Goal: Task Accomplishment & Management: Manage account settings

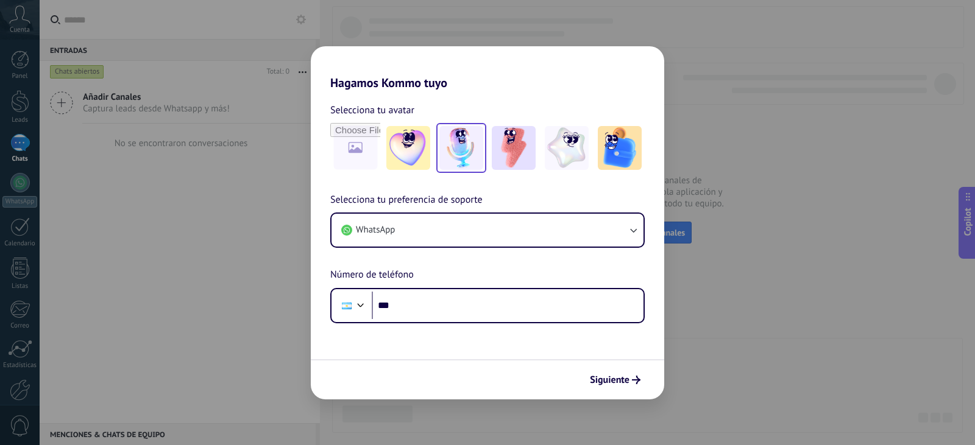
click at [464, 147] on img at bounding box center [461, 148] width 44 height 44
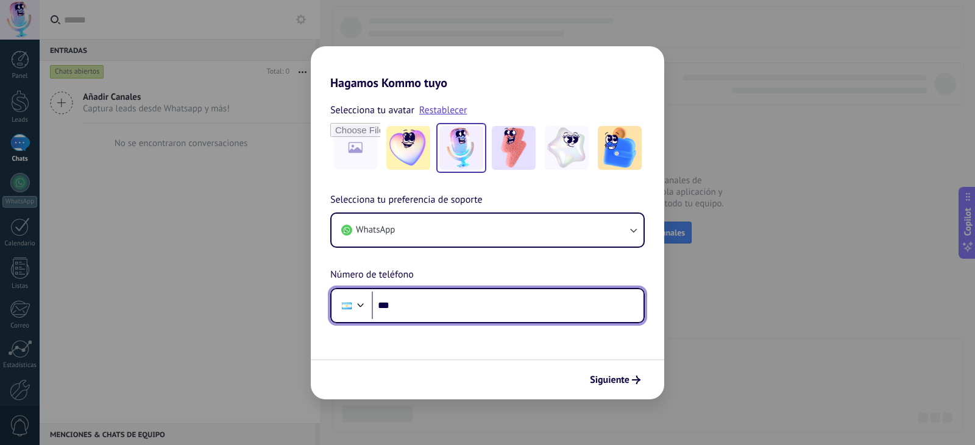
click at [478, 305] on input "***" at bounding box center [508, 306] width 272 height 28
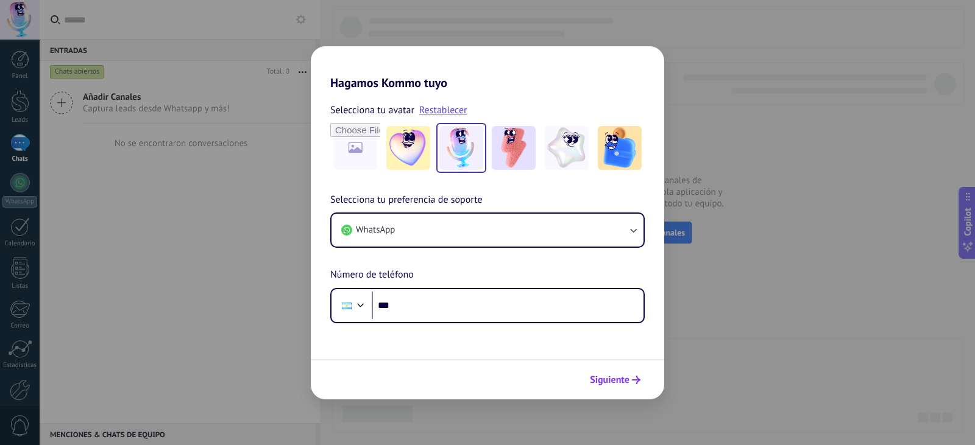
click at [608, 377] on span "Siguiente" at bounding box center [610, 380] width 40 height 9
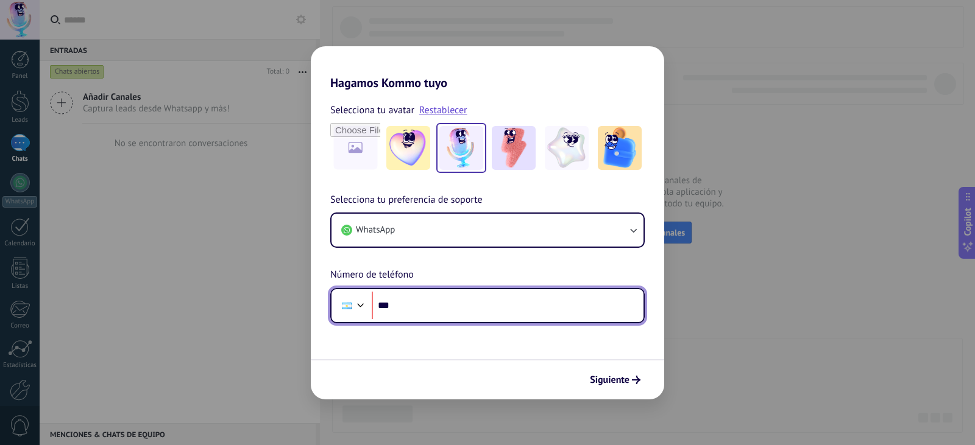
click at [442, 303] on input "***" at bounding box center [508, 306] width 272 height 28
type input "**********"
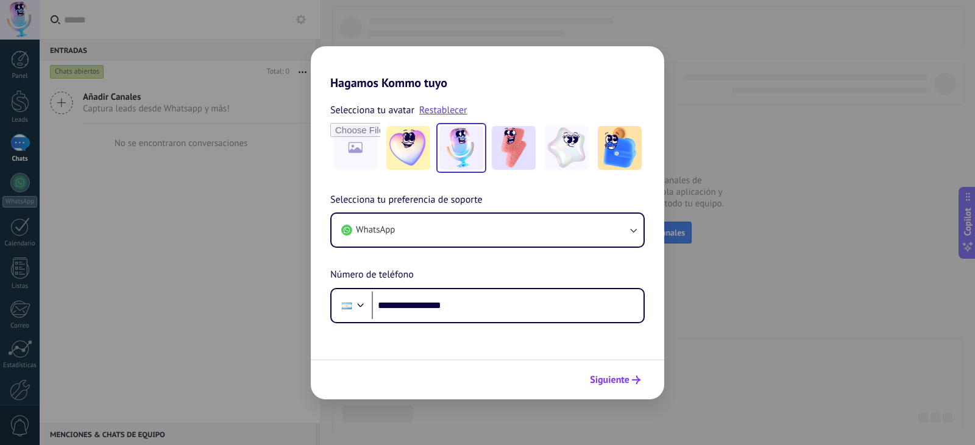
click at [629, 377] on span "Siguiente" at bounding box center [610, 380] width 40 height 9
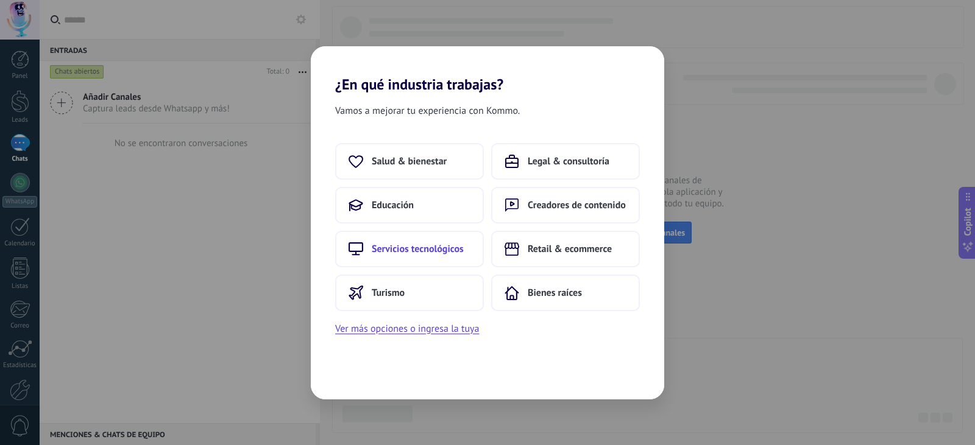
click at [442, 250] on span "Servicios tecnológicos" at bounding box center [418, 249] width 92 height 12
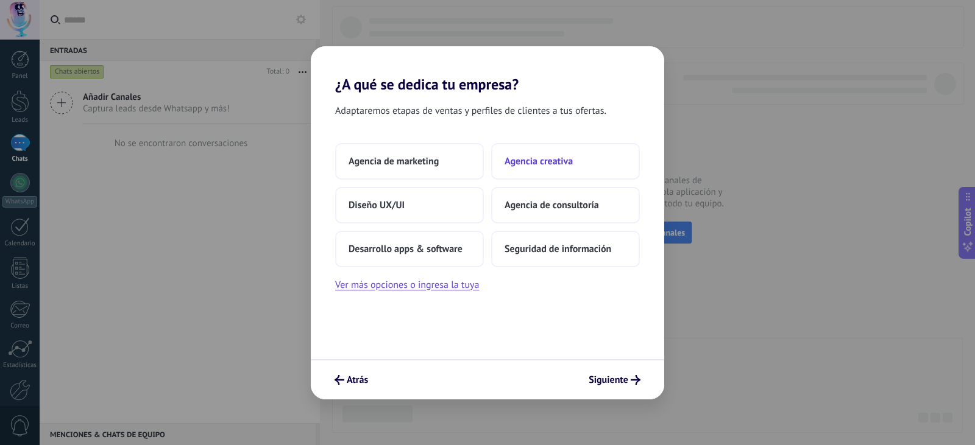
click at [594, 169] on button "Agencia creativa" at bounding box center [565, 161] width 149 height 37
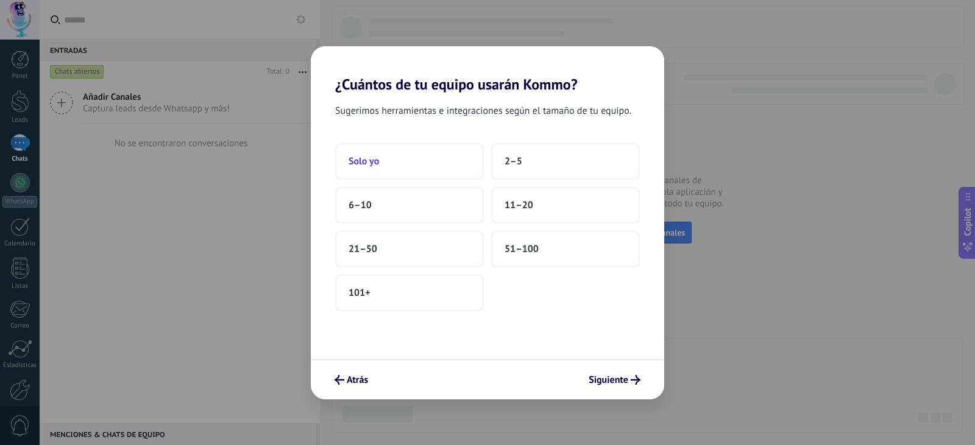
click at [439, 157] on button "Solo yo" at bounding box center [409, 161] width 149 height 37
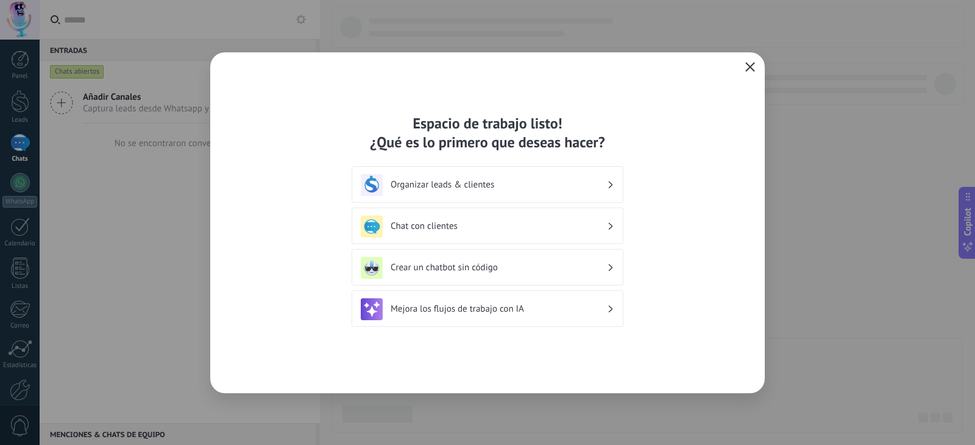
click at [754, 67] on icon "button" at bounding box center [750, 67] width 10 height 10
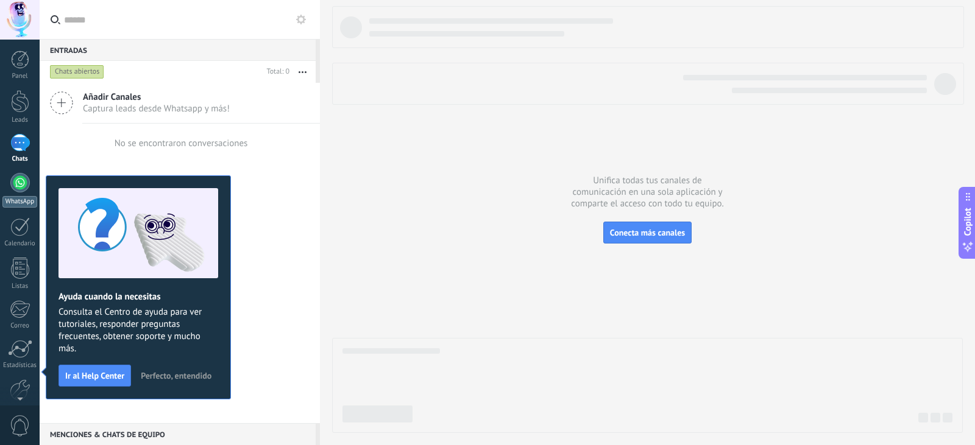
click at [18, 180] on div at bounding box center [19, 182] width 19 height 19
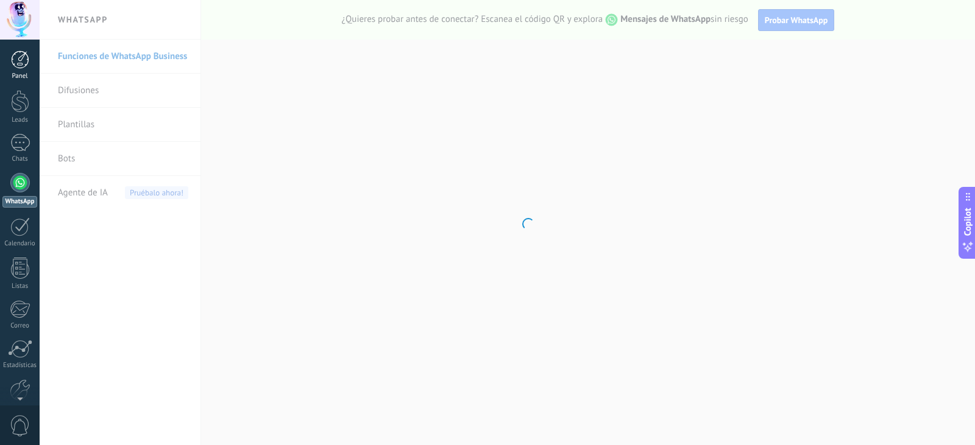
click at [16, 69] on link "Panel" at bounding box center [20, 66] width 40 height 30
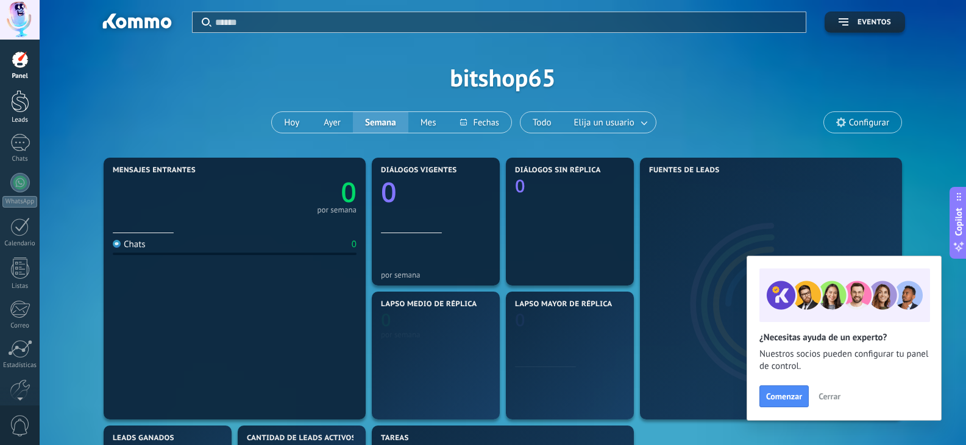
click at [18, 100] on div at bounding box center [20, 101] width 18 height 23
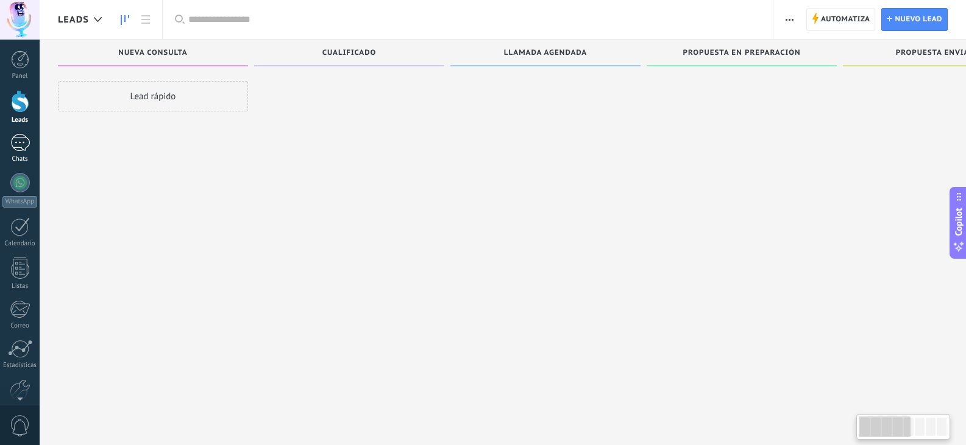
click at [21, 136] on div at bounding box center [19, 143] width 19 height 18
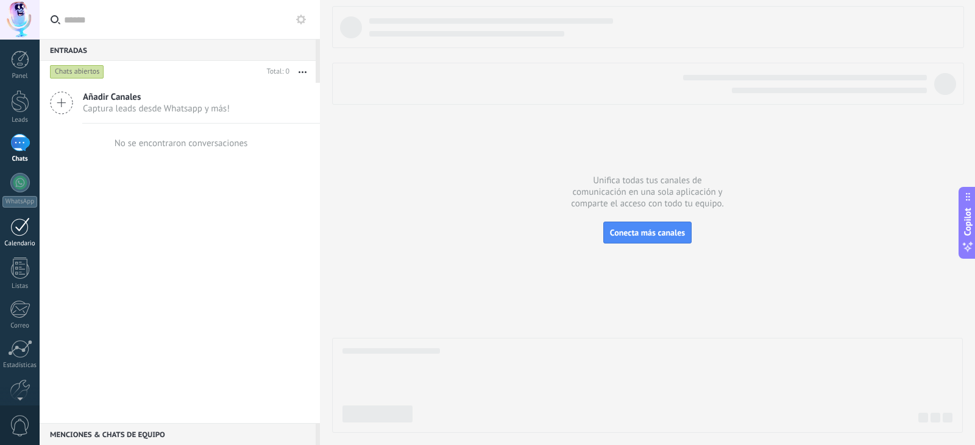
click at [16, 231] on div at bounding box center [19, 227] width 19 height 19
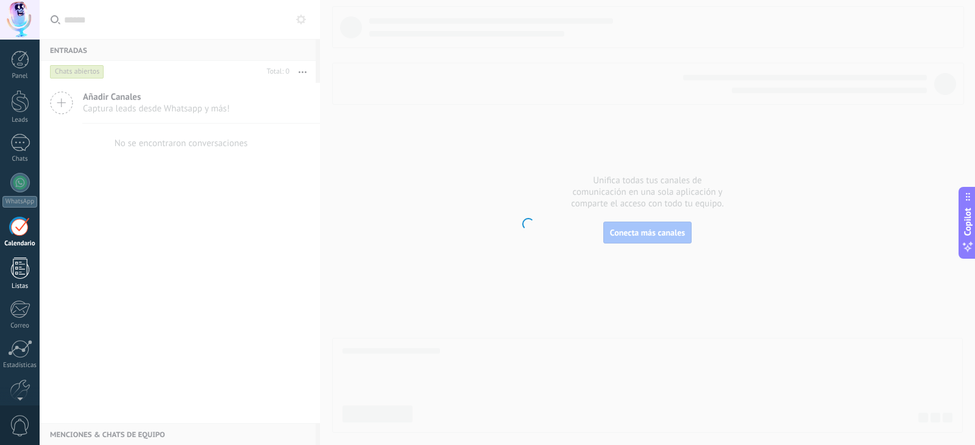
click at [18, 269] on div at bounding box center [20, 268] width 18 height 21
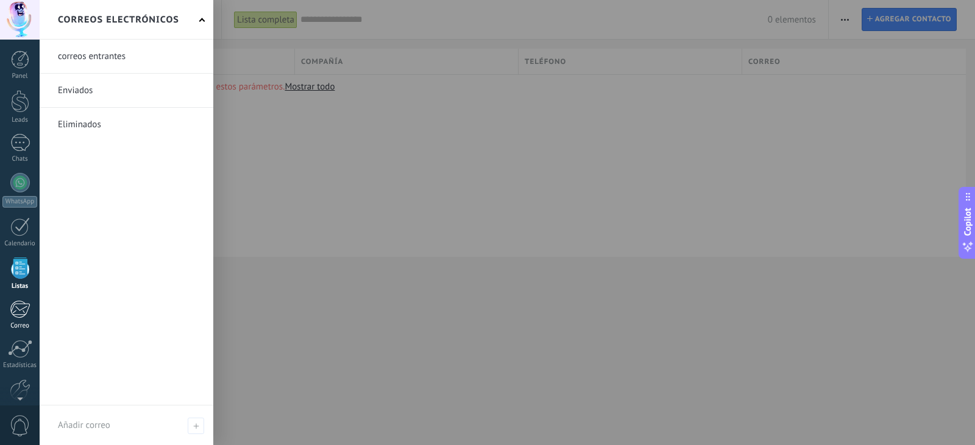
click at [21, 302] on div at bounding box center [20, 309] width 20 height 18
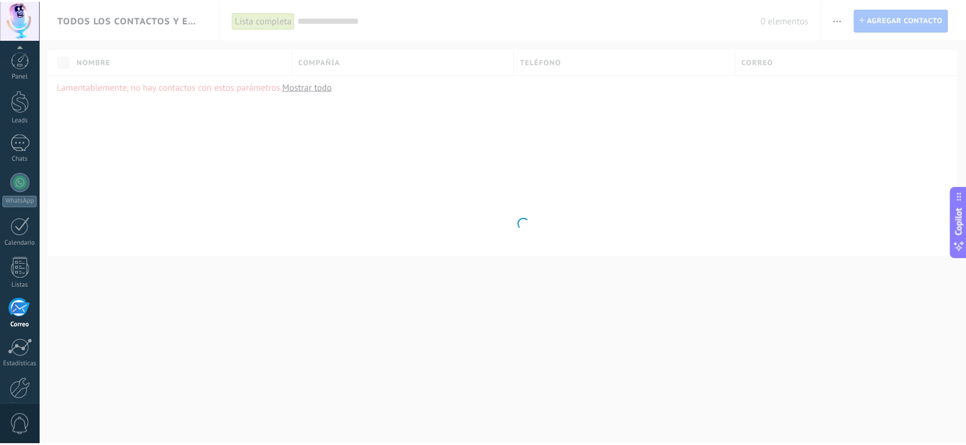
scroll to position [62, 0]
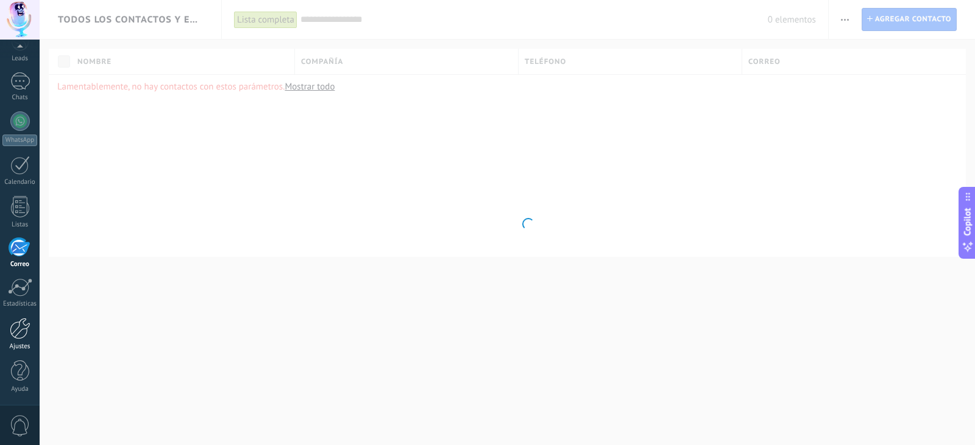
click at [23, 328] on div at bounding box center [20, 328] width 21 height 21
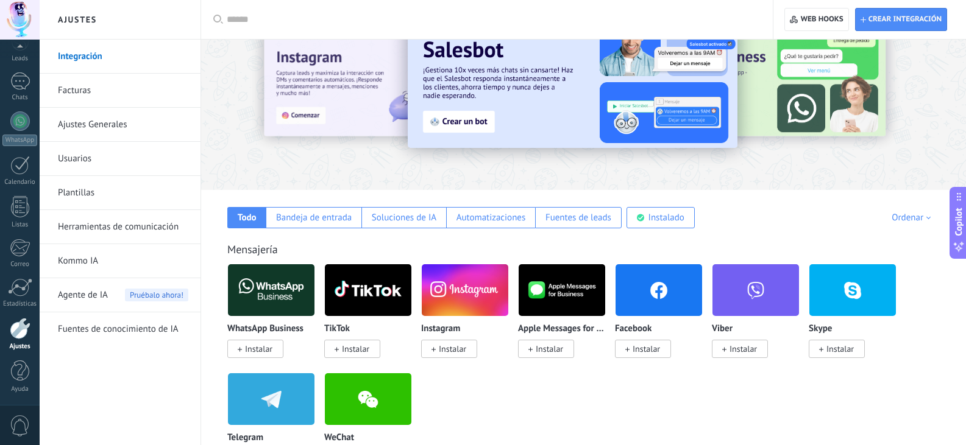
scroll to position [55, 0]
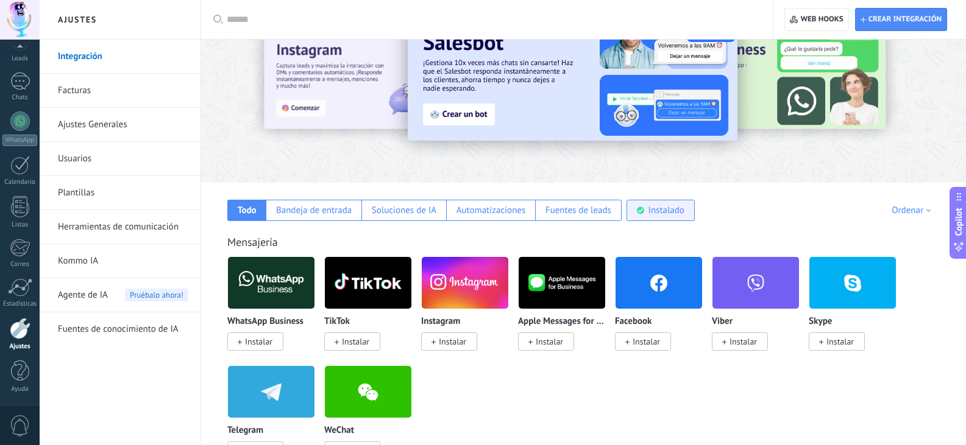
click at [664, 206] on div "Instalado" at bounding box center [666, 211] width 36 height 12
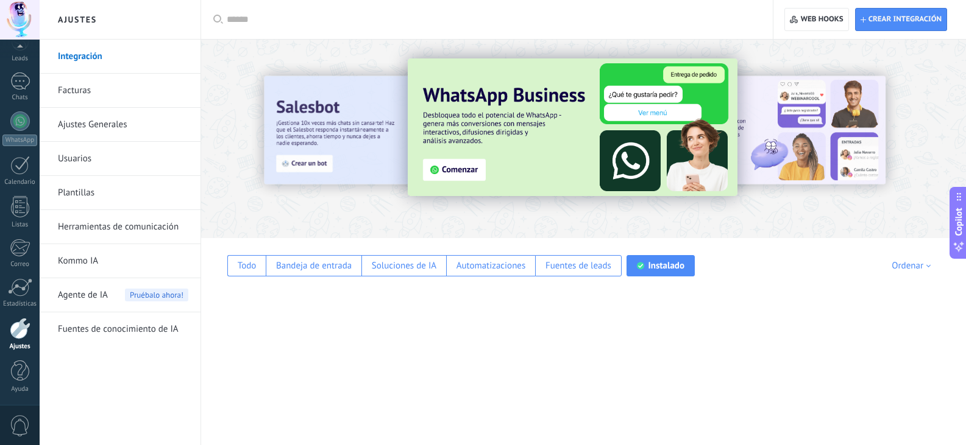
scroll to position [0, 0]
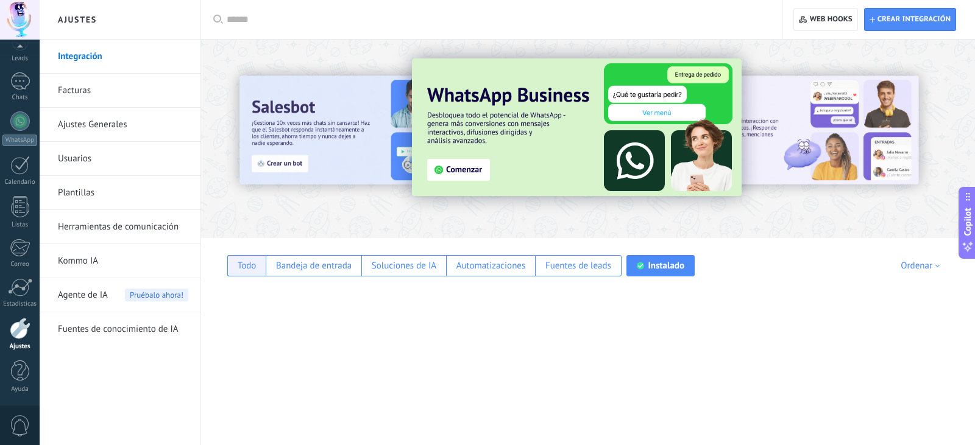
click at [259, 269] on div "Todo" at bounding box center [246, 265] width 38 height 21
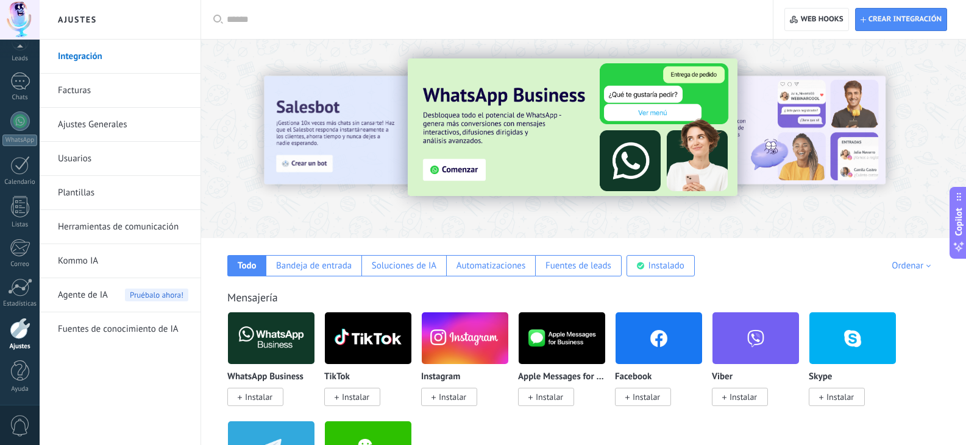
click at [902, 268] on div "Ordenar" at bounding box center [912, 266] width 43 height 12
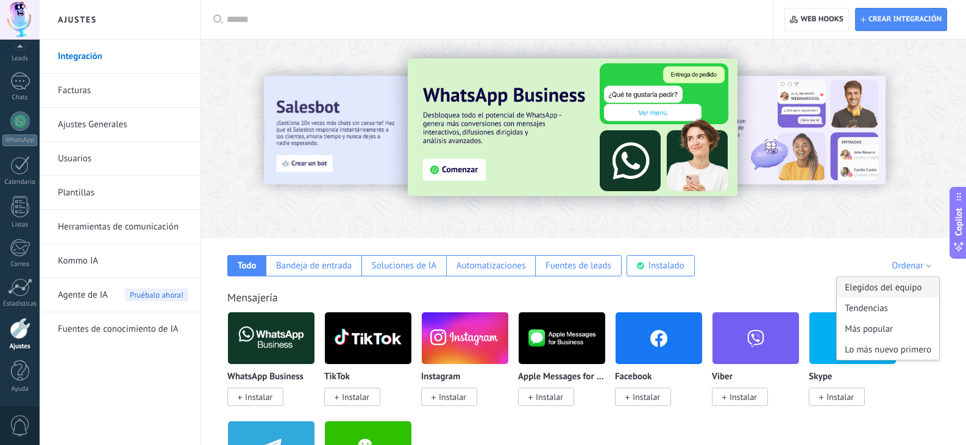
click at [876, 287] on div "Elegidos del equipo" at bounding box center [888, 287] width 102 height 21
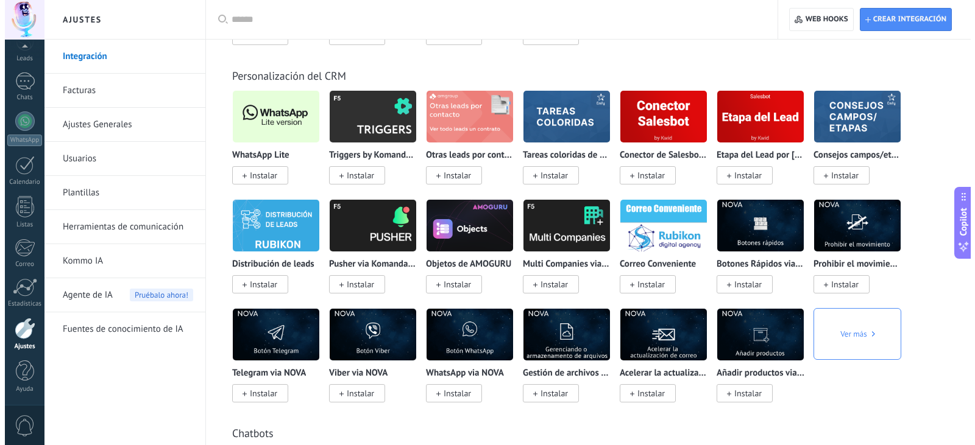
scroll to position [2419, 0]
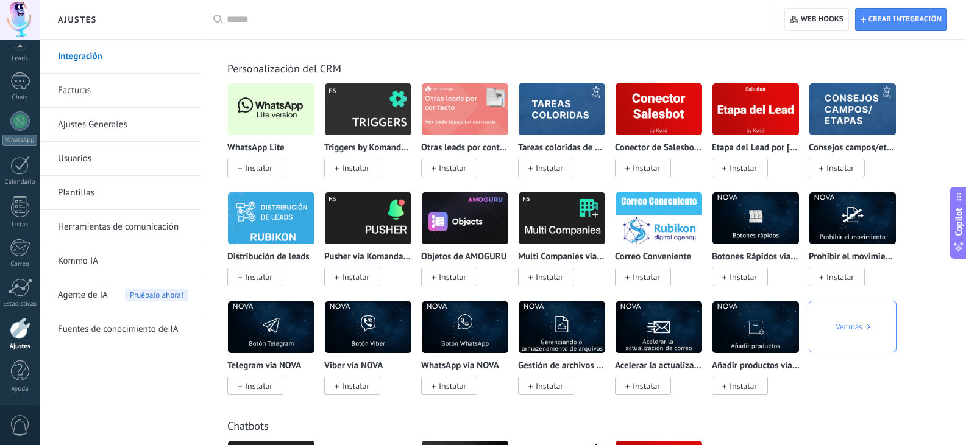
click at [262, 168] on span "Instalar" at bounding box center [258, 168] width 27 height 11
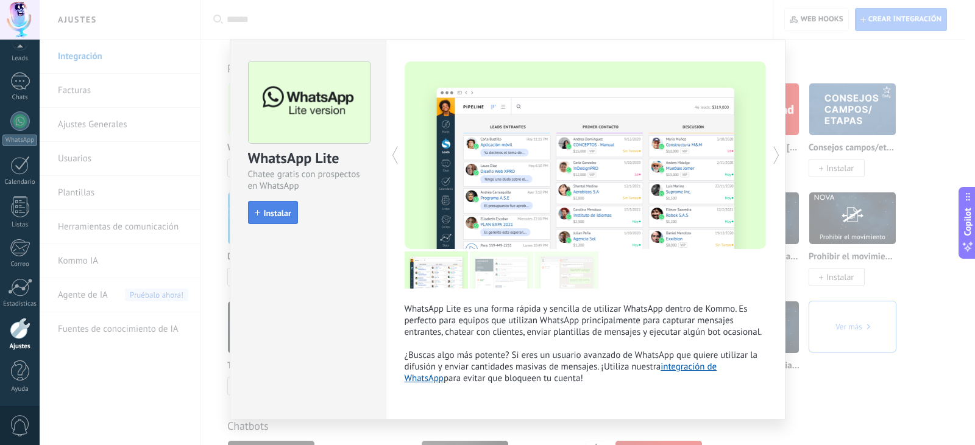
click at [278, 216] on span "Instalar" at bounding box center [277, 213] width 27 height 9
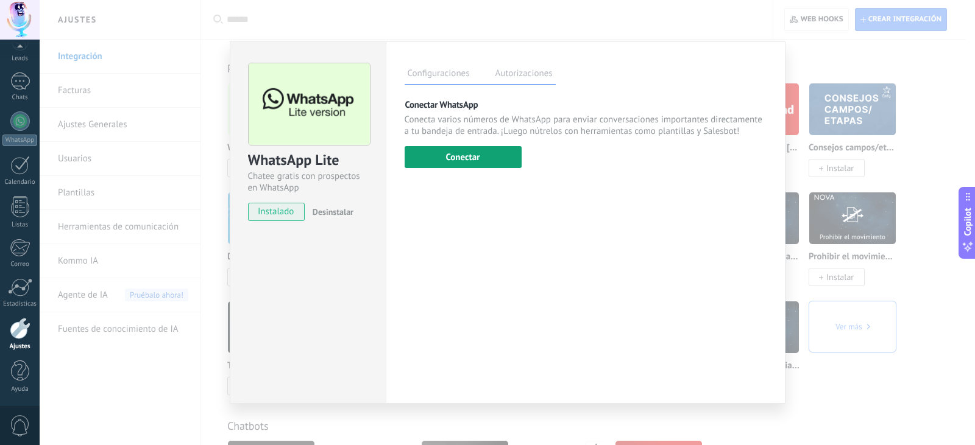
click at [455, 160] on button "Conectar" at bounding box center [463, 157] width 117 height 22
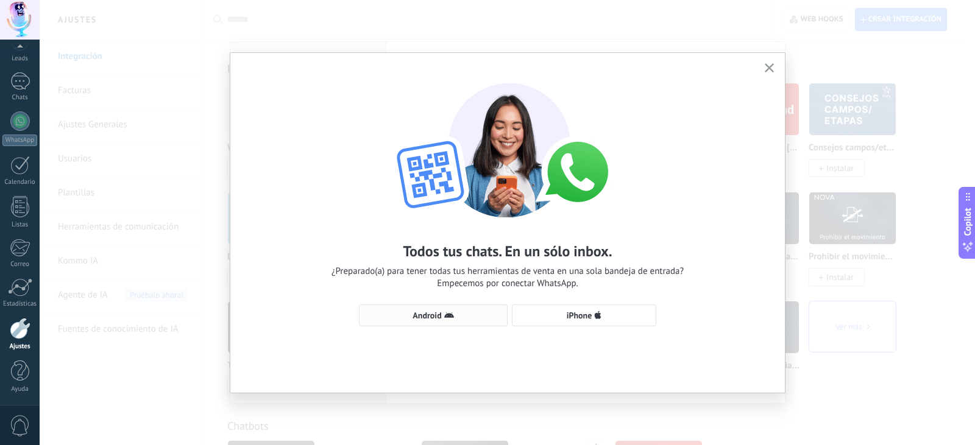
click at [436, 322] on button "Android" at bounding box center [433, 316] width 149 height 22
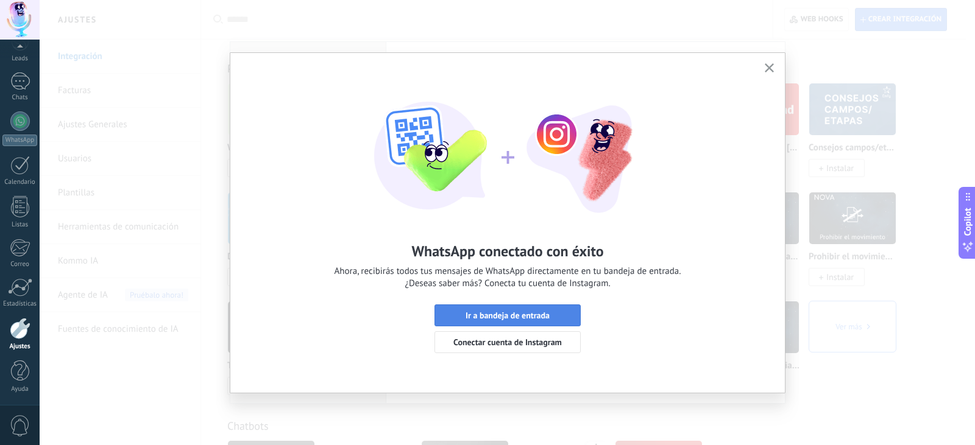
click at [517, 311] on span "Ir a bandeja de entrada" at bounding box center [508, 315] width 84 height 9
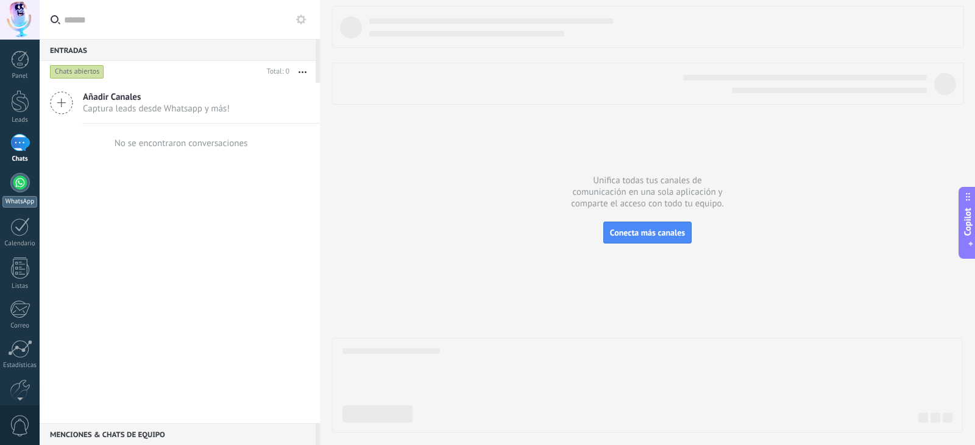
click at [18, 177] on div at bounding box center [19, 182] width 19 height 19
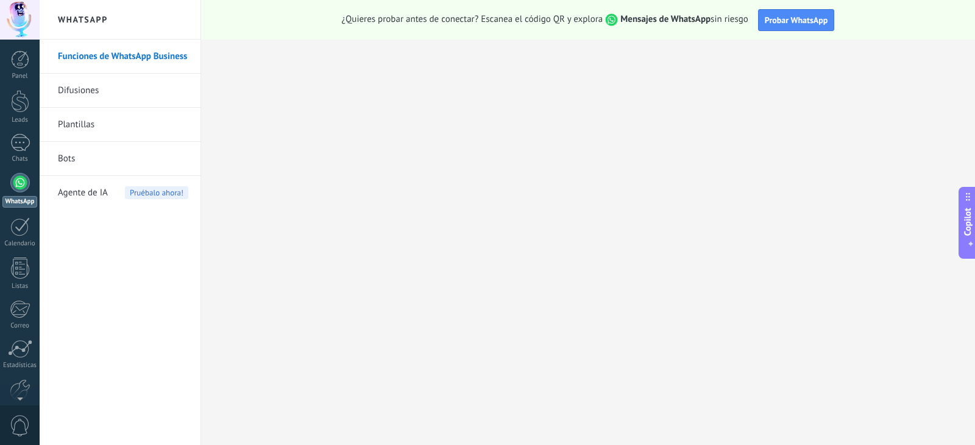
click at [80, 161] on link "Bots" at bounding box center [123, 159] width 130 height 34
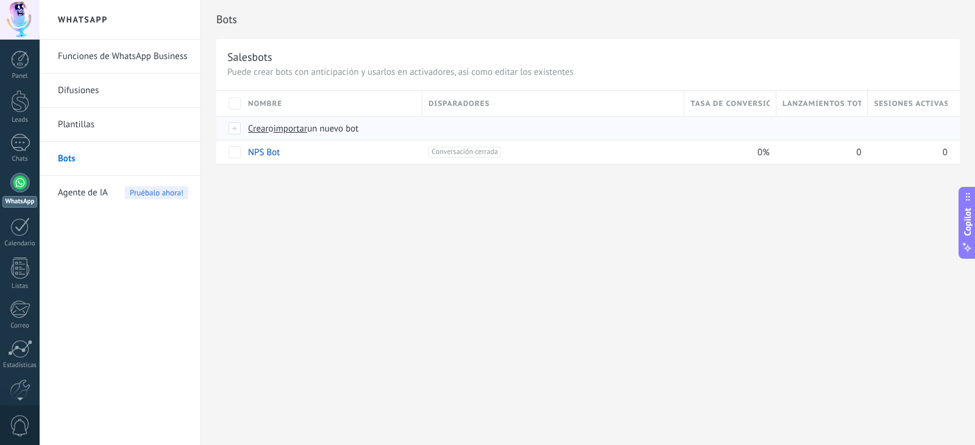
click at [295, 130] on span "importar" at bounding box center [291, 129] width 34 height 12
click at [0, 0] on input "importar un nuevo bot" at bounding box center [0, 0] width 0 height 0
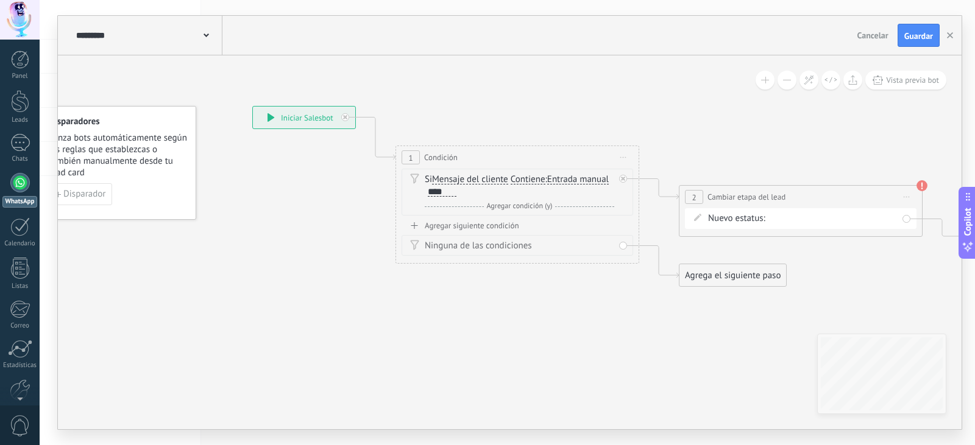
drag, startPoint x: 407, startPoint y: 276, endPoint x: 295, endPoint y: 210, distance: 130.0
click at [265, 193] on icon at bounding box center [641, 196] width 1386 height 790
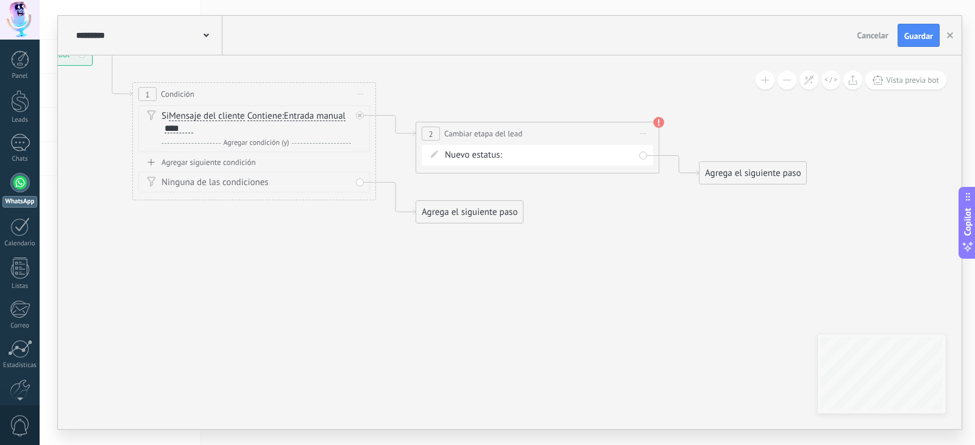
drag, startPoint x: 566, startPoint y: 324, endPoint x: 453, endPoint y: 319, distance: 113.4
click at [384, 302] on icon at bounding box center [377, 133] width 1386 height 790
click at [663, 121] on use at bounding box center [662, 121] width 11 height 11
click at [0, 0] on div "Nueva consulta Cualificado Llamada agendada Propuesta en preparación Propuesta …" at bounding box center [0, 0] width 0 height 0
click at [681, 288] on div at bounding box center [507, 222] width 935 height 445
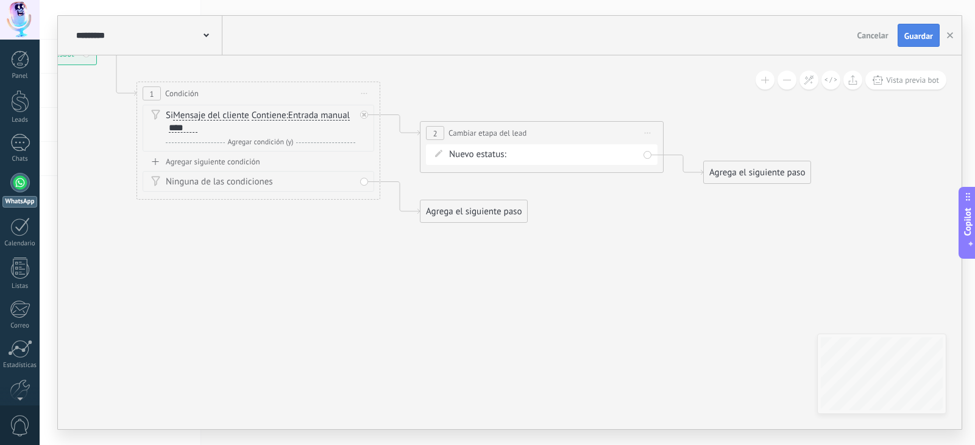
click at [912, 37] on span "Guardar" at bounding box center [918, 36] width 29 height 9
click at [946, 33] on button "button" at bounding box center [950, 35] width 18 height 22
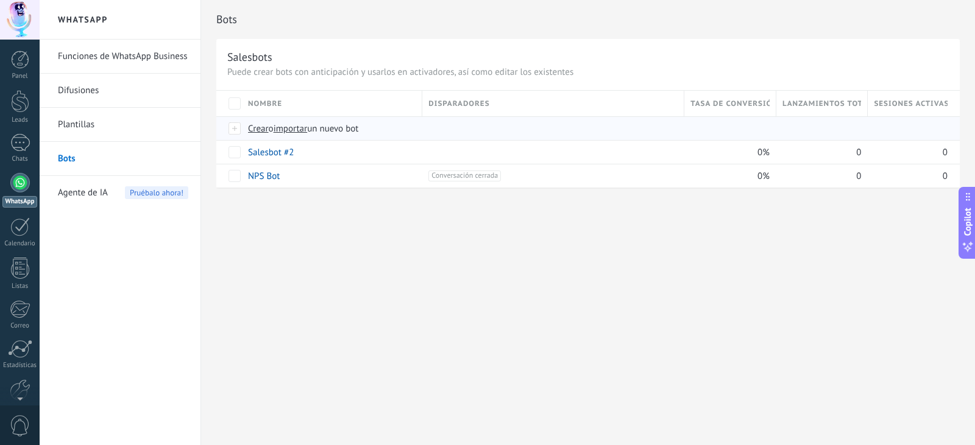
click at [292, 130] on span "importar" at bounding box center [291, 129] width 34 height 12
click at [0, 0] on input "importar un nuevo bot" at bounding box center [0, 0] width 0 height 0
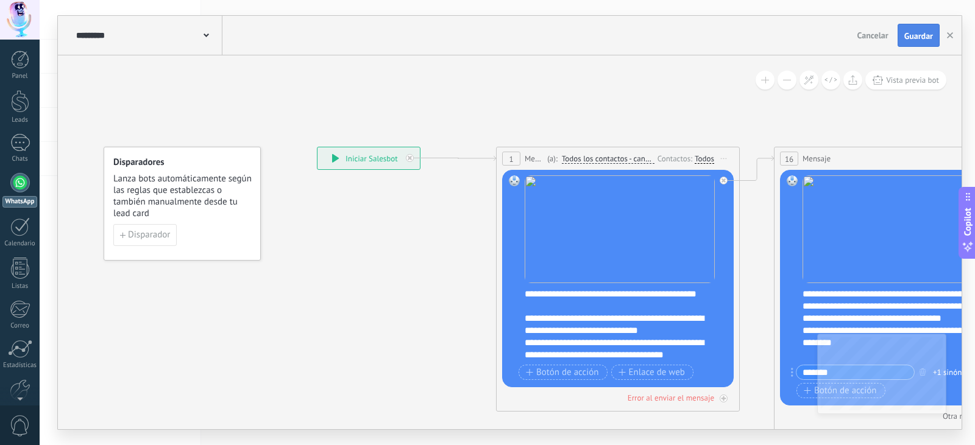
click at [921, 35] on span "Guardar" at bounding box center [918, 36] width 29 height 9
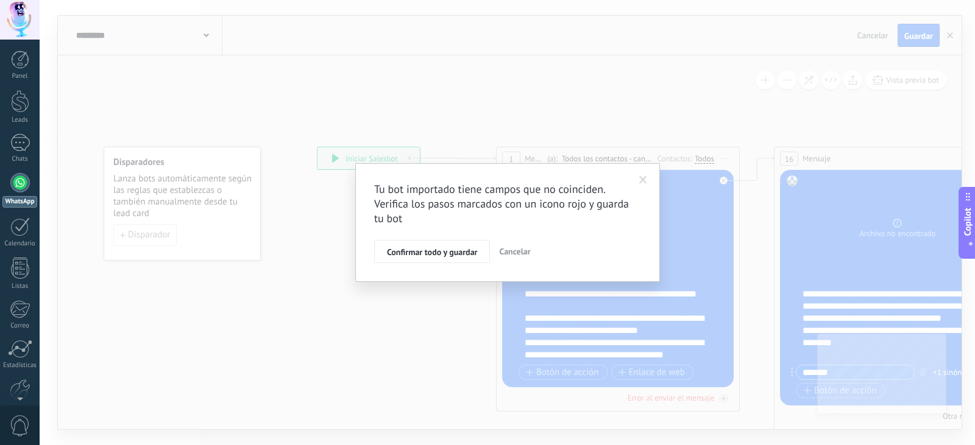
click at [646, 175] on span at bounding box center [643, 180] width 20 height 21
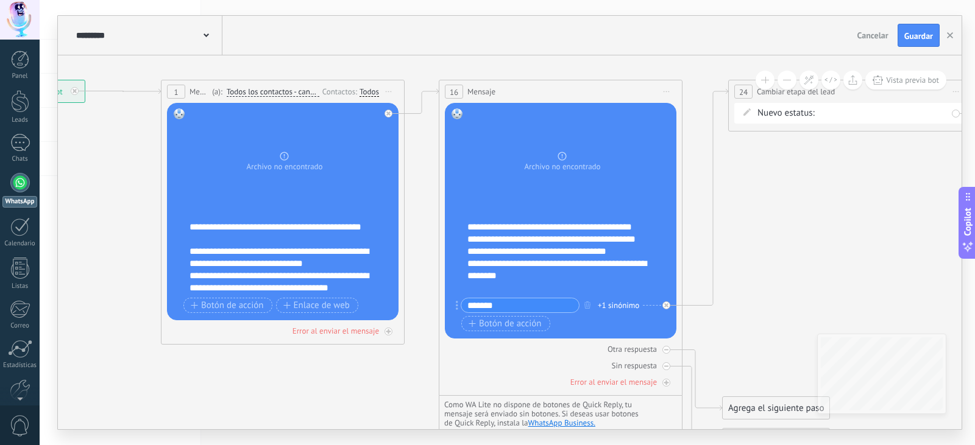
drag, startPoint x: 419, startPoint y: 266, endPoint x: 83, endPoint y: 199, distance: 341.8
click at [83, 199] on icon at bounding box center [530, 265] width 1706 height 981
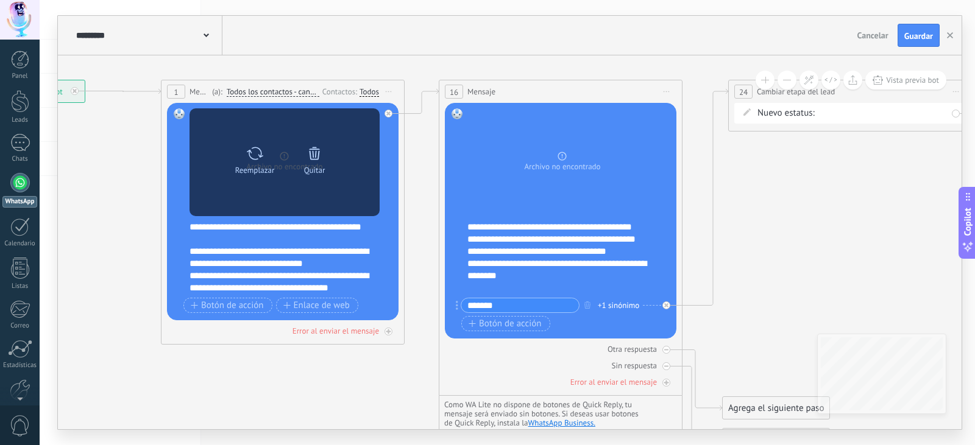
click at [253, 160] on icon at bounding box center [255, 153] width 18 height 17
click input "Subir" at bounding box center [0, 0] width 0 height 0
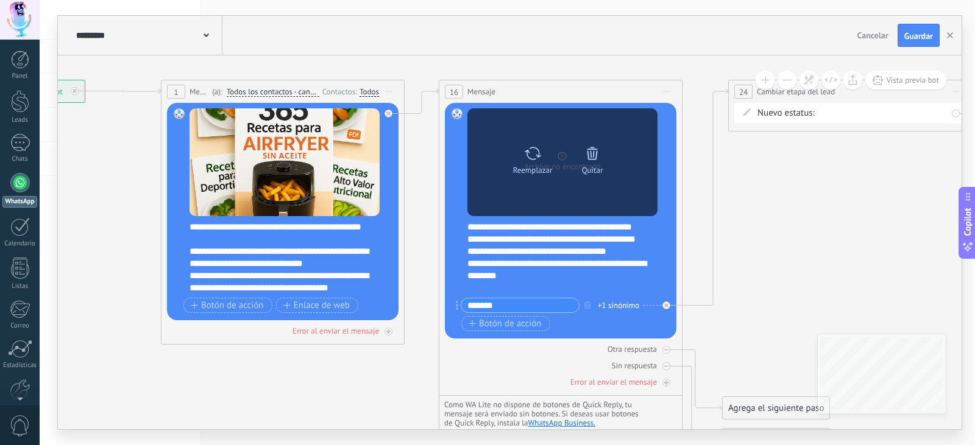
click at [535, 158] on icon at bounding box center [533, 153] width 18 height 17
click input "Subir" at bounding box center [0, 0] width 0 height 0
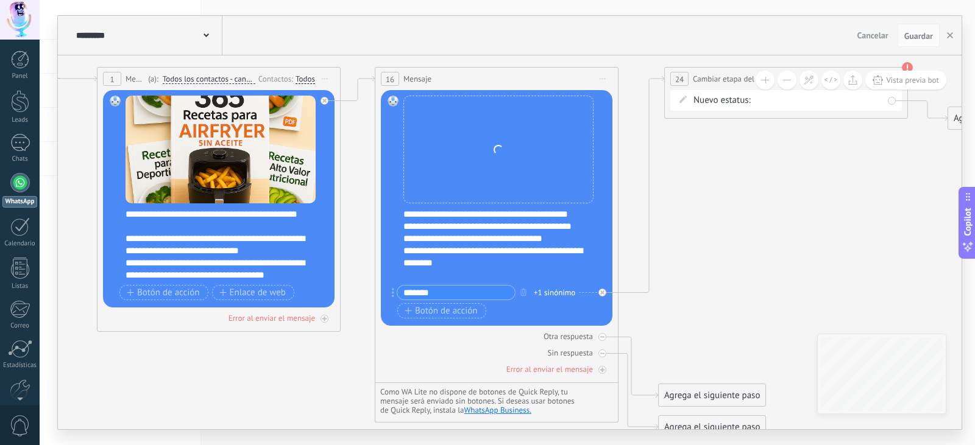
drag, startPoint x: 843, startPoint y: 241, endPoint x: 779, endPoint y: 228, distance: 65.2
click at [779, 228] on icon at bounding box center [466, 252] width 1706 height 981
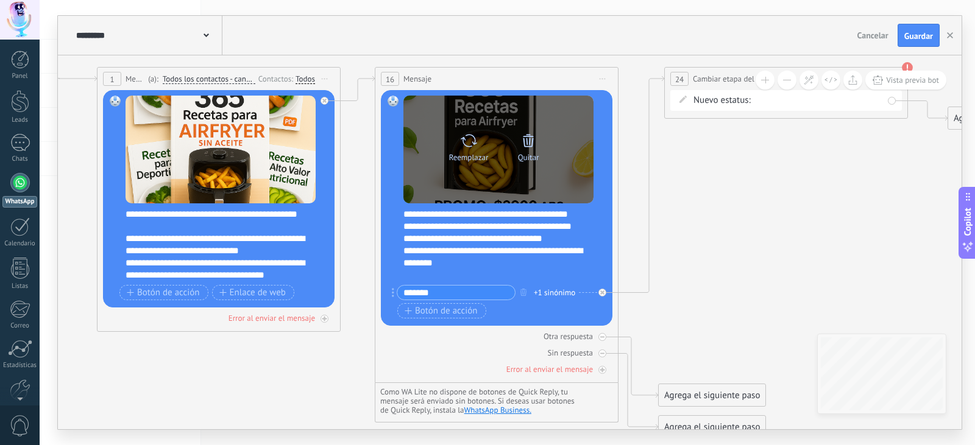
click at [561, 188] on div "Reemplazar Quitar Convertir a mensaje de voz" at bounding box center [498, 150] width 190 height 108
click at [562, 188] on div "Reemplazar Quitar Convertir a mensaje de voz" at bounding box center [498, 150] width 190 height 108
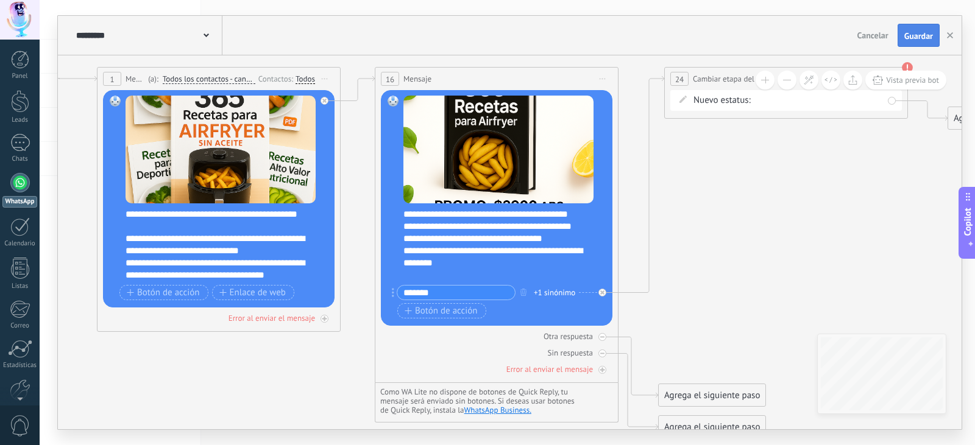
click at [910, 32] on span "Guardar" at bounding box center [918, 36] width 29 height 9
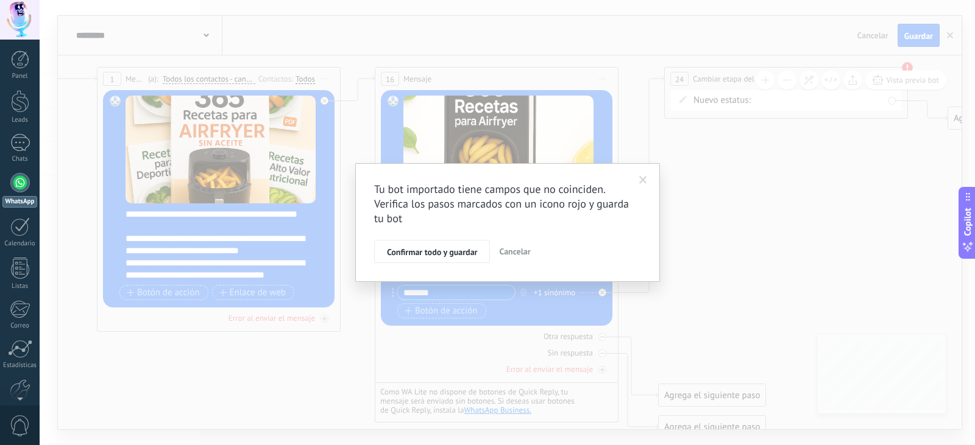
click at [640, 182] on span at bounding box center [643, 180] width 8 height 9
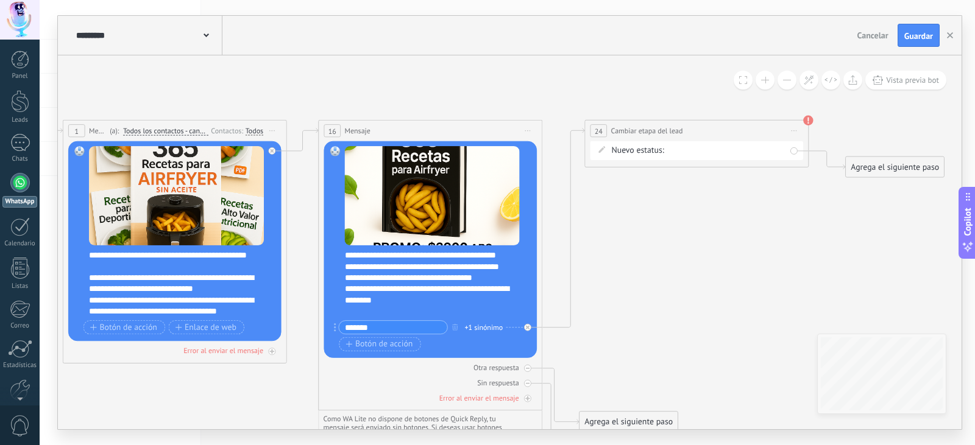
drag, startPoint x: 754, startPoint y: 206, endPoint x: 661, endPoint y: 246, distance: 101.5
click at [651, 253] on icon at bounding box center [401, 291] width 1569 height 902
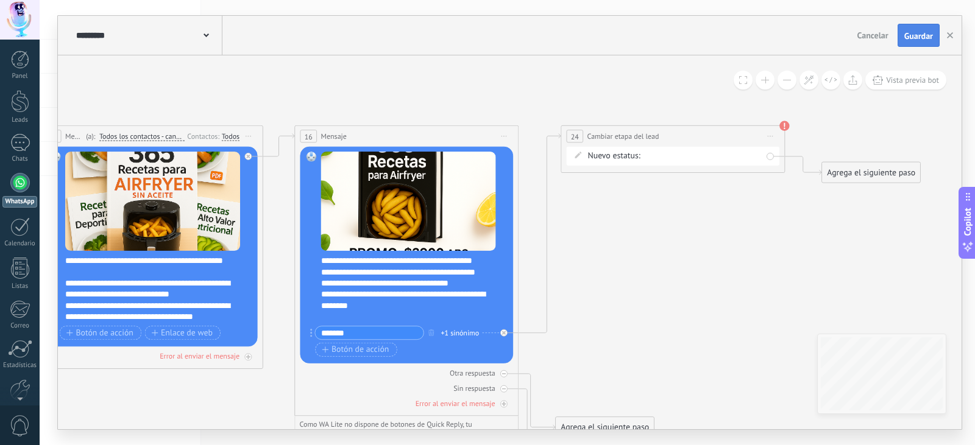
click at [912, 37] on span "Guardar" at bounding box center [918, 36] width 29 height 9
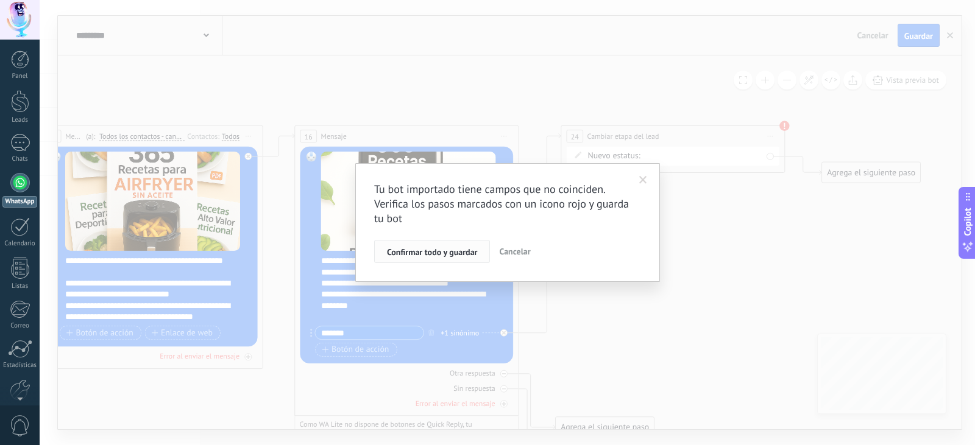
click at [436, 249] on span "Confirmar todo y guardar" at bounding box center [432, 252] width 90 height 9
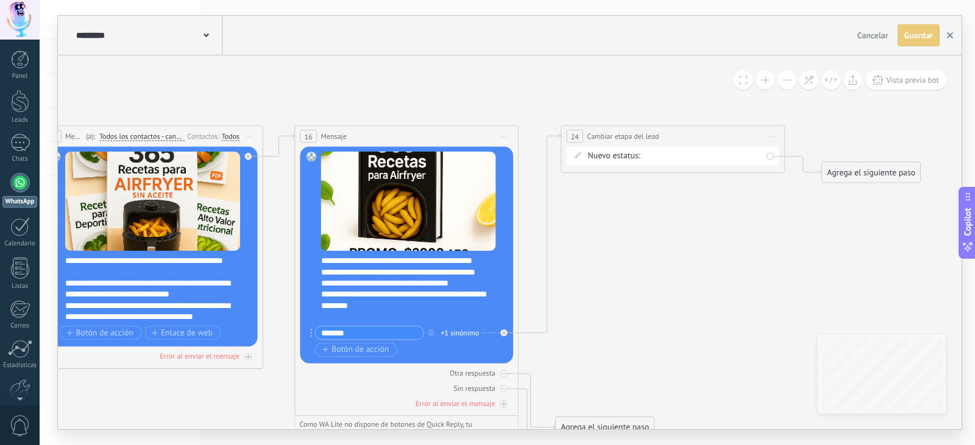
click at [959, 29] on button "button" at bounding box center [950, 35] width 18 height 22
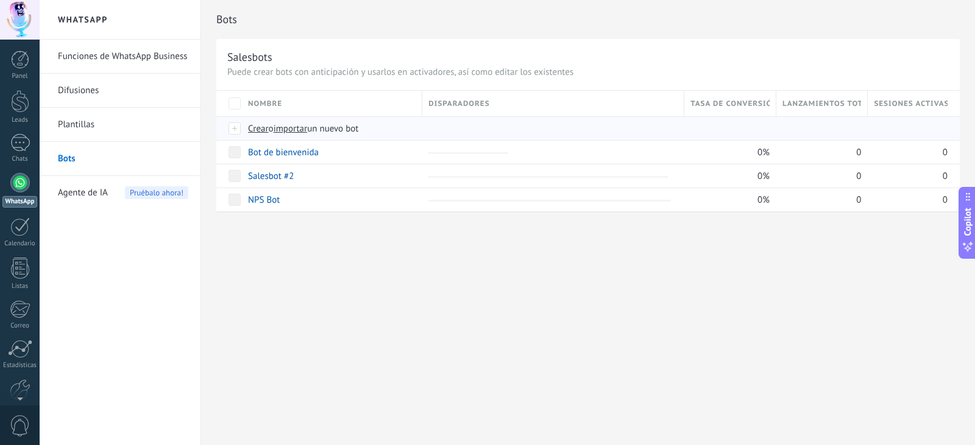
click at [289, 130] on span "importar" at bounding box center [291, 129] width 34 height 12
click at [0, 0] on input "importar un nuevo bot" at bounding box center [0, 0] width 0 height 0
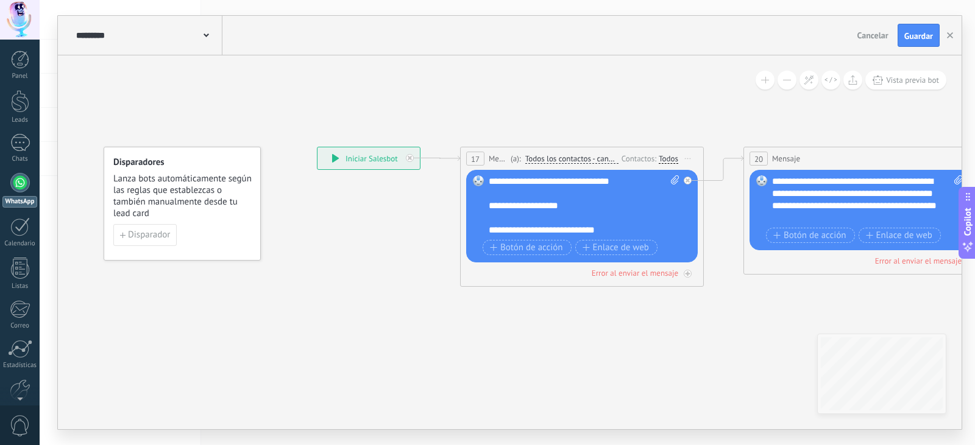
click at [573, 208] on div "**********" at bounding box center [584, 205] width 191 height 61
click at [916, 30] on button "Guardar" at bounding box center [919, 35] width 42 height 23
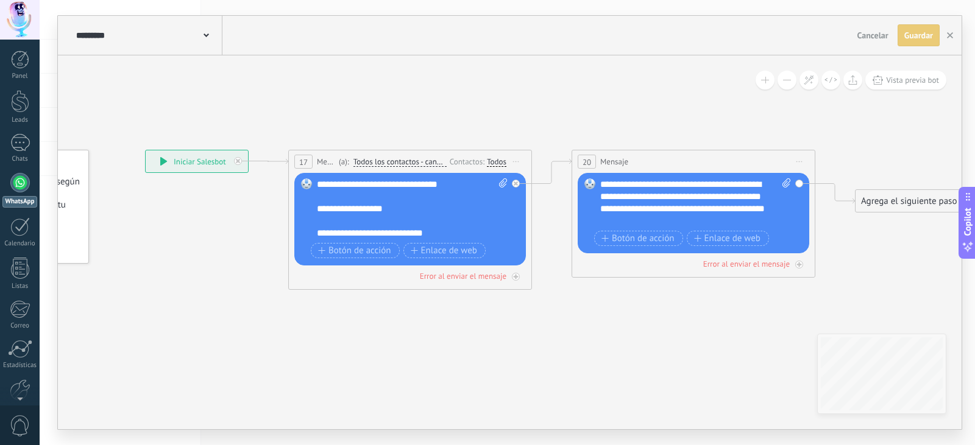
drag, startPoint x: 921, startPoint y: 120, endPoint x: 749, endPoint y: 123, distance: 171.3
click at [749, 123] on icon at bounding box center [533, 219] width 1386 height 749
click at [943, 36] on button "button" at bounding box center [950, 35] width 18 height 23
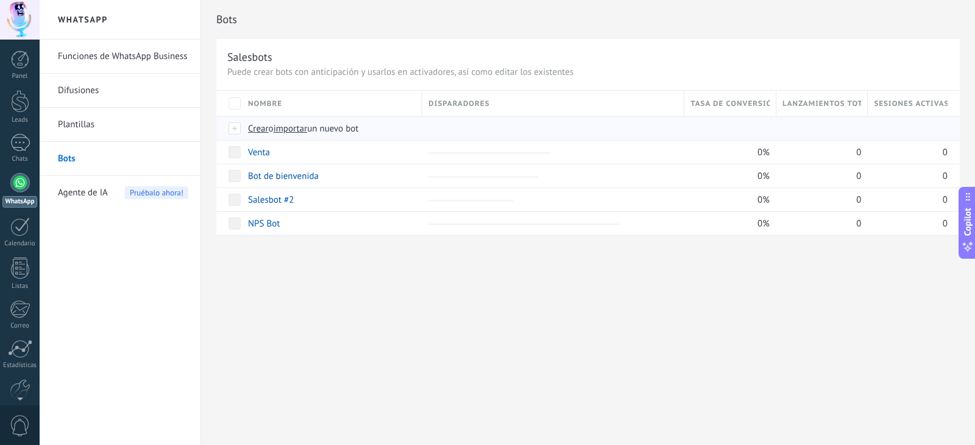
click at [293, 132] on span "importar" at bounding box center [291, 129] width 34 height 12
click at [0, 0] on input "importar un nuevo bot" at bounding box center [0, 0] width 0 height 0
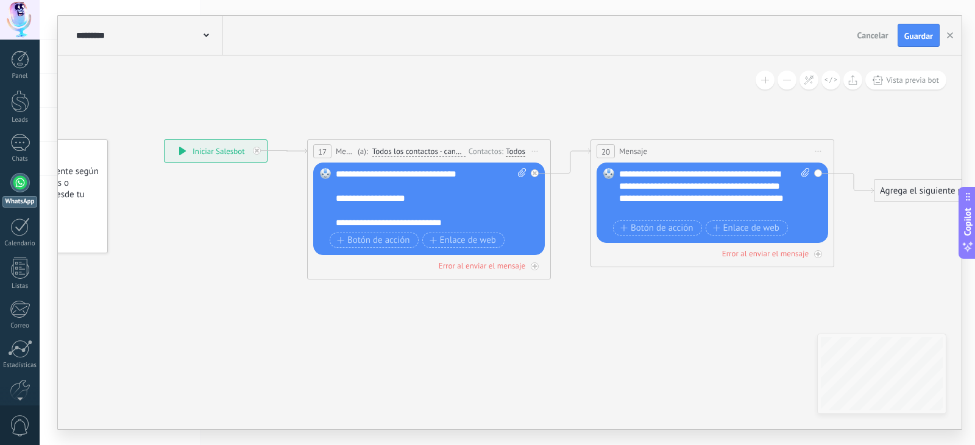
drag, startPoint x: 619, startPoint y: 381, endPoint x: 784, endPoint y: 191, distance: 251.4
click at [466, 373] on icon at bounding box center [552, 209] width 1386 height 749
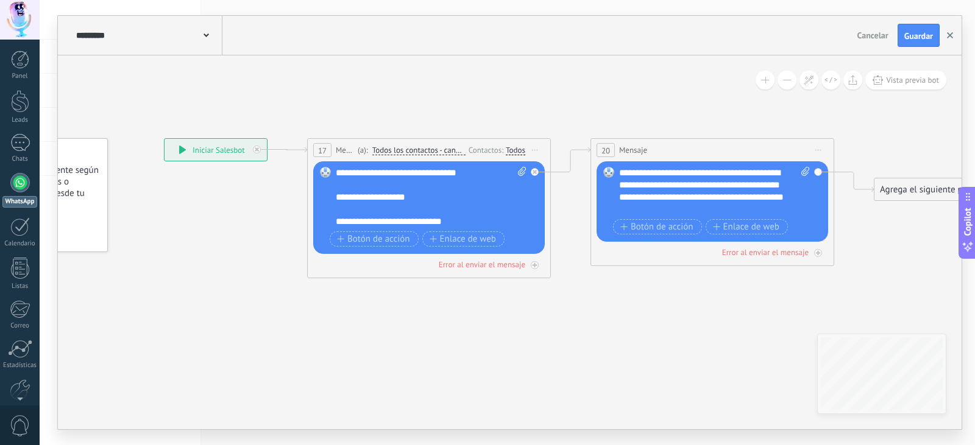
click at [944, 35] on button "button" at bounding box center [950, 35] width 18 height 23
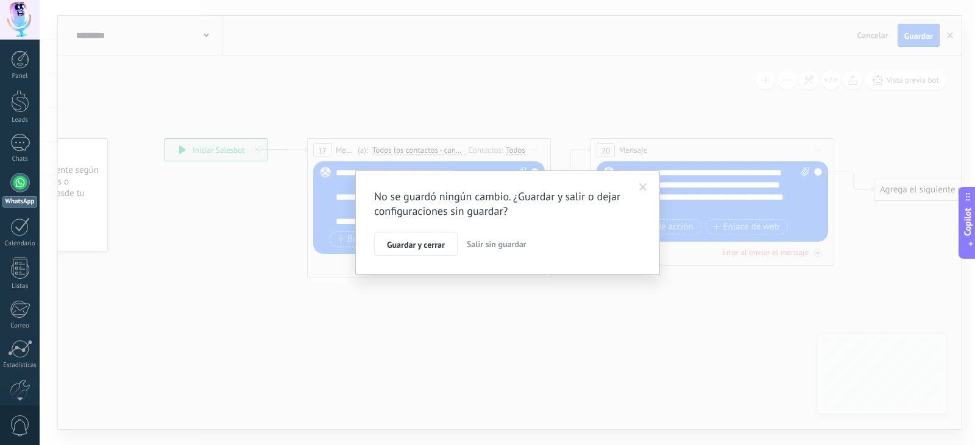
click at [475, 250] on button "Salir sin guardar" at bounding box center [496, 244] width 69 height 23
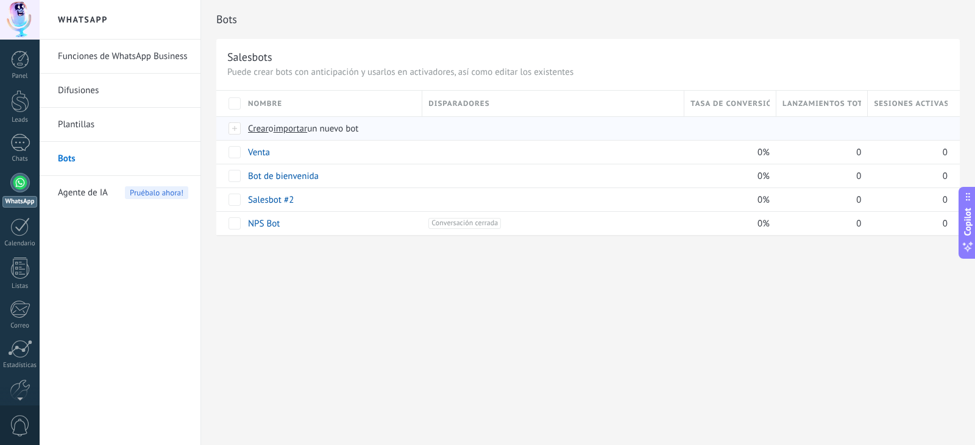
click at [290, 129] on span "importar" at bounding box center [291, 129] width 34 height 12
click at [0, 0] on input "importar un nuevo bot" at bounding box center [0, 0] width 0 height 0
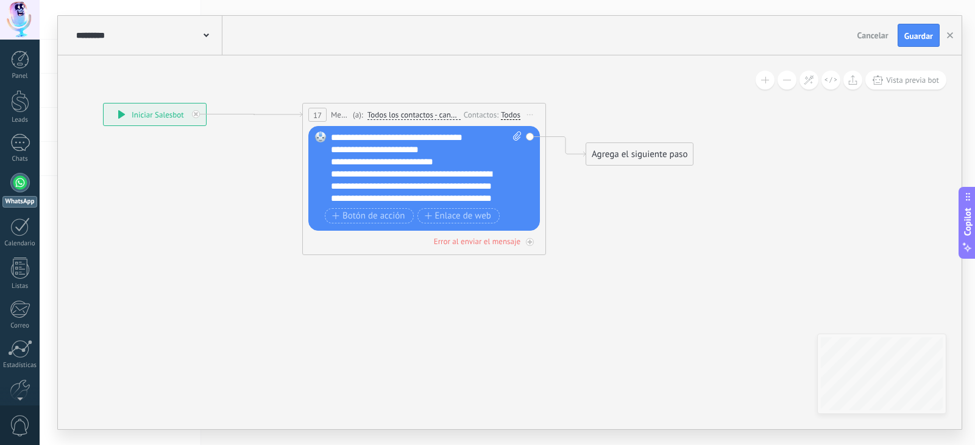
drag, startPoint x: 685, startPoint y: 388, endPoint x: 471, endPoint y: 344, distance: 218.3
click at [471, 344] on icon at bounding box center [377, 179] width 1158 height 762
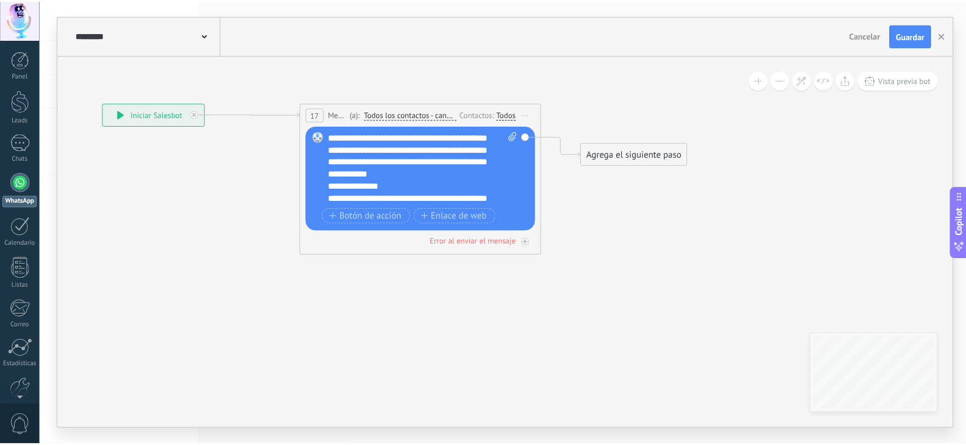
scroll to position [171, 0]
click at [925, 29] on button "Guardar" at bounding box center [919, 35] width 42 height 23
click at [952, 36] on icon "button" at bounding box center [950, 35] width 6 height 6
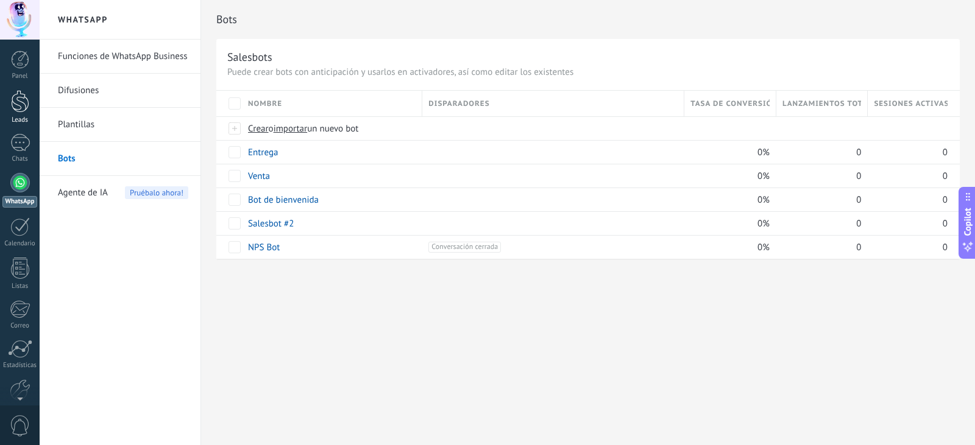
click at [18, 105] on div at bounding box center [20, 101] width 18 height 23
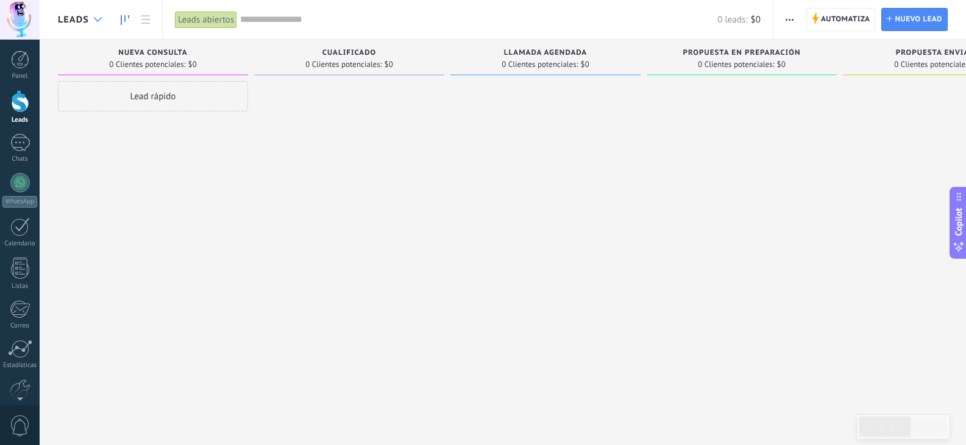
click at [97, 16] on div at bounding box center [98, 20] width 20 height 24
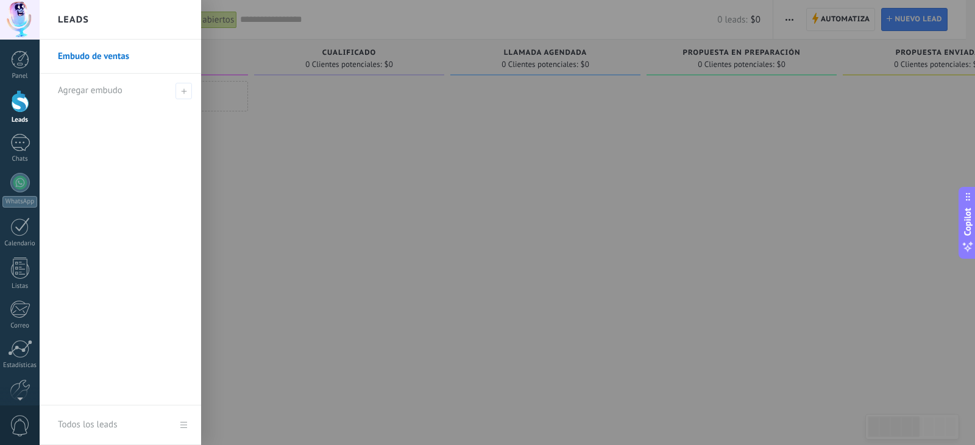
click at [298, 139] on div at bounding box center [527, 222] width 975 height 445
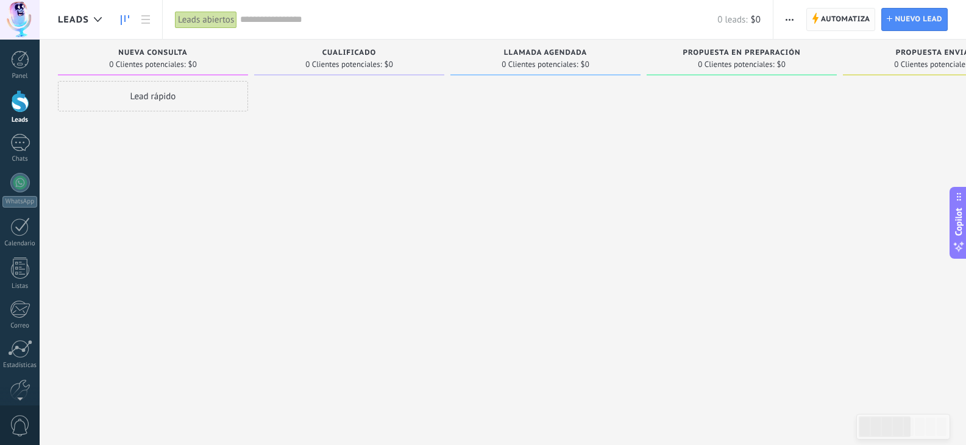
click at [838, 22] on span "Automatiza" at bounding box center [845, 20] width 49 height 22
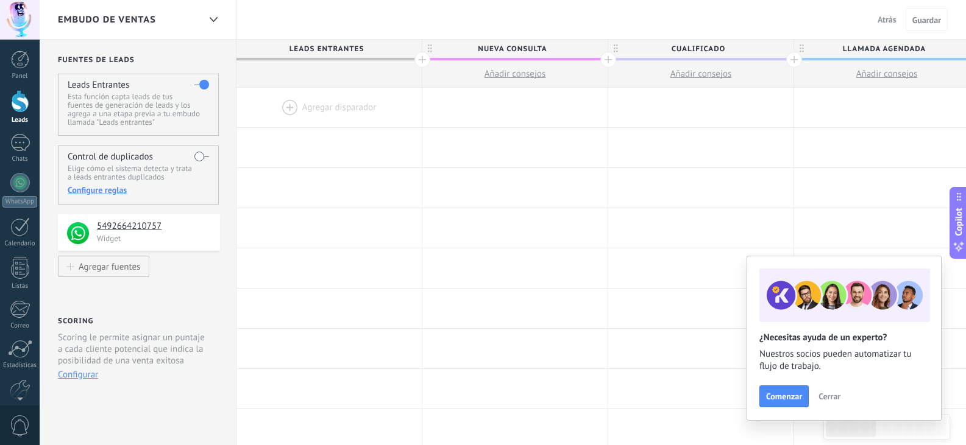
click at [286, 105] on div at bounding box center [328, 108] width 185 height 40
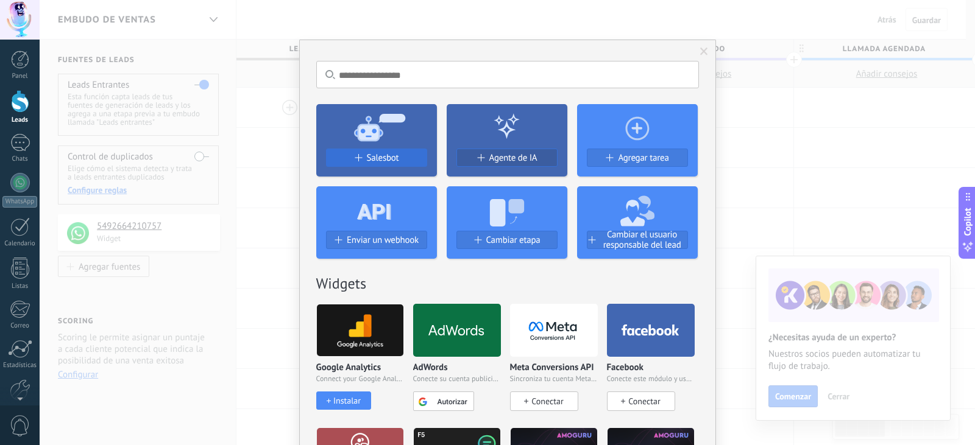
click at [367, 158] on span "Salesbot" at bounding box center [383, 158] width 32 height 10
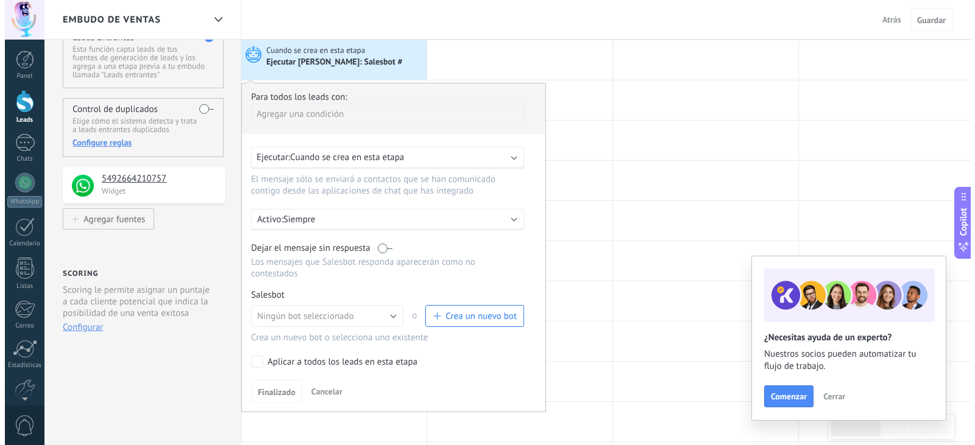
scroll to position [61, 0]
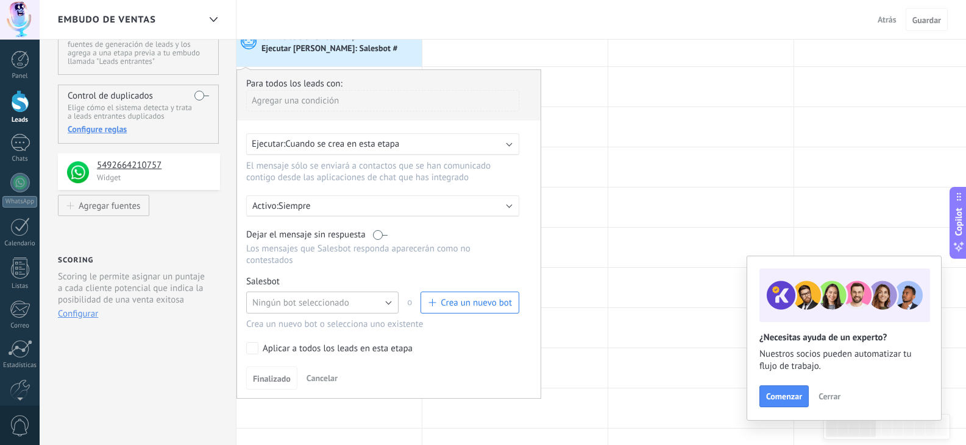
click at [380, 302] on button "Ningún bot seleccionado" at bounding box center [322, 303] width 152 height 22
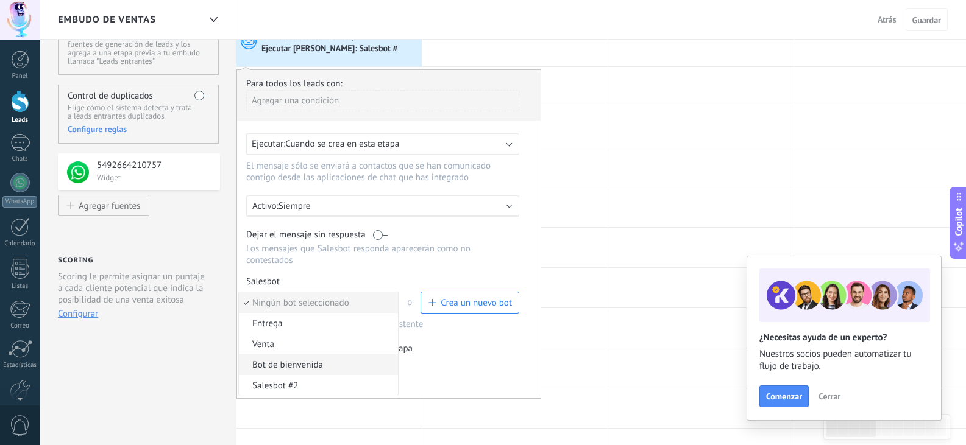
click at [315, 364] on span "Bot de bienvenida" at bounding box center [316, 366] width 155 height 12
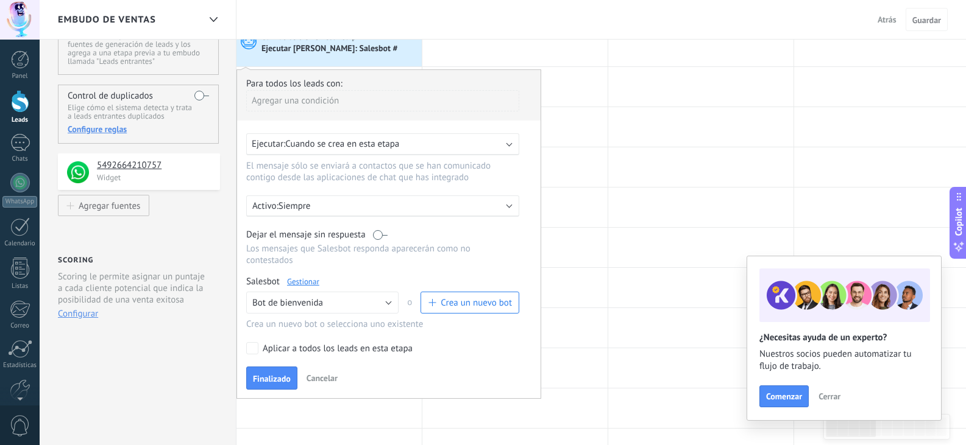
click at [304, 283] on link "Gestionar" at bounding box center [303, 282] width 32 height 10
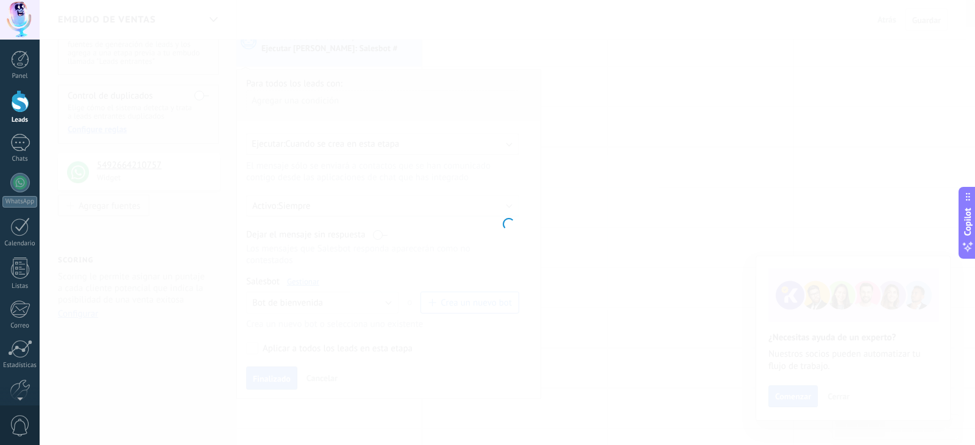
type input "**********"
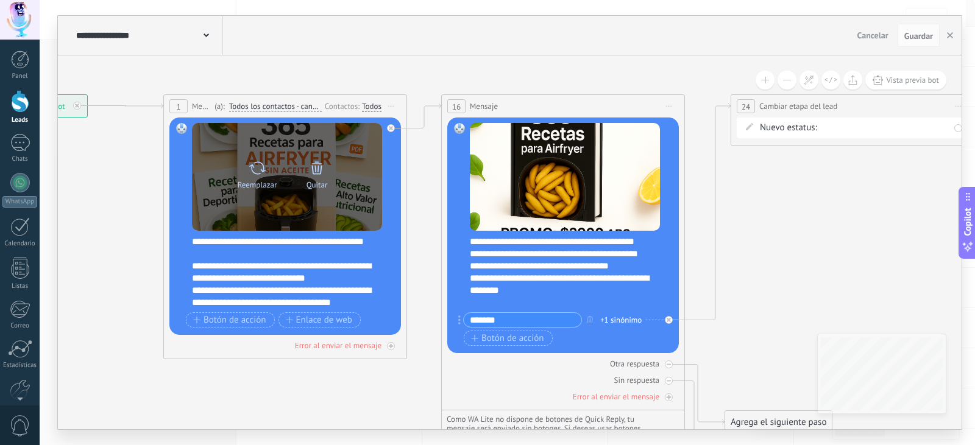
drag, startPoint x: 417, startPoint y: 277, endPoint x: 318, endPoint y: 211, distance: 119.0
click at [90, 221] on icon at bounding box center [532, 280] width 1706 height 980
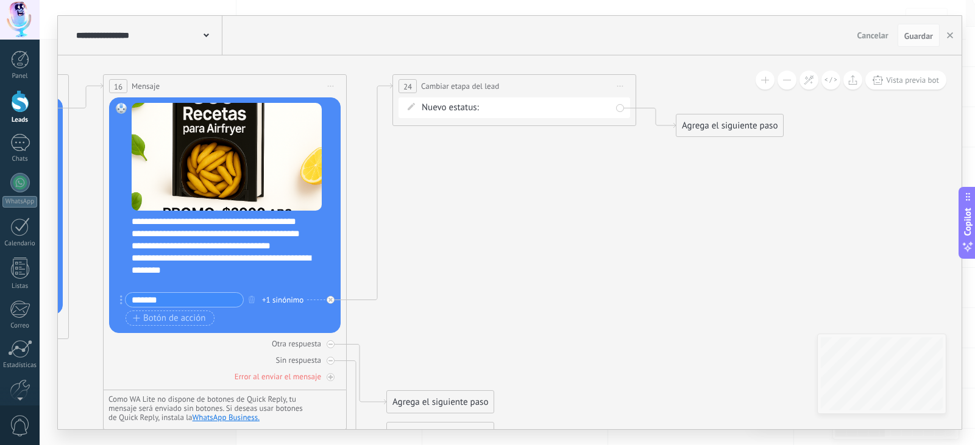
drag, startPoint x: 854, startPoint y: 268, endPoint x: 514, endPoint y: 248, distance: 340.6
click at [514, 248] on icon at bounding box center [194, 260] width 1706 height 980
click at [0, 0] on div "Nueva consulta Cualificado Llamada agendada Propuesta en preparación Propuesta …" at bounding box center [0, 0] width 0 height 0
click at [524, 111] on span at bounding box center [520, 110] width 62 height 10
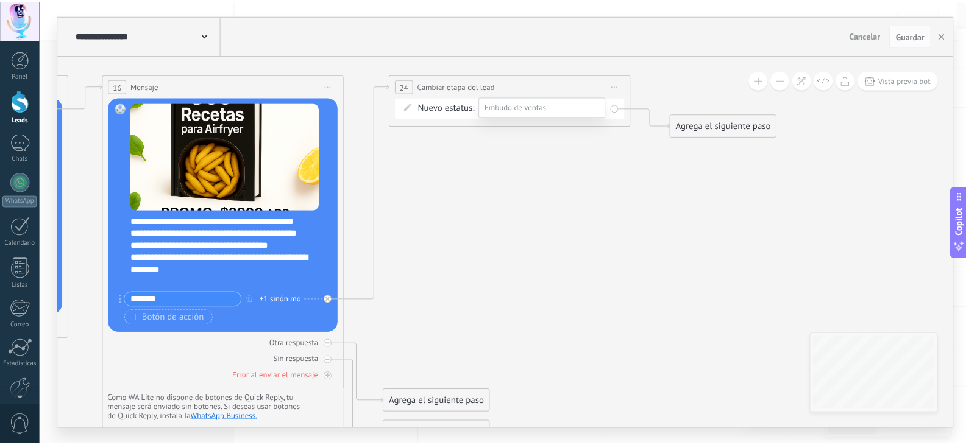
scroll to position [0, 0]
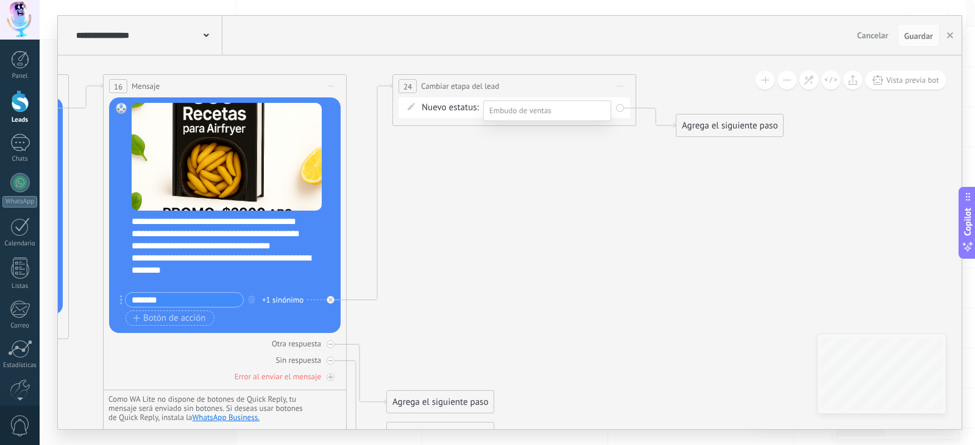
click at [518, 110] on span at bounding box center [520, 110] width 62 height 10
click at [0, 0] on label "Nueva consulta" at bounding box center [0, 0] width 0 height 0
click at [950, 39] on button "button" at bounding box center [950, 35] width 18 height 23
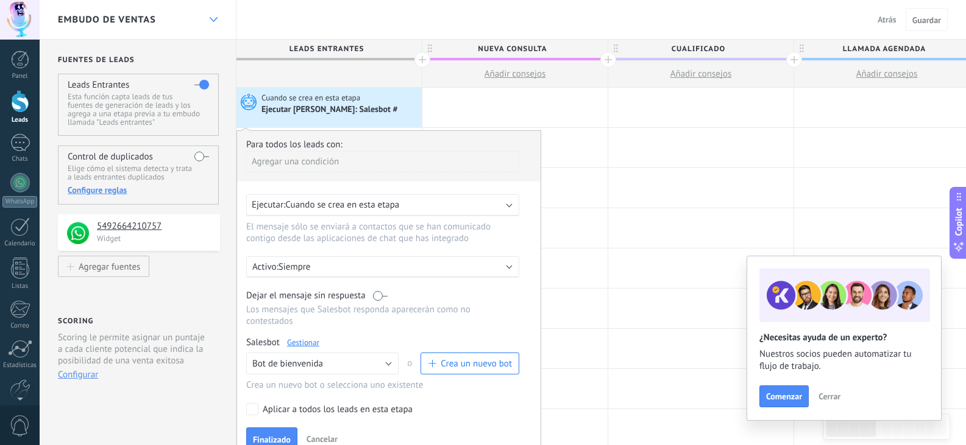
click at [207, 19] on div at bounding box center [213, 20] width 21 height 24
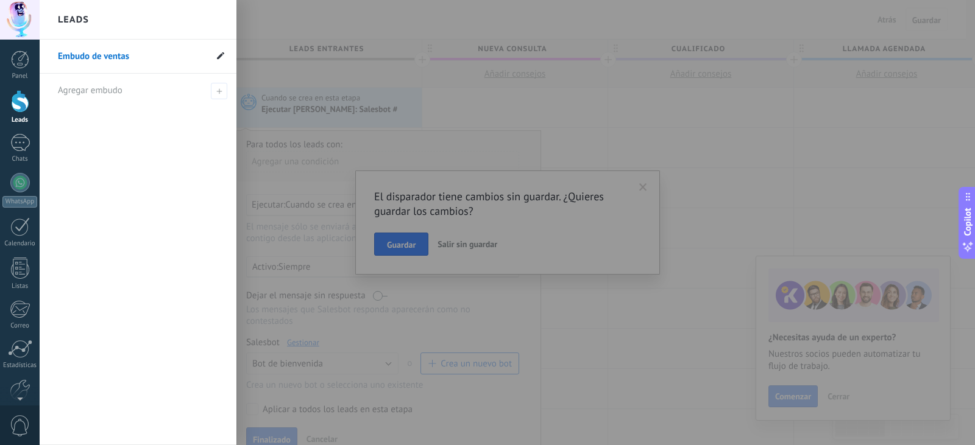
click at [220, 54] on icon at bounding box center [220, 55] width 7 height 7
drag, startPoint x: 170, startPoint y: 59, endPoint x: 52, endPoint y: 63, distance: 118.3
click at [52, 63] on li "**********" at bounding box center [138, 57] width 197 height 34
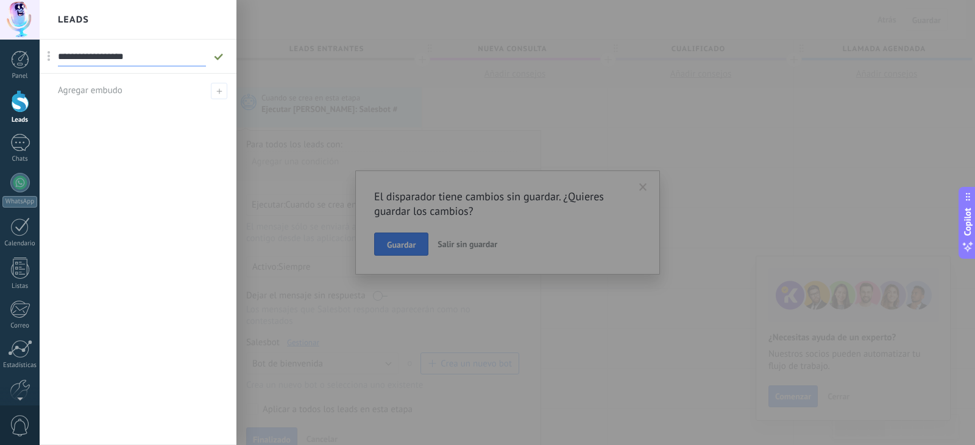
type input "**********"
click at [339, 129] on div at bounding box center [527, 222] width 975 height 445
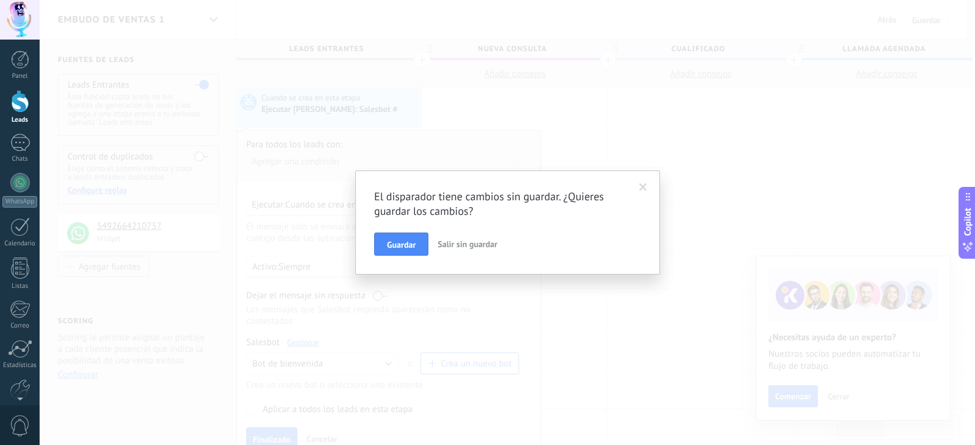
click at [647, 188] on span at bounding box center [643, 187] width 20 height 21
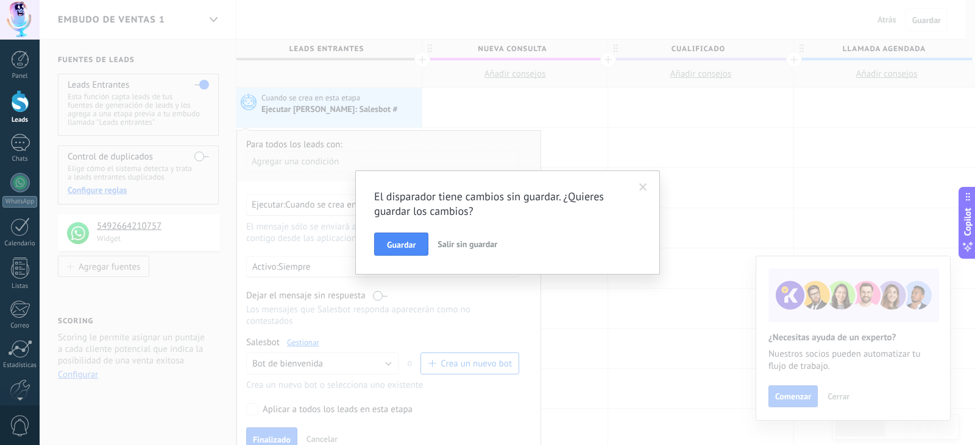
click at [644, 188] on span at bounding box center [643, 187] width 8 height 9
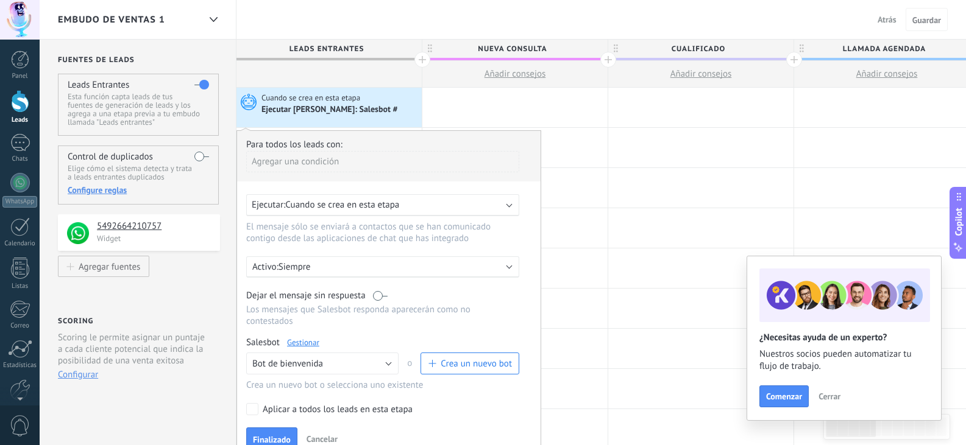
click at [376, 207] on span "Cuando se crea en esta etapa" at bounding box center [342, 205] width 114 height 12
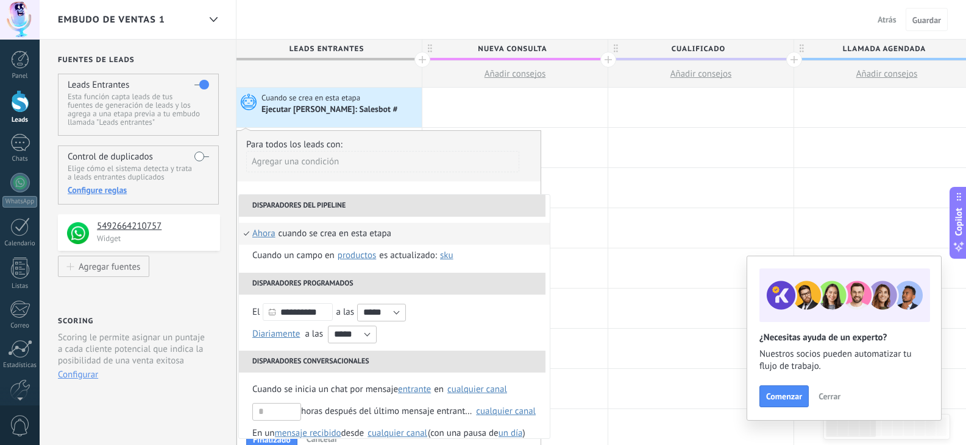
click at [524, 164] on div "Para todos los leads con: Agregar una condición" at bounding box center [388, 160] width 285 height 43
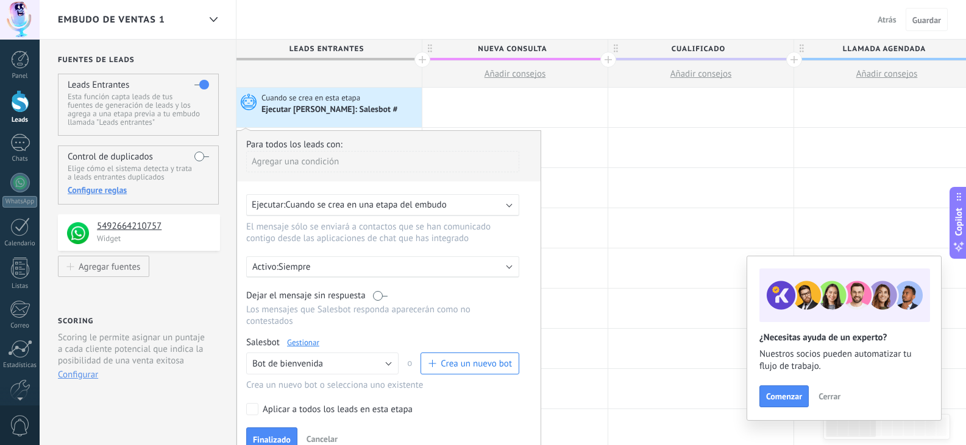
click at [394, 166] on div "Agregar una condición" at bounding box center [382, 161] width 273 height 21
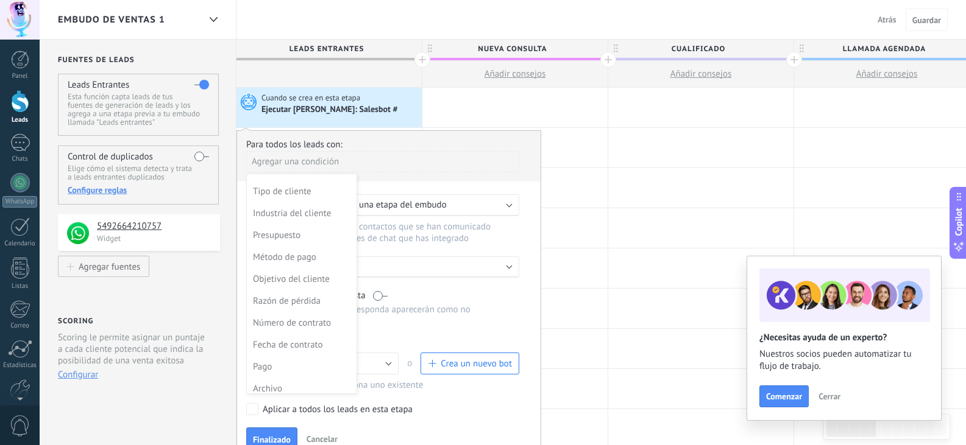
scroll to position [305, 0]
click at [531, 174] on div at bounding box center [388, 295] width 303 height 328
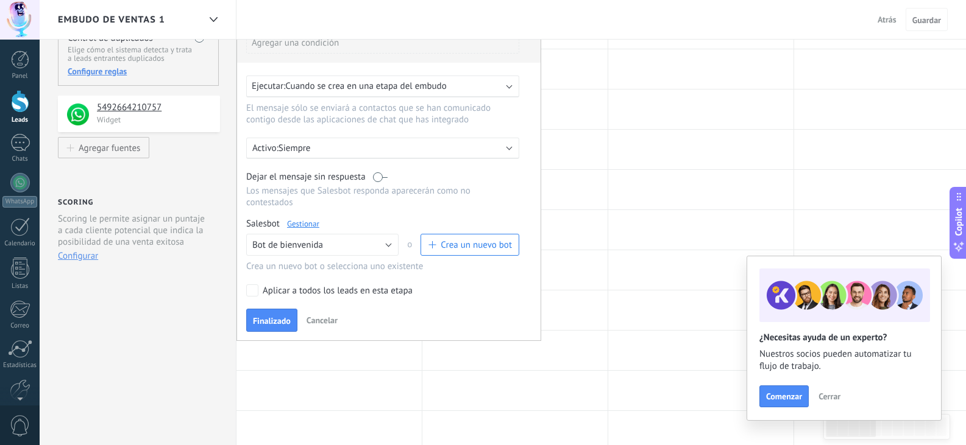
scroll to position [122, 0]
click at [358, 152] on div "Activo: Siempre" at bounding box center [382, 145] width 273 height 21
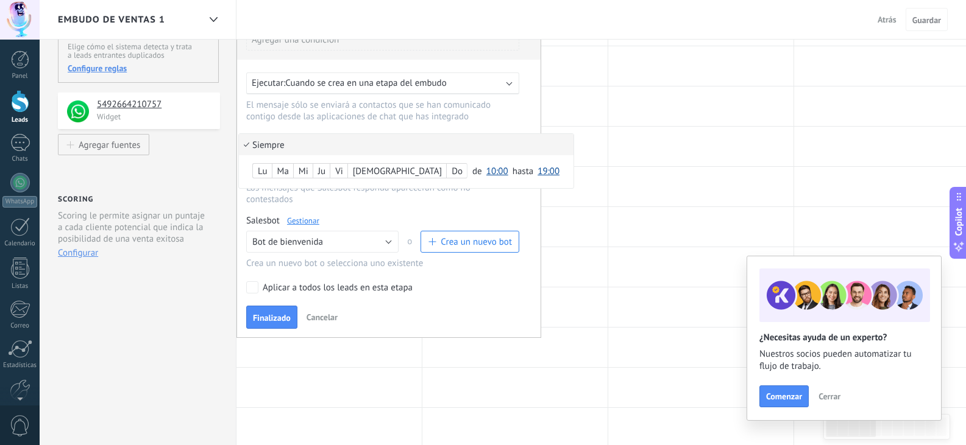
click at [469, 209] on div at bounding box center [388, 173] width 303 height 328
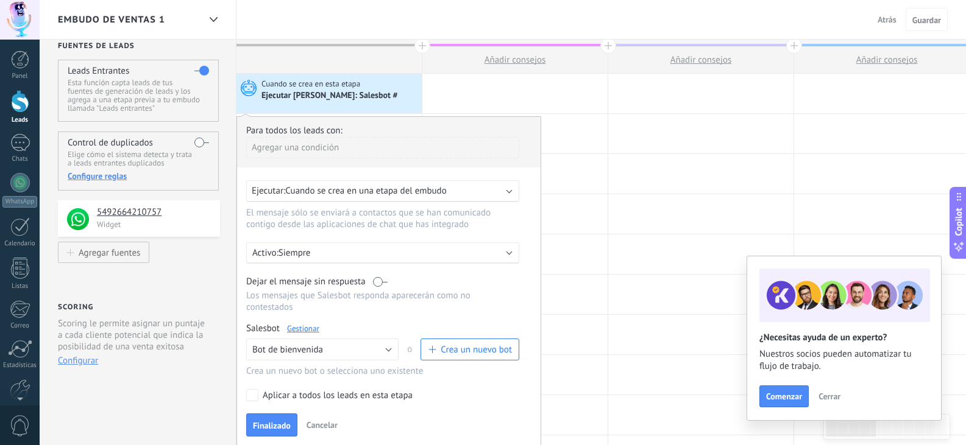
scroll to position [61, 0]
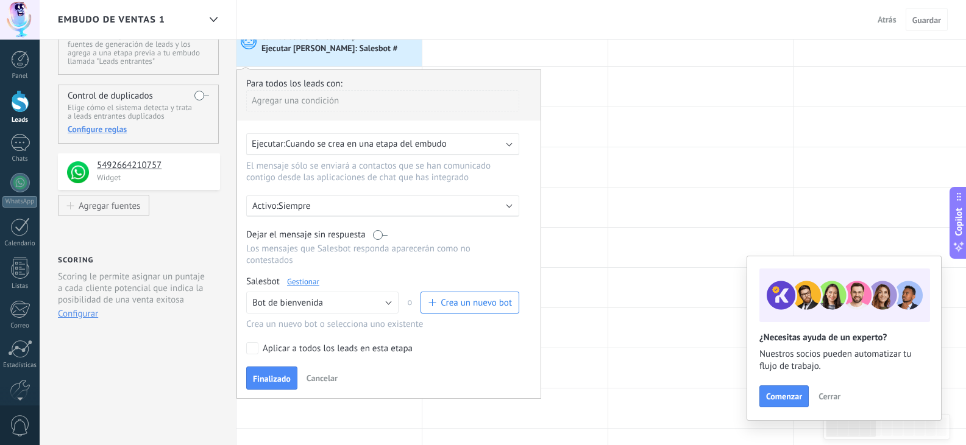
click at [378, 235] on label at bounding box center [380, 235] width 15 height 12
click at [379, 235] on label at bounding box center [380, 235] width 15 height 12
click at [277, 377] on span "Finalizado" at bounding box center [272, 379] width 38 height 9
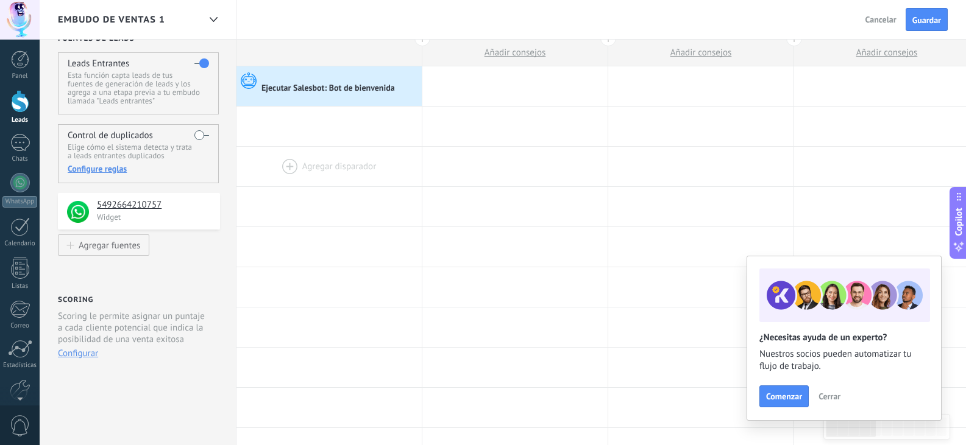
scroll to position [0, 0]
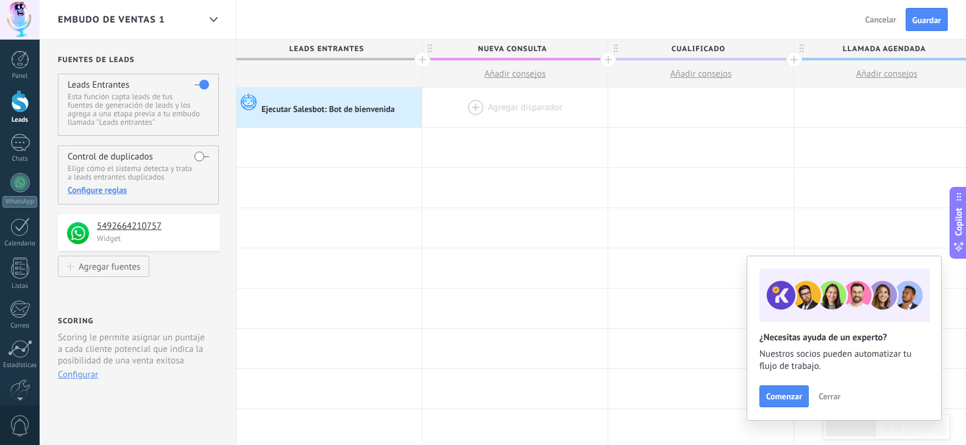
click at [472, 104] on div at bounding box center [514, 108] width 185 height 40
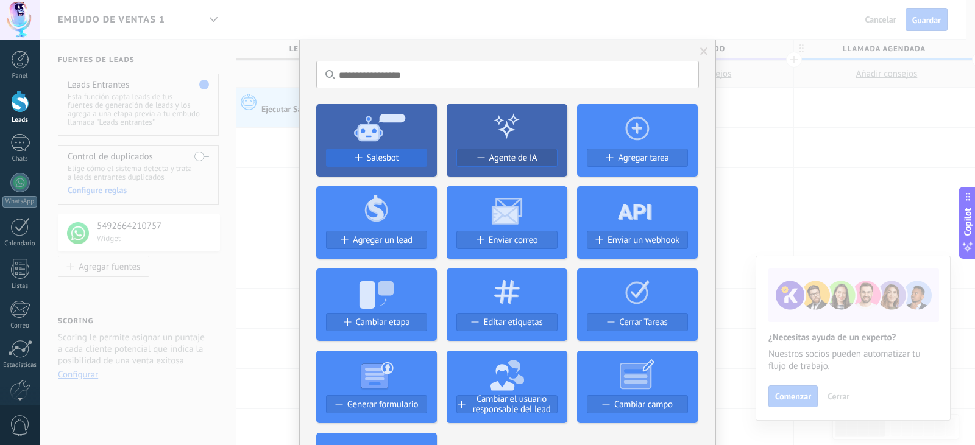
click at [388, 154] on span "Salesbot" at bounding box center [383, 158] width 32 height 10
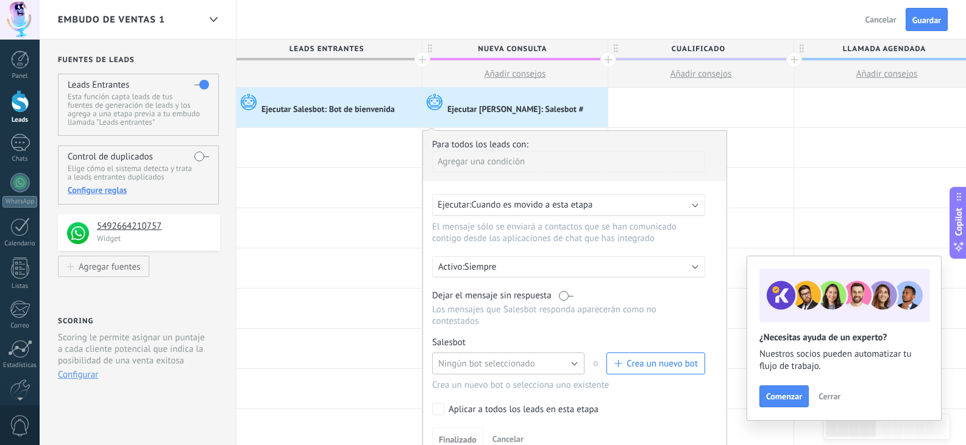
click at [525, 366] on span "Ningún bot seleccionado" at bounding box center [486, 364] width 97 height 12
click at [447, 325] on span "Venta" at bounding box center [502, 321] width 155 height 12
click at [481, 342] on link "Gestionar" at bounding box center [489, 343] width 32 height 10
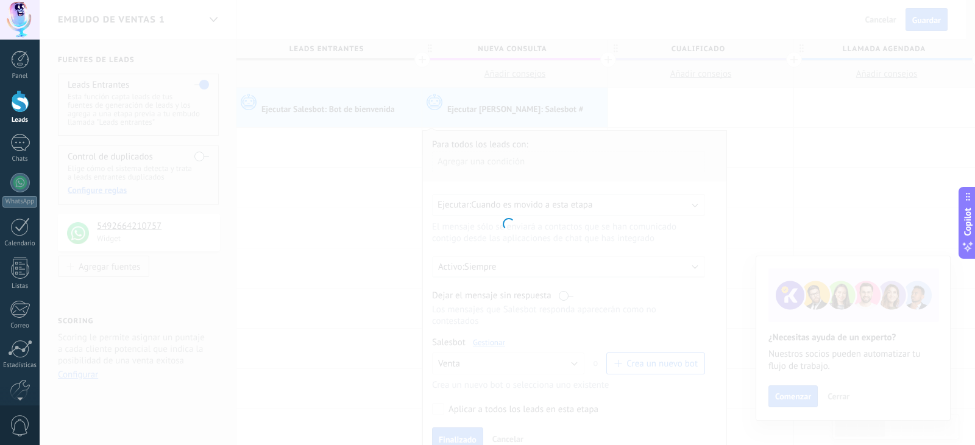
type input "*****"
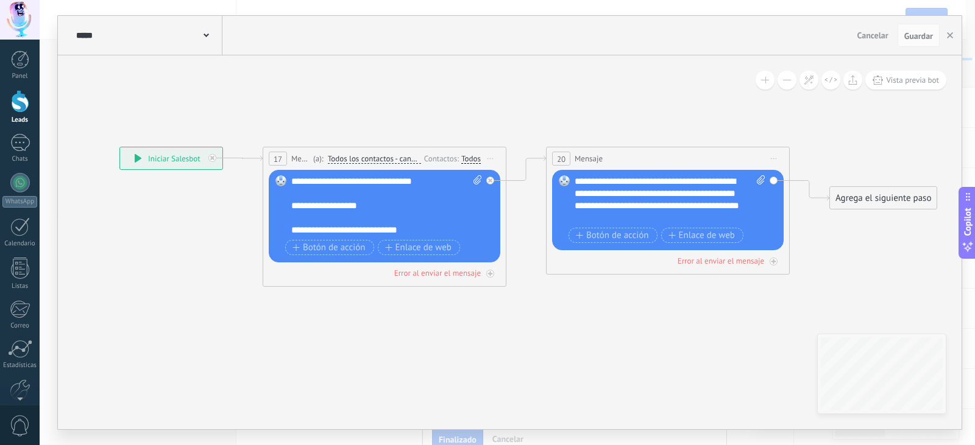
drag, startPoint x: 832, startPoint y: 317, endPoint x: 639, endPoint y: 315, distance: 193.8
click at [636, 317] on icon at bounding box center [508, 216] width 1386 height 749
click at [949, 35] on icon "button" at bounding box center [950, 35] width 6 height 6
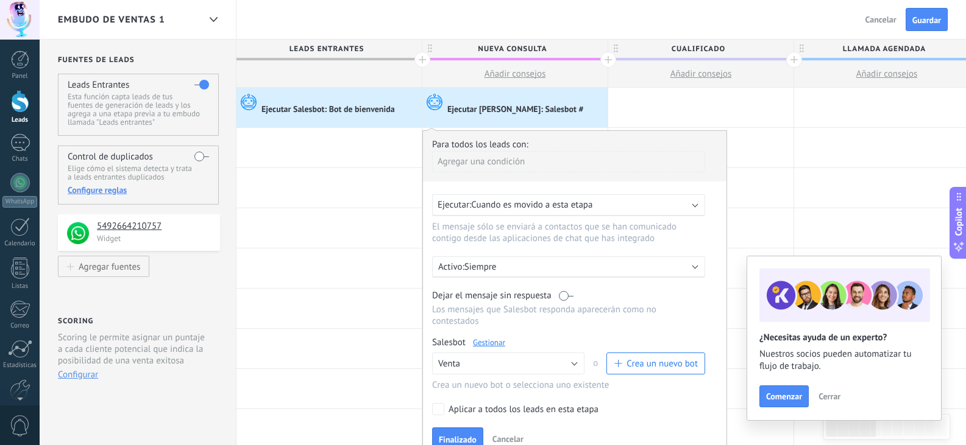
click at [390, 99] on div at bounding box center [339, 98] width 157 height 11
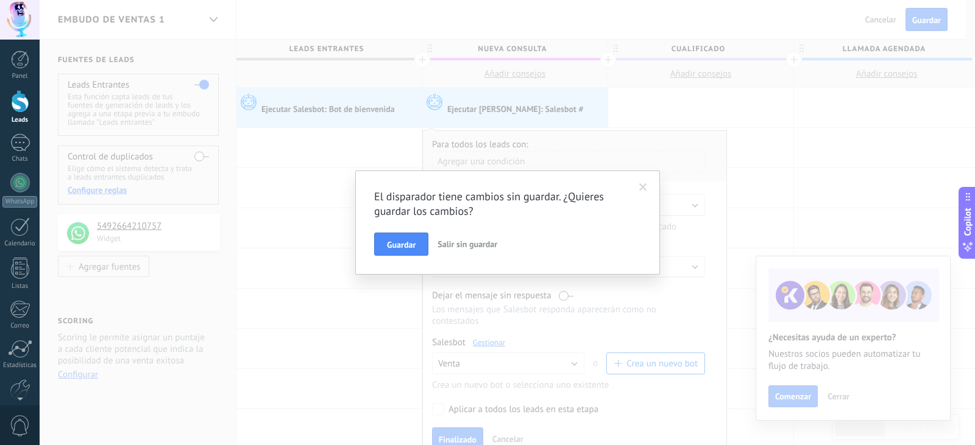
click at [646, 186] on span at bounding box center [643, 187] width 8 height 9
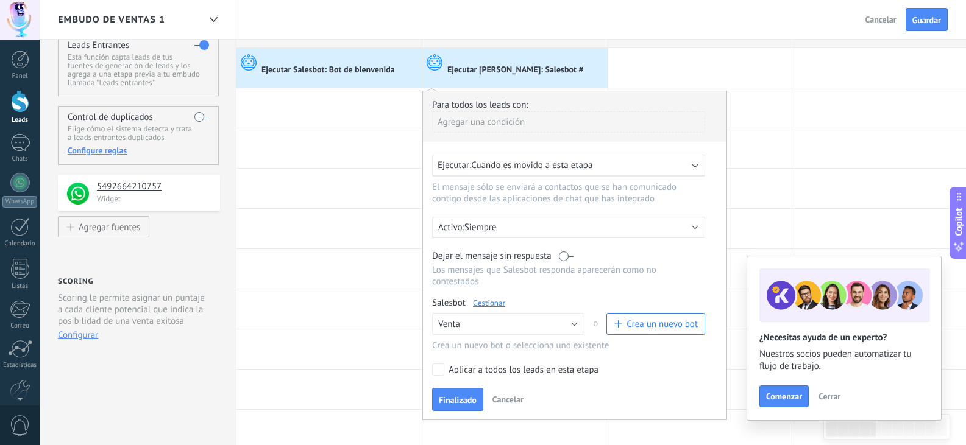
scroll to position [61, 0]
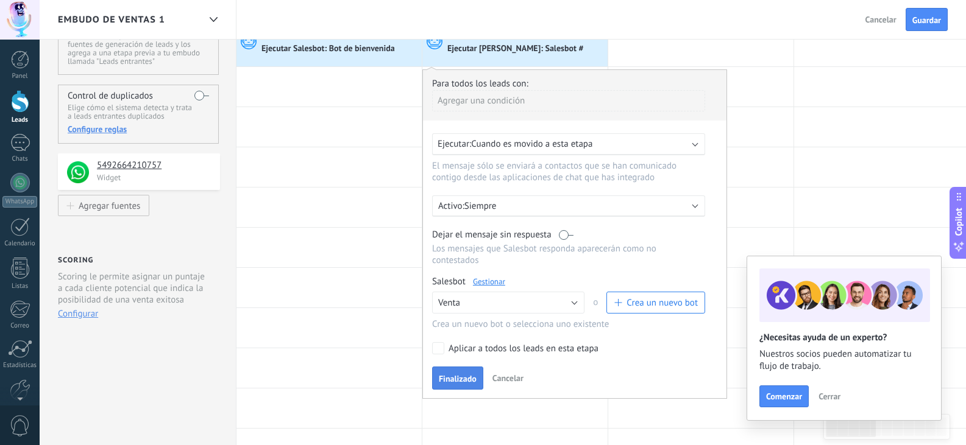
click at [459, 377] on span "Finalizado" at bounding box center [458, 379] width 38 height 9
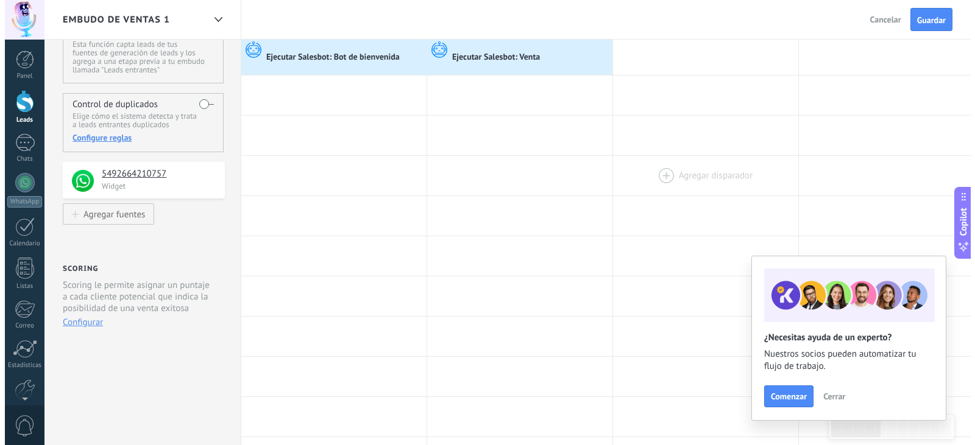
scroll to position [0, 0]
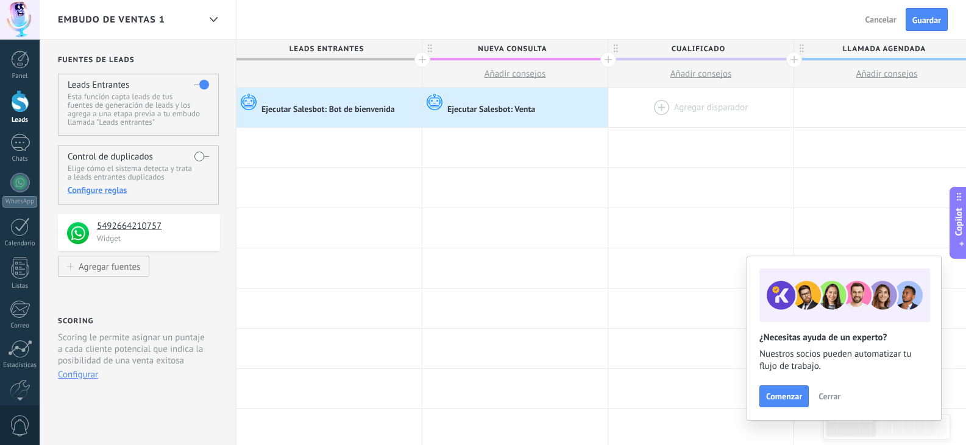
click at [675, 108] on div at bounding box center [700, 108] width 185 height 40
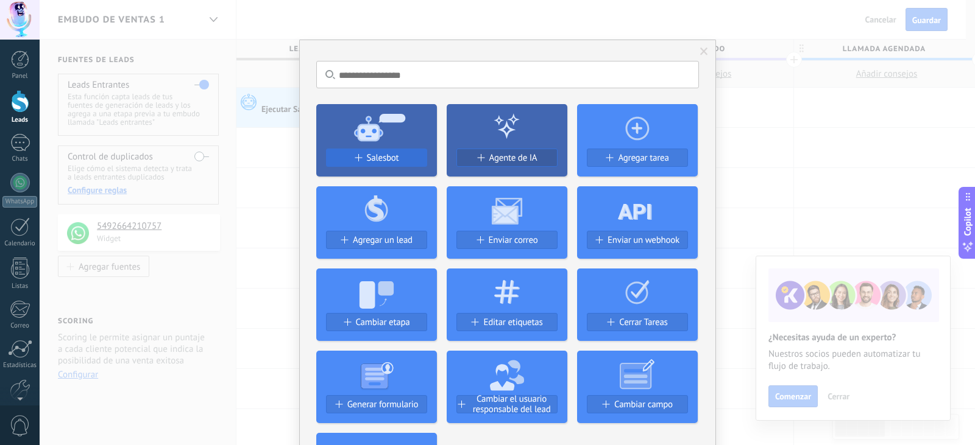
click at [401, 153] on div "Salesbot" at bounding box center [377, 158] width 100 height 10
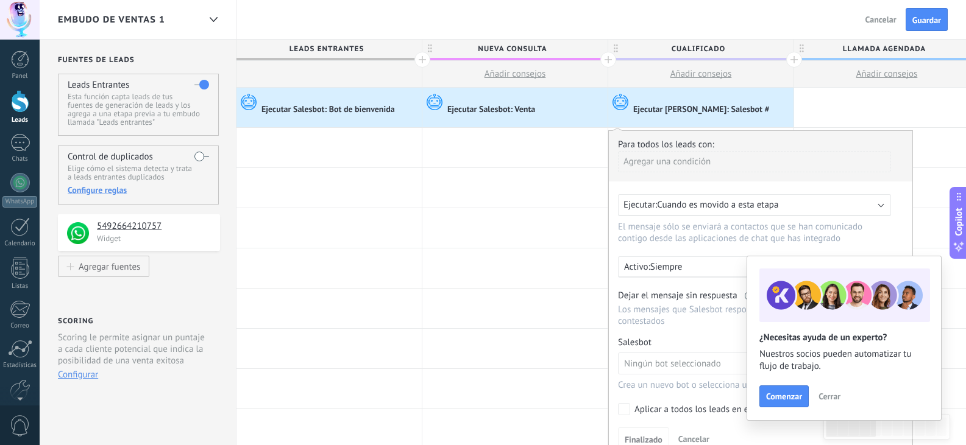
click at [830, 395] on span "Cerrar" at bounding box center [829, 396] width 22 height 9
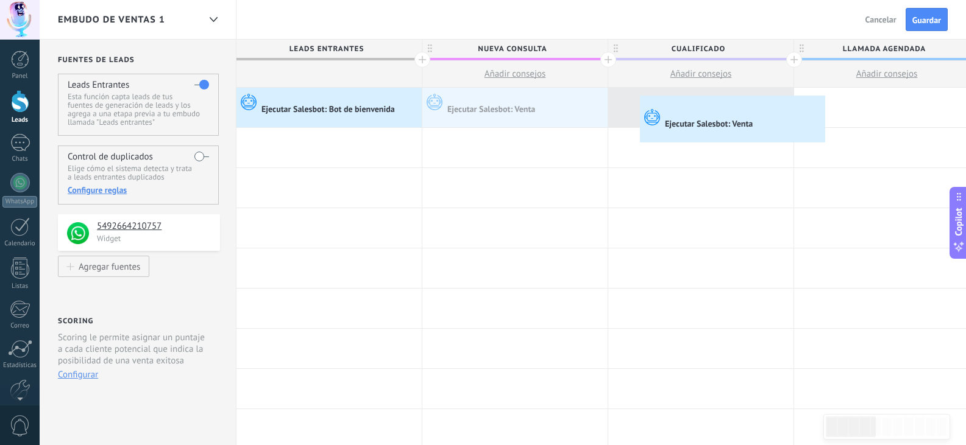
drag, startPoint x: 507, startPoint y: 101, endPoint x: 643, endPoint y: 99, distance: 135.9
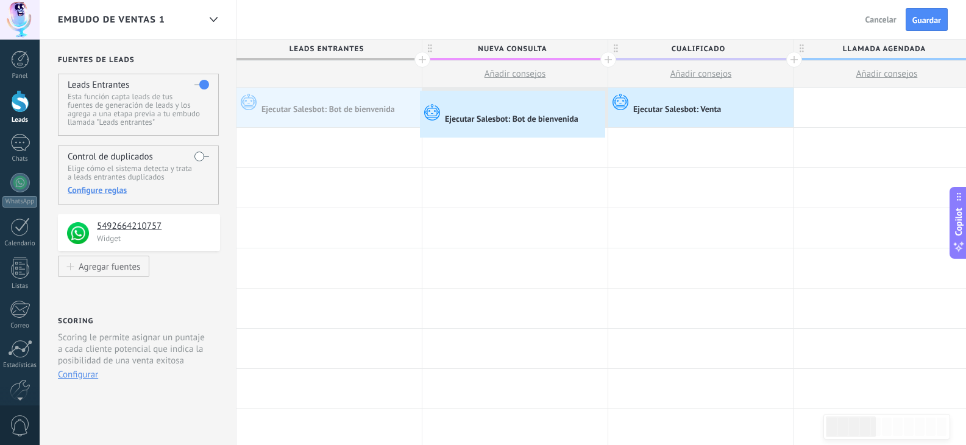
drag, startPoint x: 487, startPoint y: 122, endPoint x: 423, endPoint y: 94, distance: 69.9
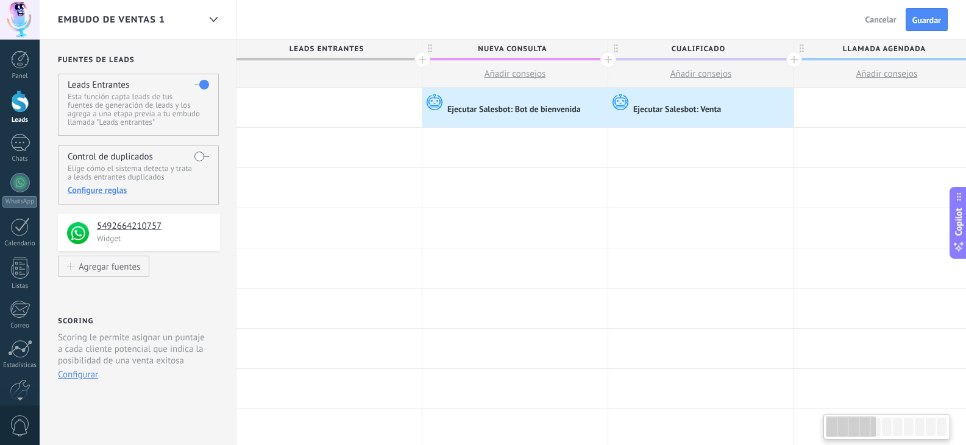
click at [361, 102] on div at bounding box center [328, 108] width 185 height 40
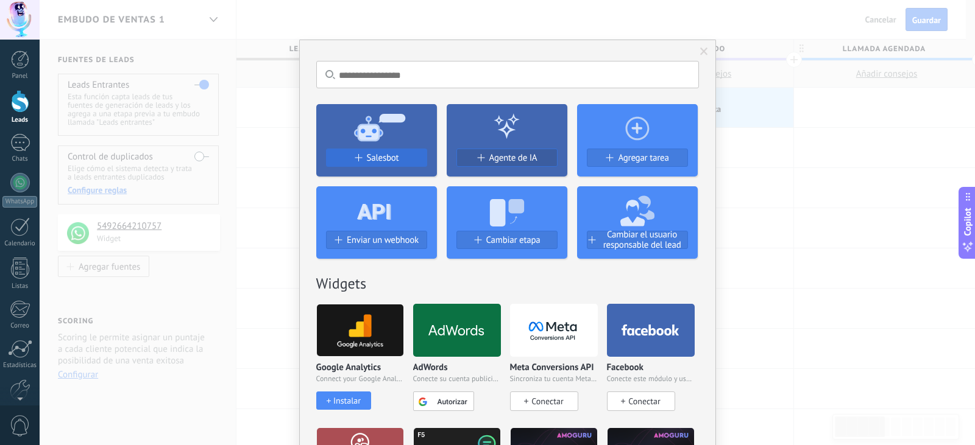
click at [369, 163] on span "Salesbot" at bounding box center [383, 158] width 32 height 10
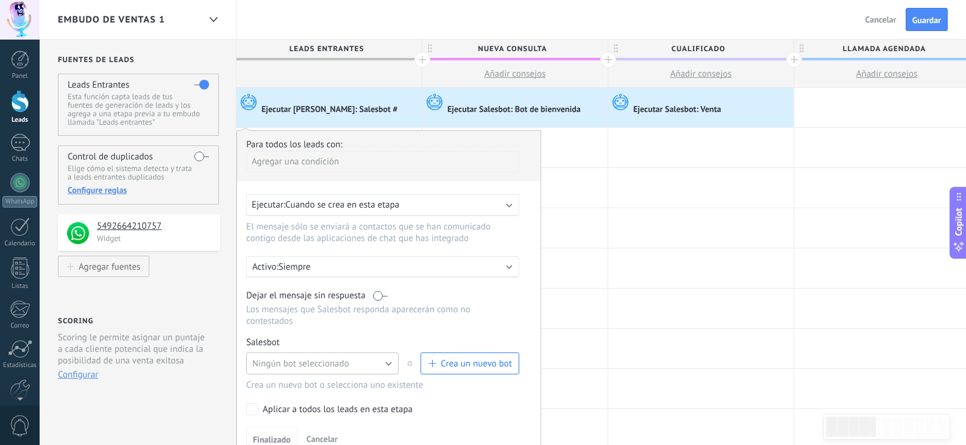
click at [358, 366] on button "Ningún bot seleccionado" at bounding box center [322, 364] width 152 height 22
click at [269, 361] on span "Salesbot #2" at bounding box center [316, 362] width 155 height 12
click at [307, 342] on link "Gestionar" at bounding box center [303, 343] width 32 height 10
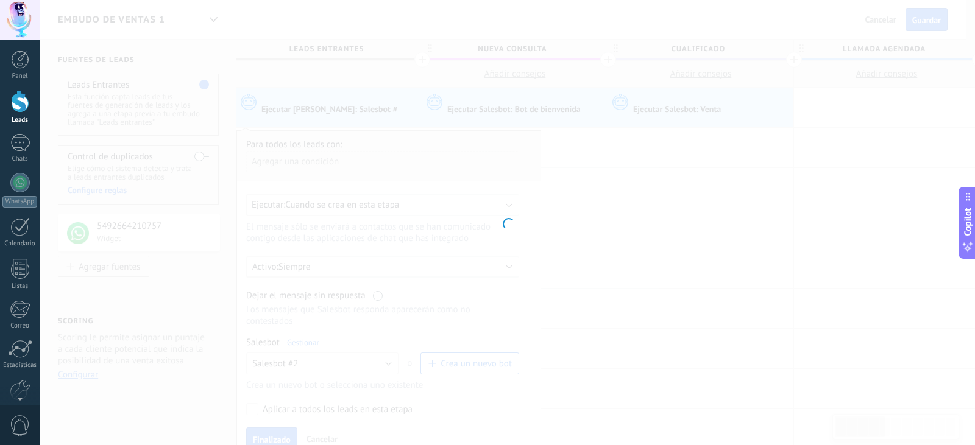
type input "**********"
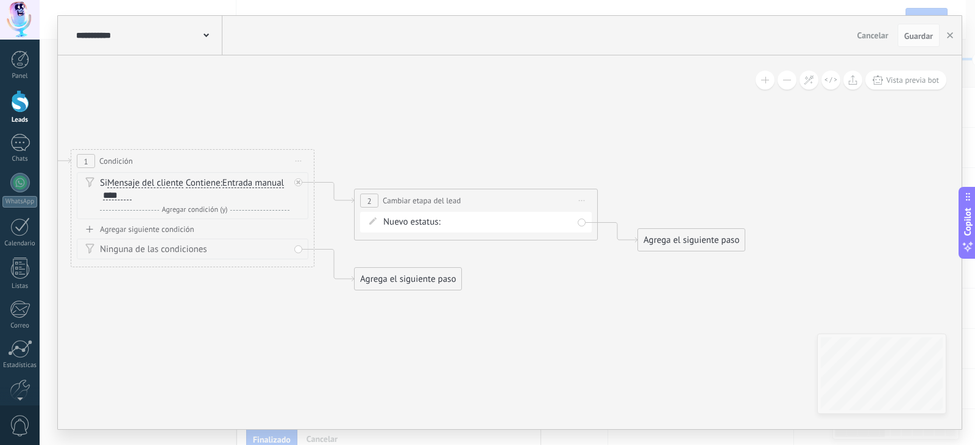
drag, startPoint x: 639, startPoint y: 342, endPoint x: 365, endPoint y: 307, distance: 276.6
click at [299, 316] on icon at bounding box center [316, 200] width 1386 height 790
click at [0, 0] on div "Nueva consulta Cualificado Llamada agendada Propuesta en preparación Propuesta …" at bounding box center [0, 0] width 0 height 0
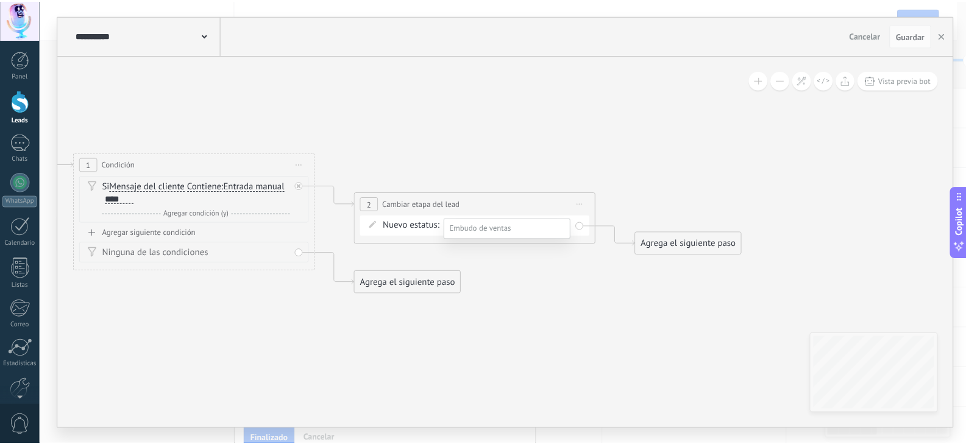
scroll to position [61, 0]
click at [609, 293] on div at bounding box center [507, 218] width 935 height 445
click at [951, 34] on icon "button" at bounding box center [950, 35] width 6 height 6
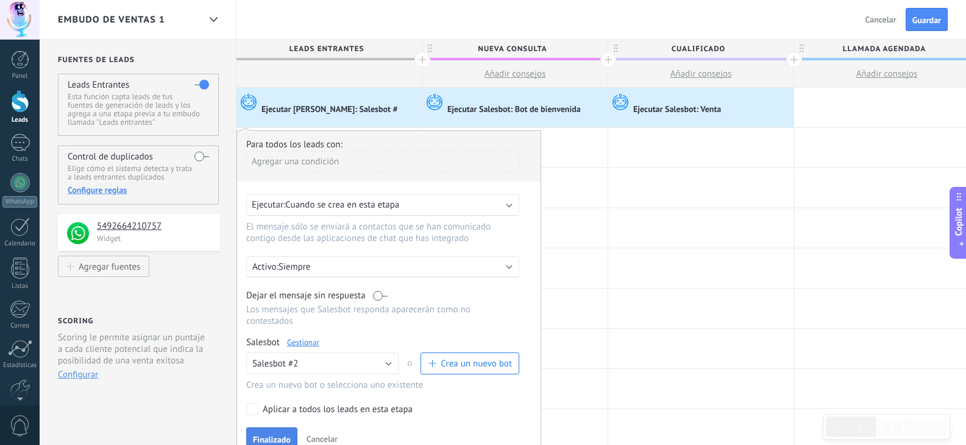
click at [282, 436] on span "Finalizado" at bounding box center [272, 440] width 38 height 9
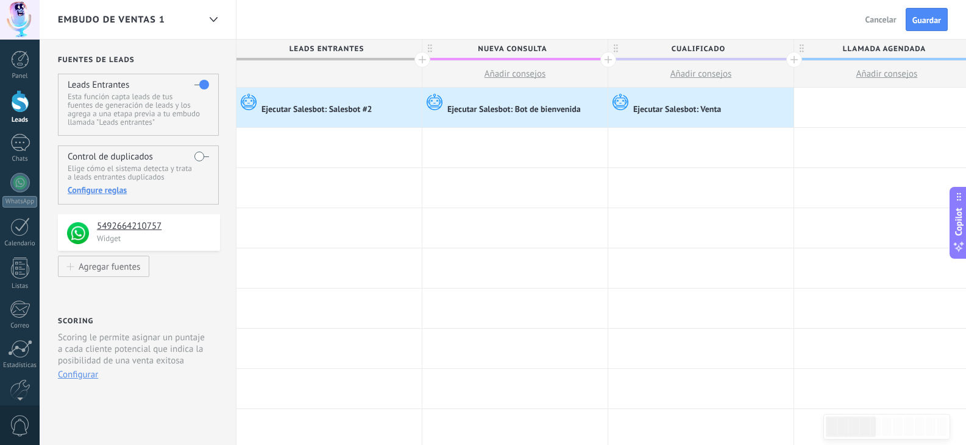
click at [553, 47] on span "Nueva consulta" at bounding box center [511, 49] width 179 height 19
click at [575, 48] on input "**********" at bounding box center [511, 49] width 161 height 18
drag, startPoint x: 556, startPoint y: 48, endPoint x: 491, endPoint y: 63, distance: 67.0
click at [450, 43] on input "**********" at bounding box center [511, 49] width 161 height 18
type input "**********"
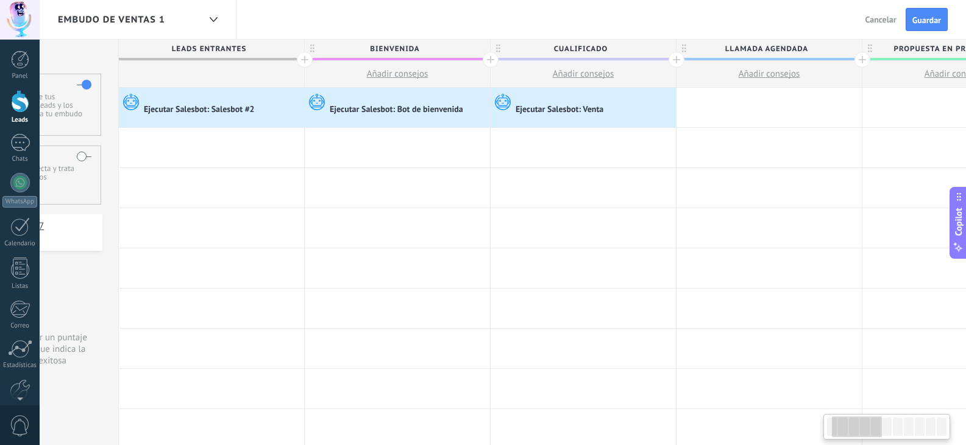
scroll to position [0, 115]
drag, startPoint x: 735, startPoint y: 44, endPoint x: 616, endPoint y: 54, distance: 119.9
click at [621, 62] on div "Cualificado Añadir consejos" at bounding box center [584, 64] width 185 height 48
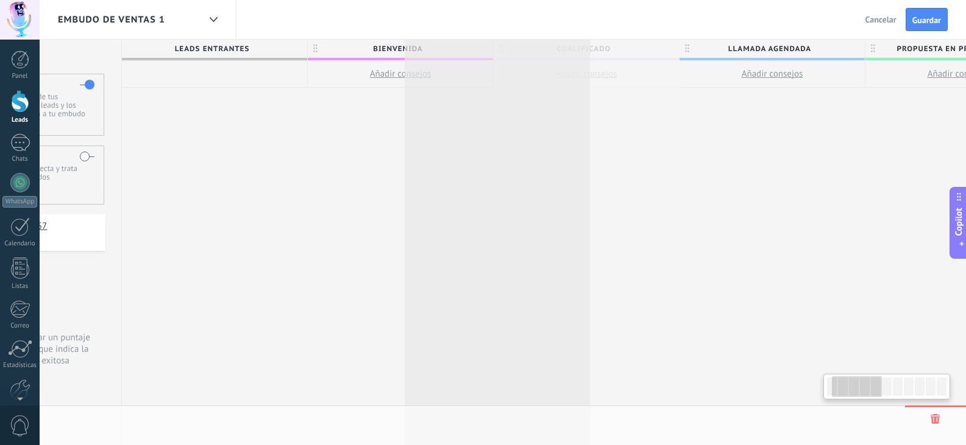
scroll to position [0, 119]
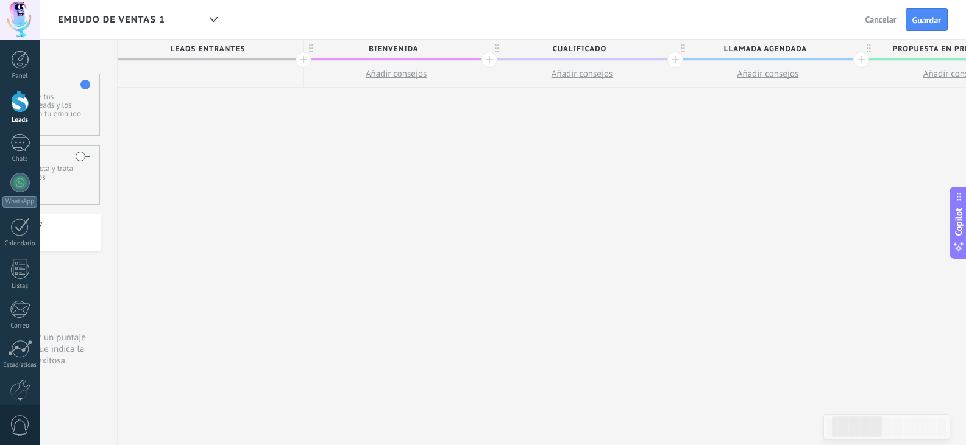
click at [613, 41] on span "Cualificado" at bounding box center [578, 49] width 179 height 19
drag, startPoint x: 608, startPoint y: 49, endPoint x: 539, endPoint y: 50, distance: 68.3
click at [539, 52] on input "**********" at bounding box center [578, 49] width 161 height 18
type input "*****"
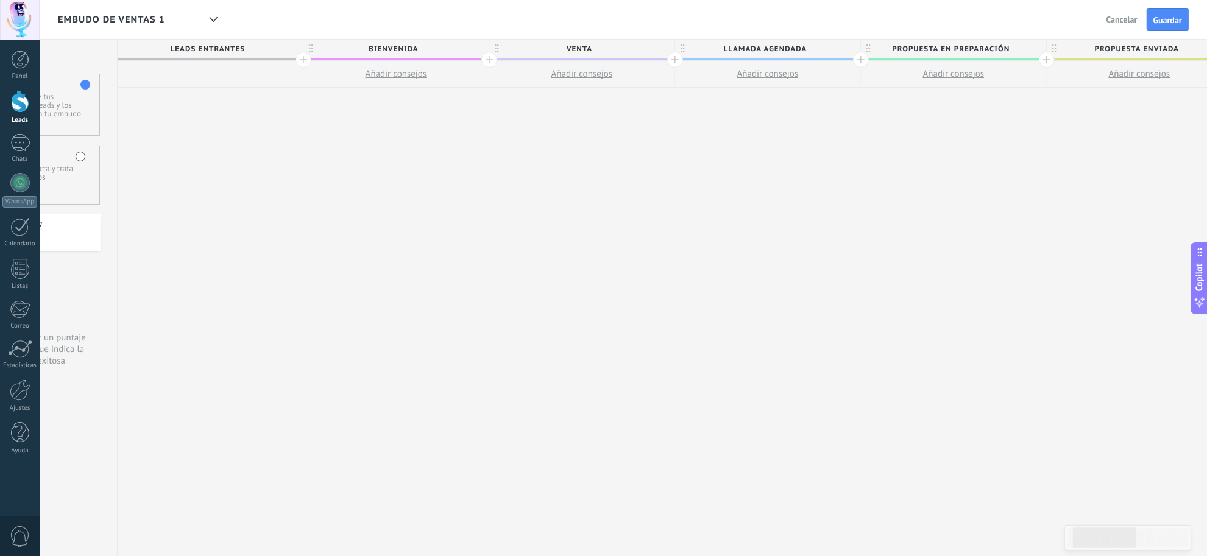
click at [199, 67] on div at bounding box center [210, 74] width 185 height 27
click at [224, 46] on span "Leads Entrantes" at bounding box center [207, 49] width 179 height 19
click at [256, 250] on div "**********" at bounding box center [1140, 298] width 2044 height 517
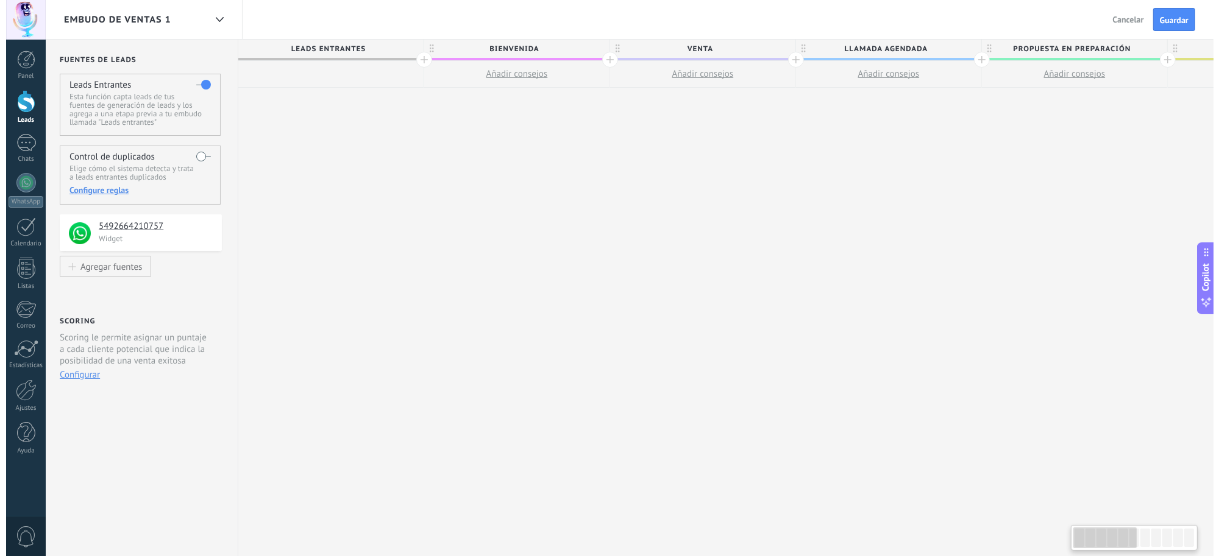
scroll to position [0, 0]
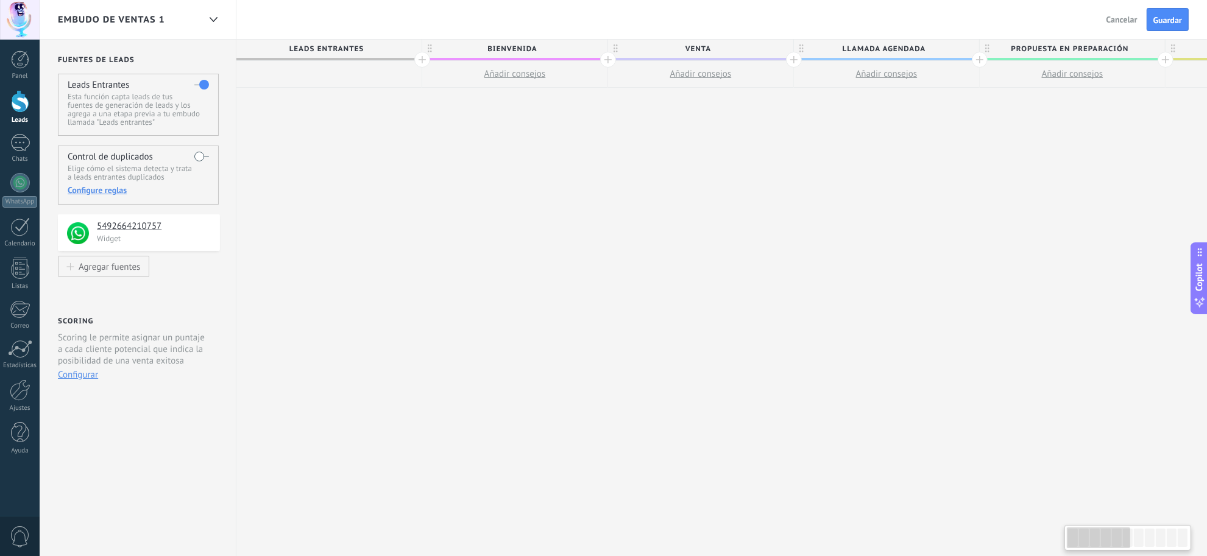
drag, startPoint x: 233, startPoint y: 253, endPoint x: 494, endPoint y: 247, distance: 260.3
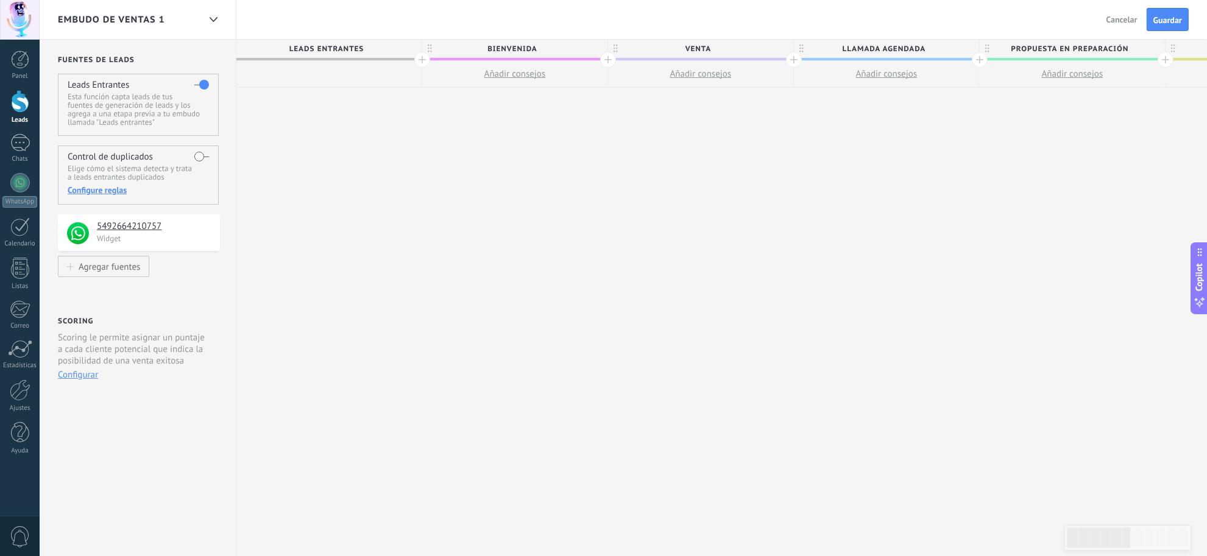
click at [570, 47] on span "BIENVENIDA" at bounding box center [511, 49] width 179 height 19
click at [974, 23] on span "Guardar" at bounding box center [1167, 20] width 29 height 9
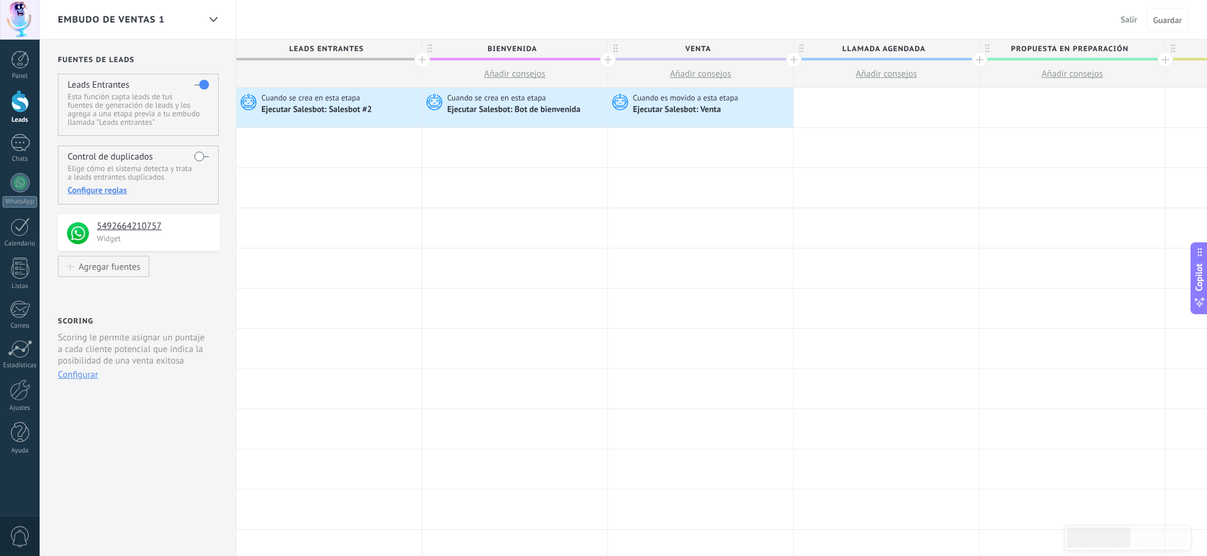
click at [925, 49] on span "Llamada agendada" at bounding box center [883, 49] width 179 height 19
drag, startPoint x: 929, startPoint y: 46, endPoint x: 749, endPoint y: 65, distance: 180.7
click at [787, 38] on div "**********" at bounding box center [624, 466] width 1168 height 932
type input "*******"
click at [854, 102] on div at bounding box center [886, 108] width 185 height 40
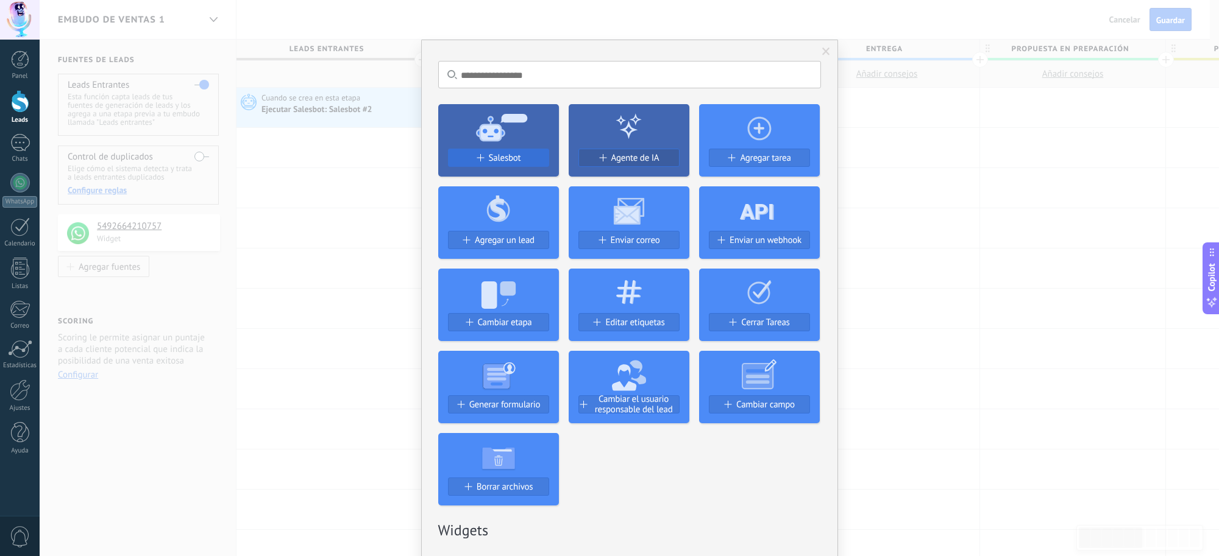
click at [512, 153] on span "Salesbot" at bounding box center [505, 158] width 32 height 10
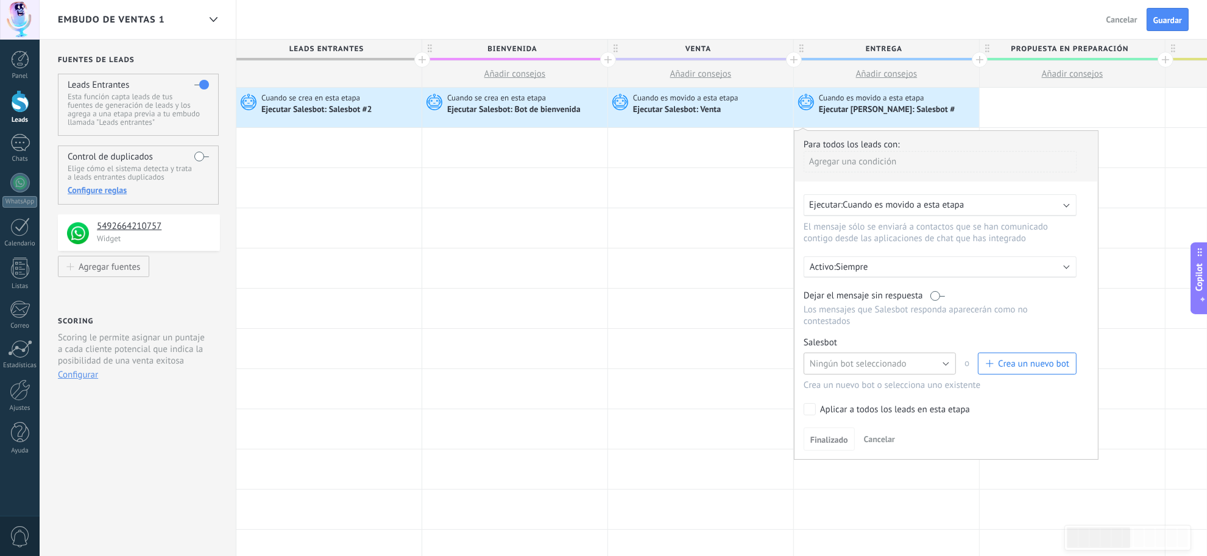
click at [927, 358] on button "Ningún bot seleccionado" at bounding box center [880, 364] width 152 height 22
click at [830, 384] on span "Entrega" at bounding box center [873, 385] width 155 height 12
click at [862, 342] on link "Gestionar" at bounding box center [861, 343] width 32 height 10
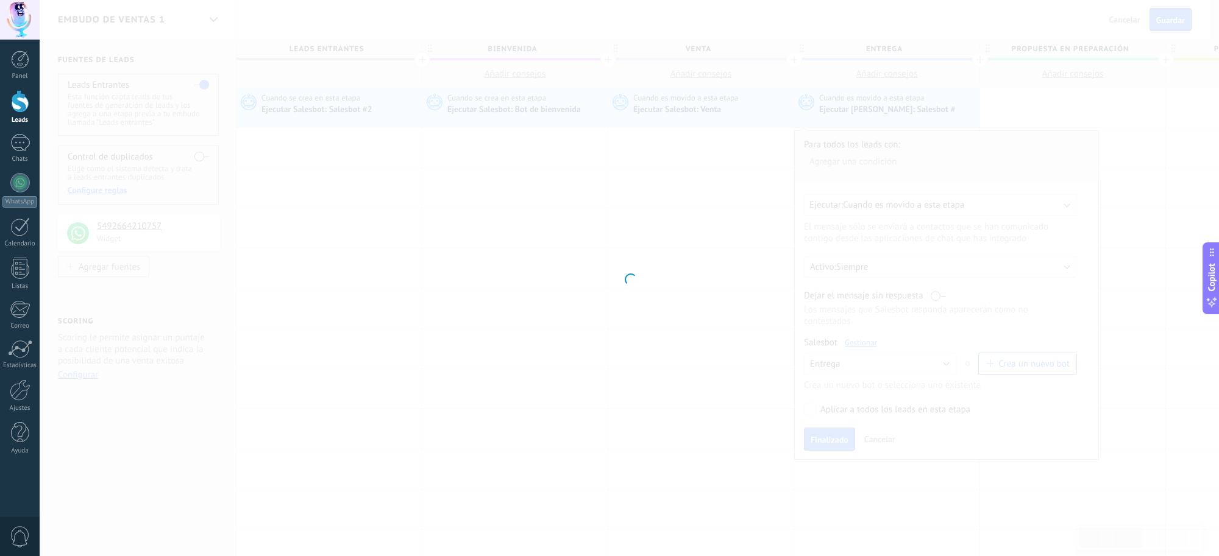
type input "*******"
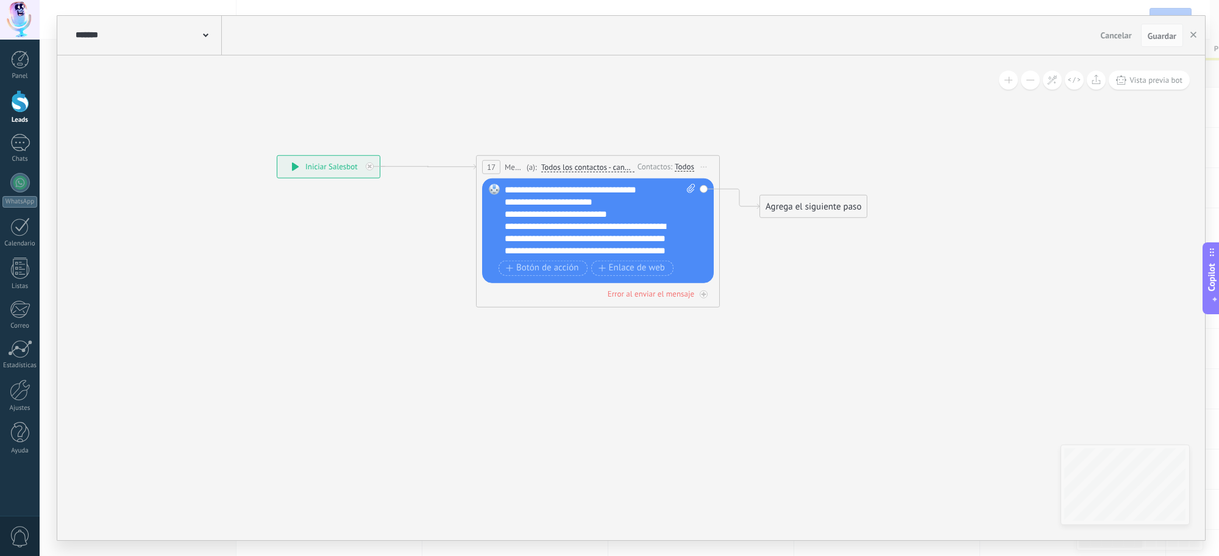
drag, startPoint x: 881, startPoint y: 270, endPoint x: 847, endPoint y: 278, distance: 34.6
click at [844, 280] on icon at bounding box center [551, 232] width 1158 height 762
click at [974, 32] on icon "button" at bounding box center [1193, 35] width 6 height 6
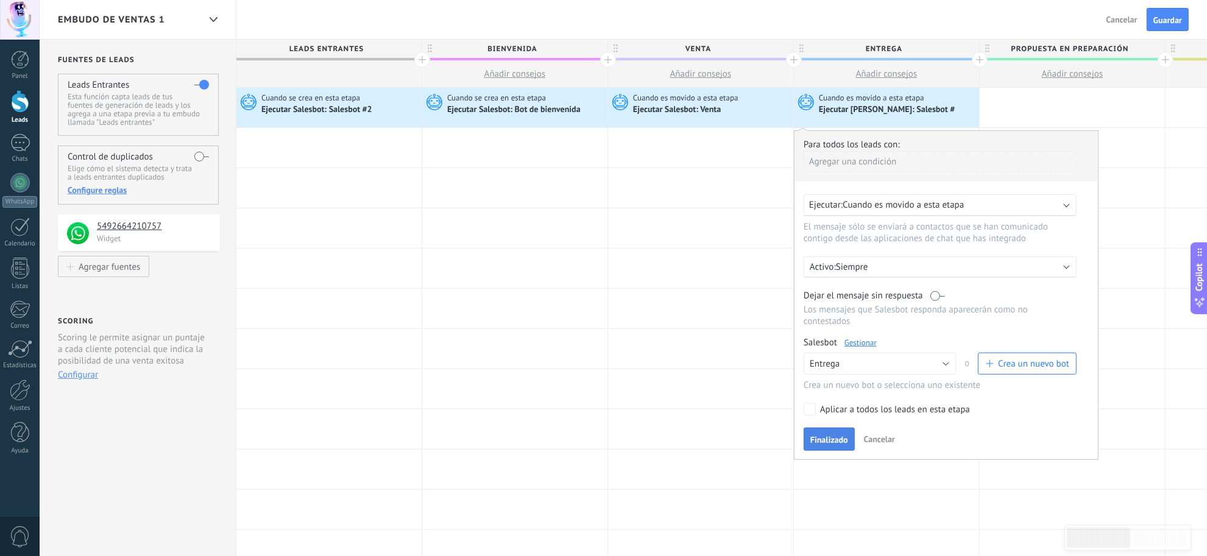
click at [820, 442] on span "Finalizado" at bounding box center [829, 440] width 38 height 9
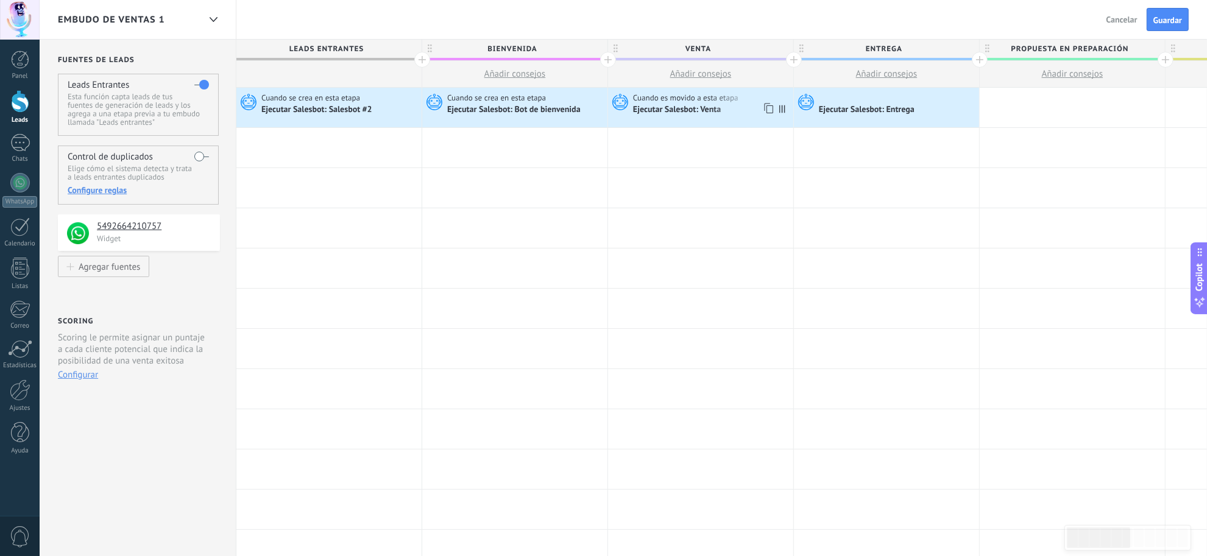
click at [729, 108] on div "Ejecutar Salesbot: Venta" at bounding box center [711, 110] width 157 height 12
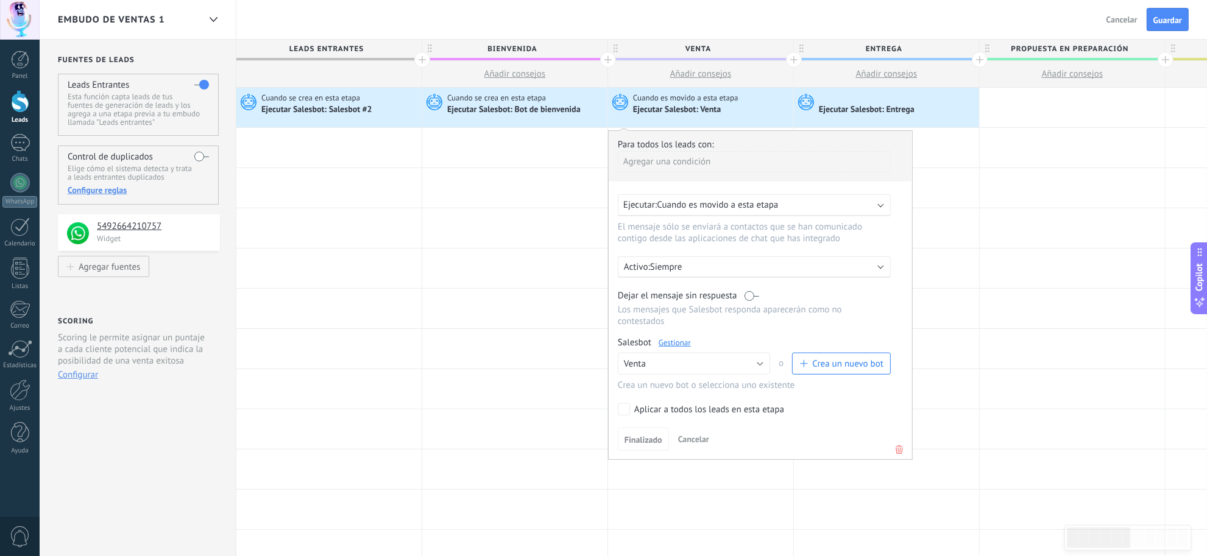
click at [670, 339] on link "Gestionar" at bounding box center [675, 343] width 32 height 10
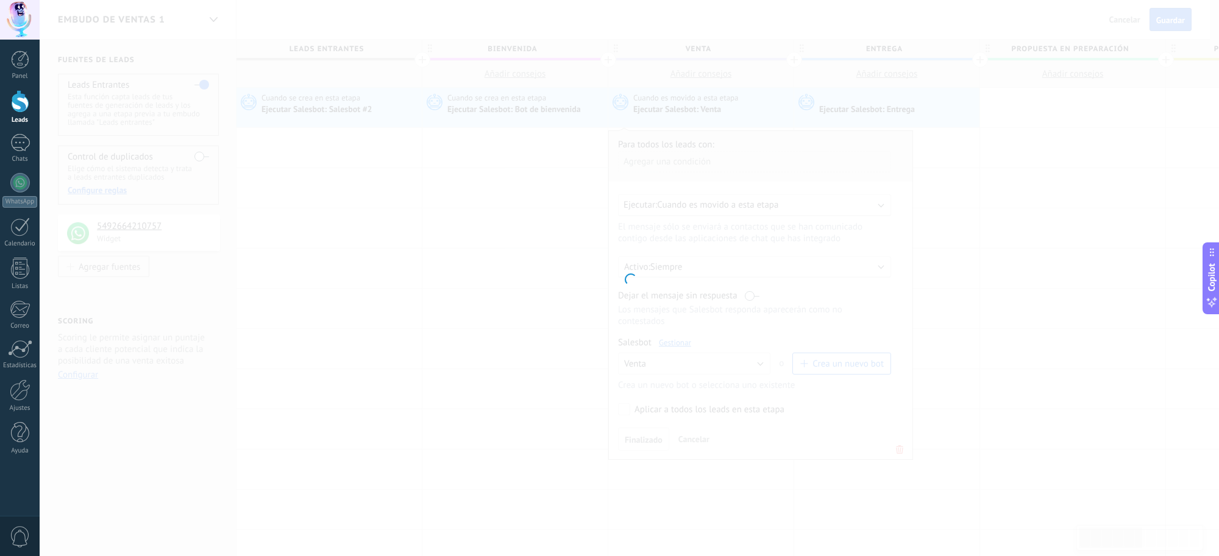
type input "*****"
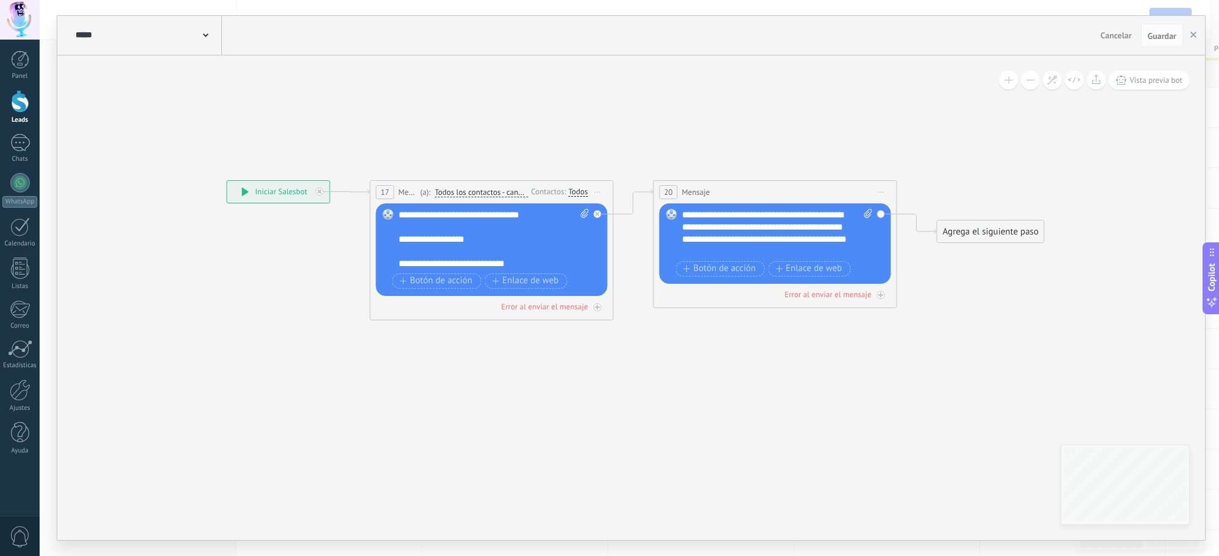
drag, startPoint x: 774, startPoint y: 345, endPoint x: 772, endPoint y: 332, distance: 12.9
click at [675, 375] on icon at bounding box center [615, 251] width 1386 height 750
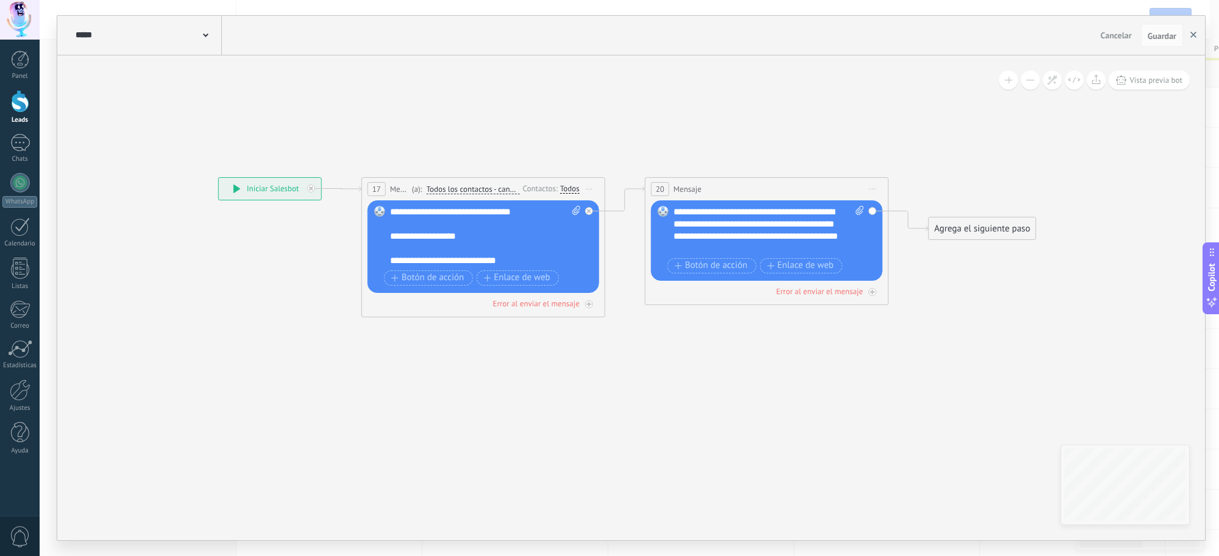
click at [974, 29] on button "button" at bounding box center [1193, 35] width 18 height 23
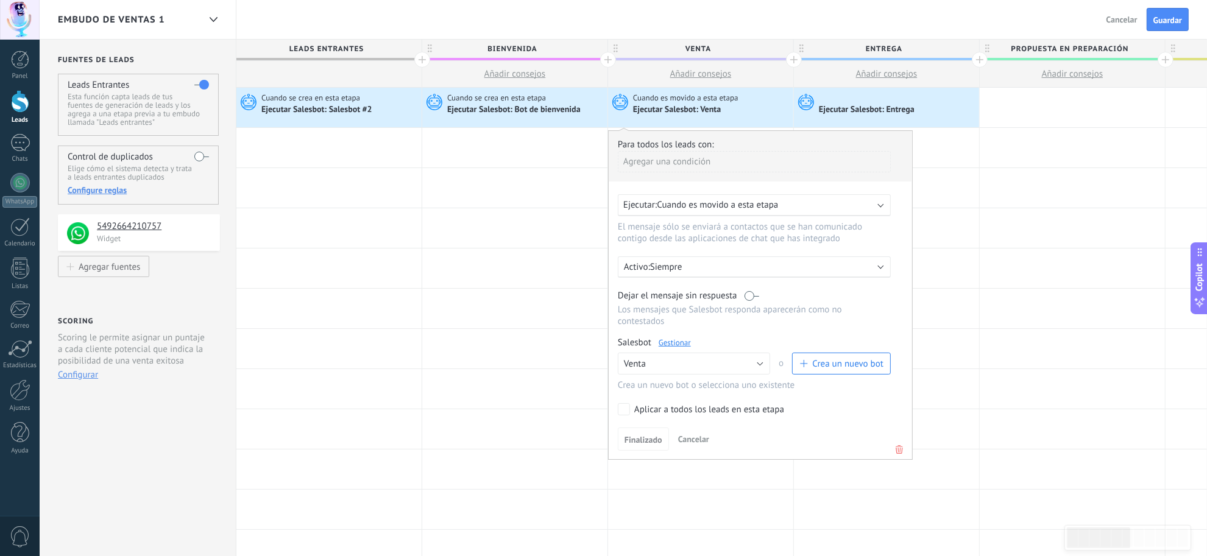
click at [361, 102] on span "Cuando se crea en esta etapa" at bounding box center [311, 98] width 101 height 11
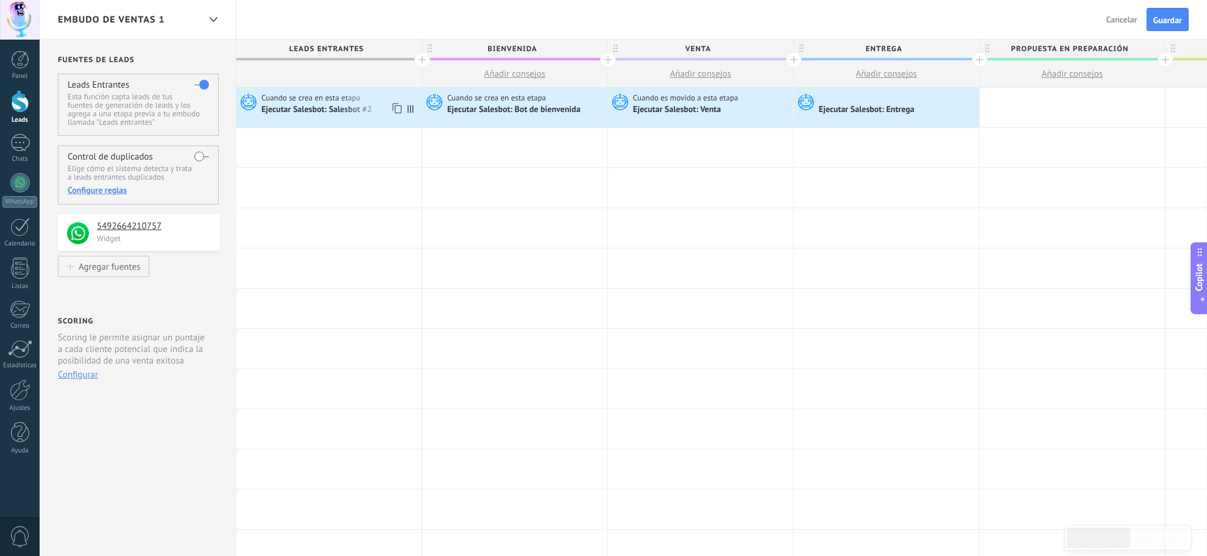
click at [357, 97] on span "Cuando se crea en esta etapa" at bounding box center [311, 98] width 101 height 11
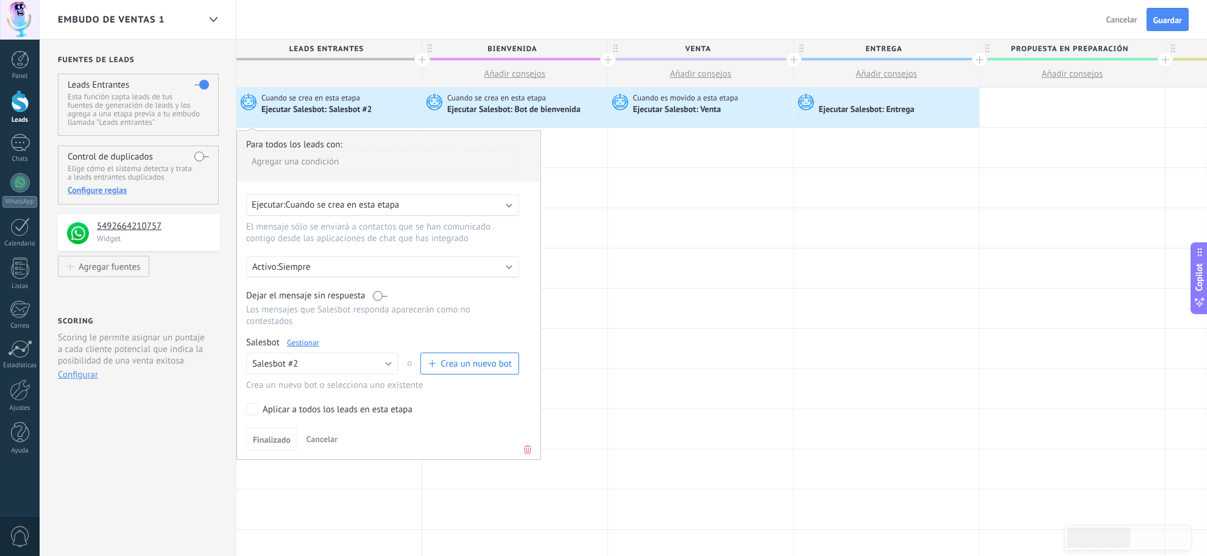
click at [303, 341] on link "Gestionar" at bounding box center [303, 343] width 32 height 10
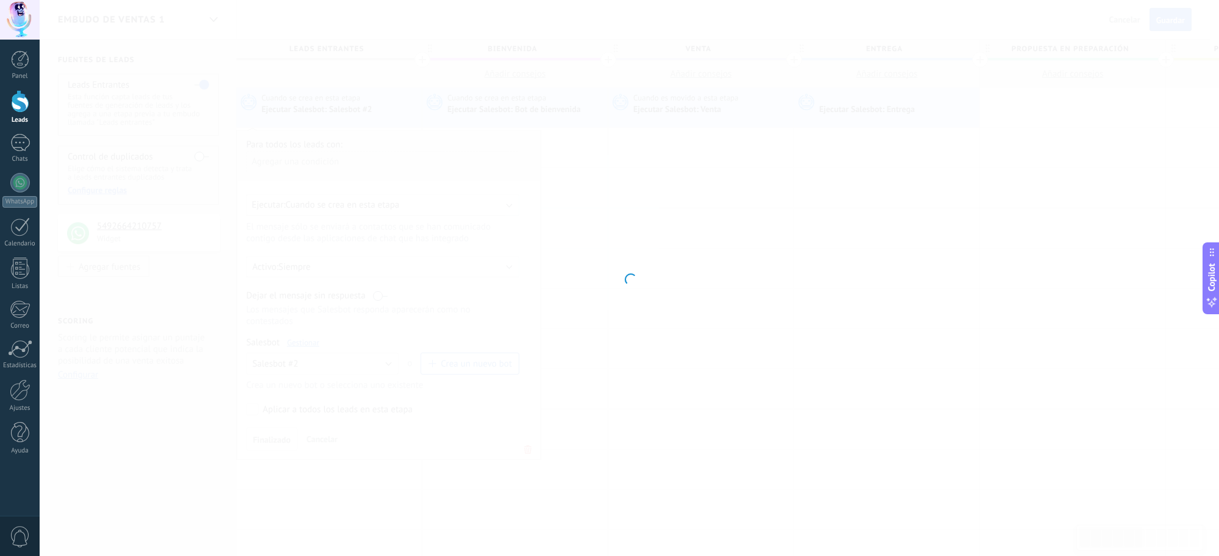
type input "**********"
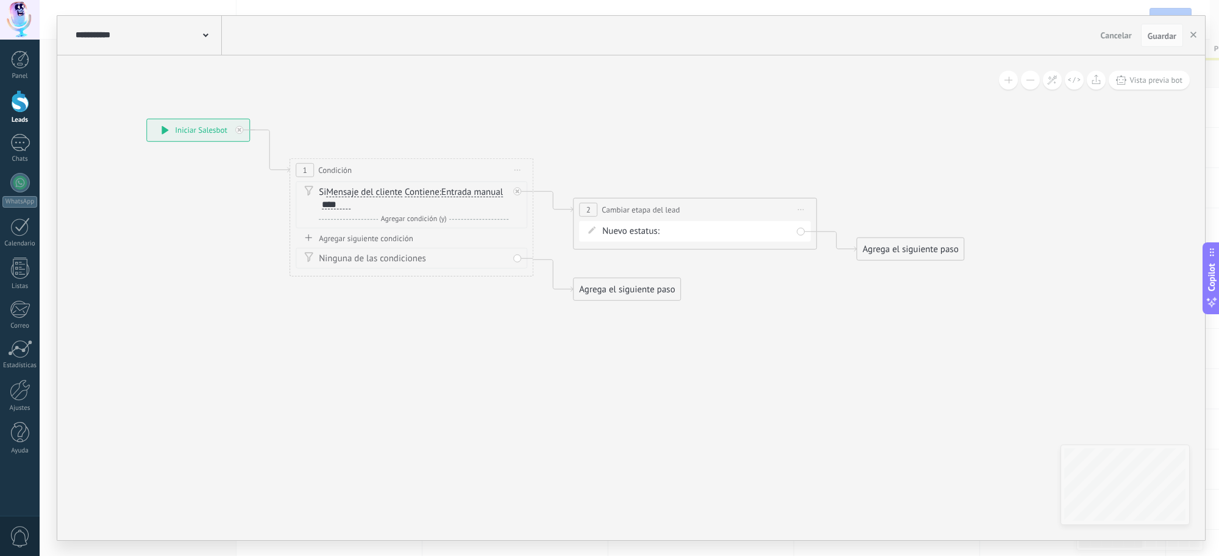
drag, startPoint x: 616, startPoint y: 349, endPoint x: 445, endPoint y: 321, distance: 172.8
click at [445, 321] on icon at bounding box center [535, 210] width 1386 height 792
click at [974, 37] on icon "button" at bounding box center [1193, 35] width 6 height 6
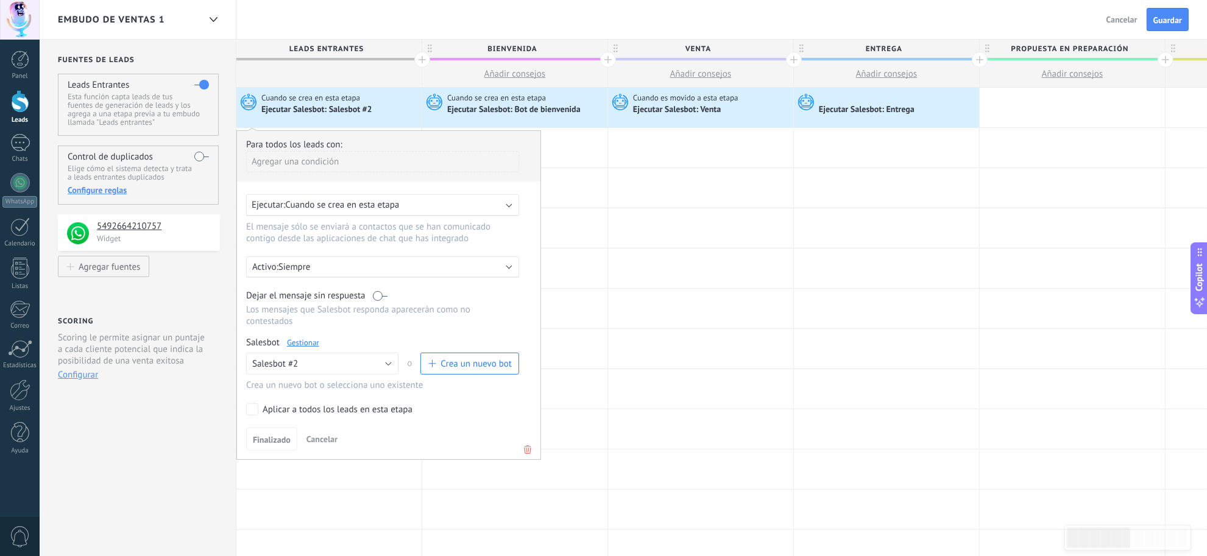
click at [513, 107] on div "Ejecutar Salesbot: Bot de bienvenida" at bounding box center [514, 110] width 135 height 11
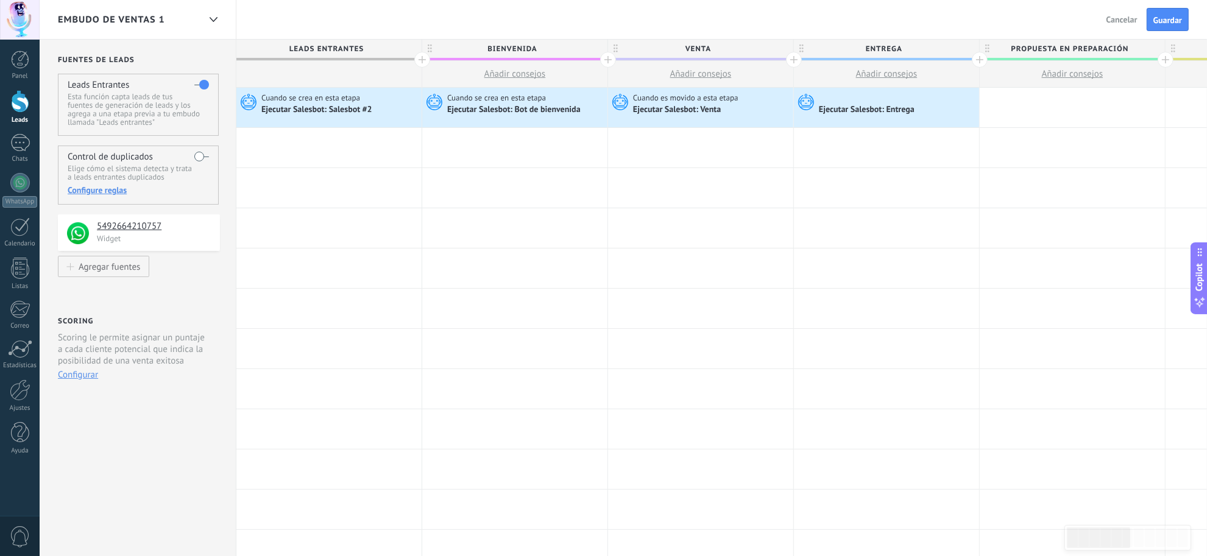
click at [528, 108] on div "Ejecutar Salesbot: Bot de bienvenida" at bounding box center [514, 110] width 135 height 11
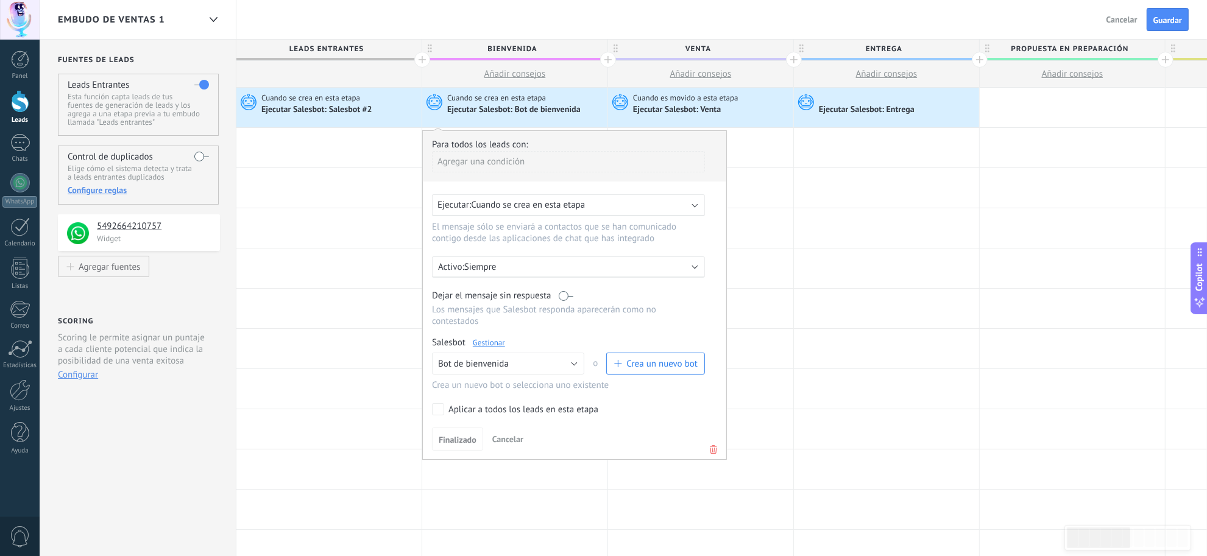
click at [488, 342] on link "Gestionar" at bounding box center [489, 343] width 32 height 10
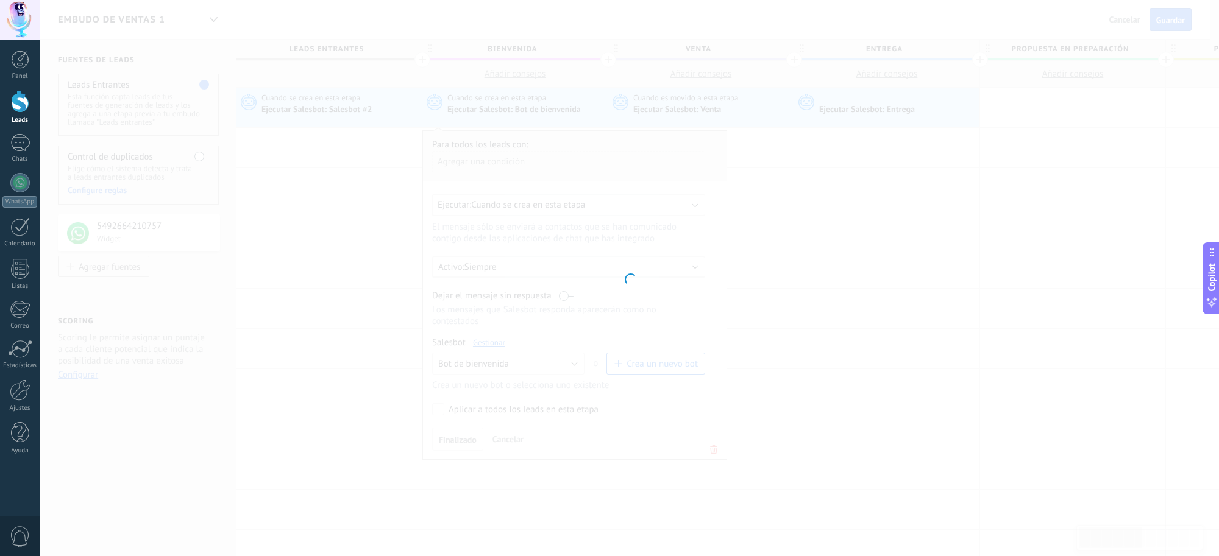
type input "**********"
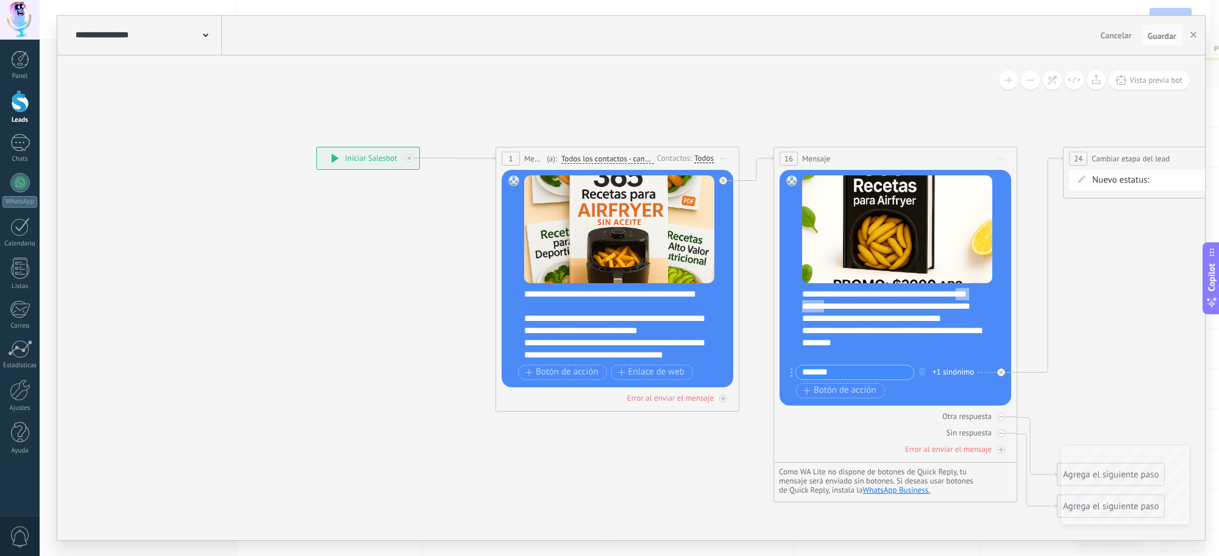
drag, startPoint x: 760, startPoint y: 325, endPoint x: 726, endPoint y: 306, distance: 39.0
click at [316, 147] on div "**********" at bounding box center [316, 147] width 0 height 0
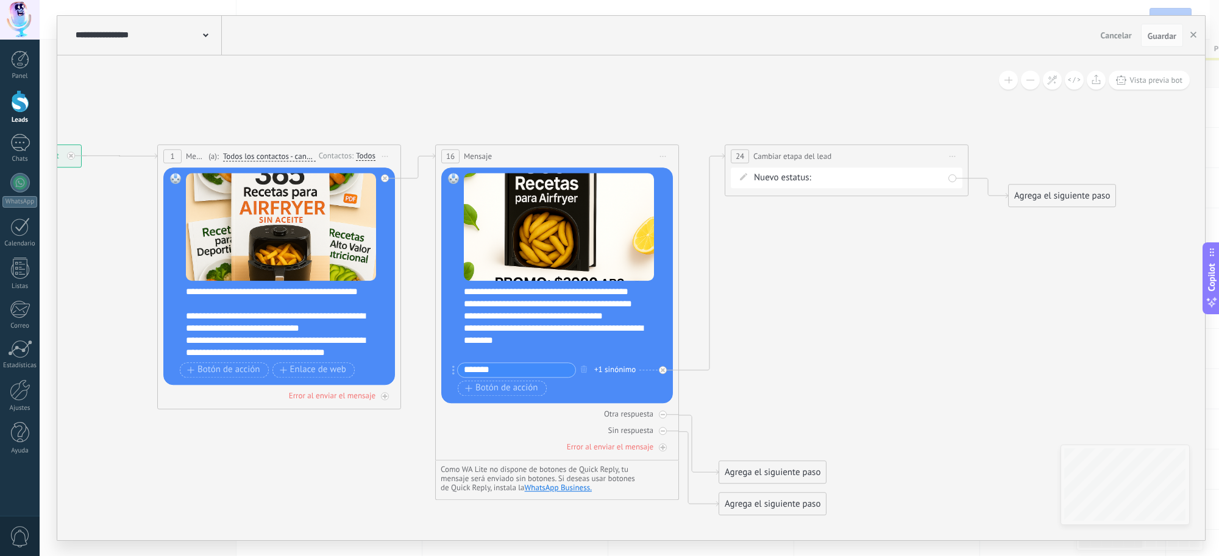
drag, startPoint x: 1012, startPoint y: 315, endPoint x: 802, endPoint y: 288, distance: 211.4
click at [785, 311] on icon at bounding box center [526, 330] width 1706 height 980
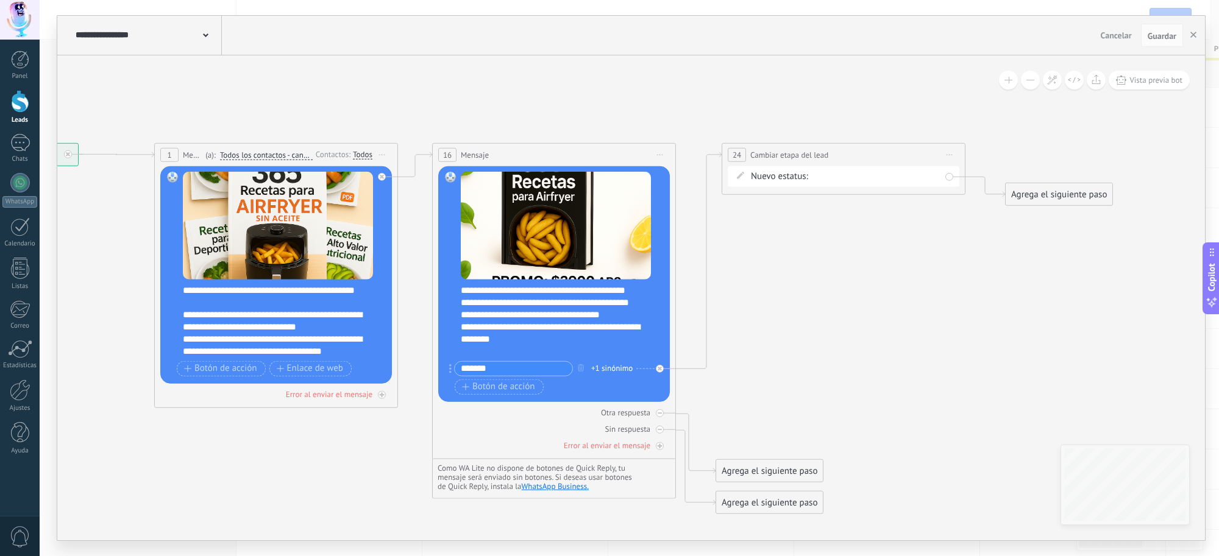
click at [0, 0] on div "BIENVENIDA VENTA Llamada agendada Propuesta en preparación Propuesta enviada Se…" at bounding box center [0, 0] width 0 height 0
click at [0, 0] on label "VENTA" at bounding box center [0, 0] width 0 height 0
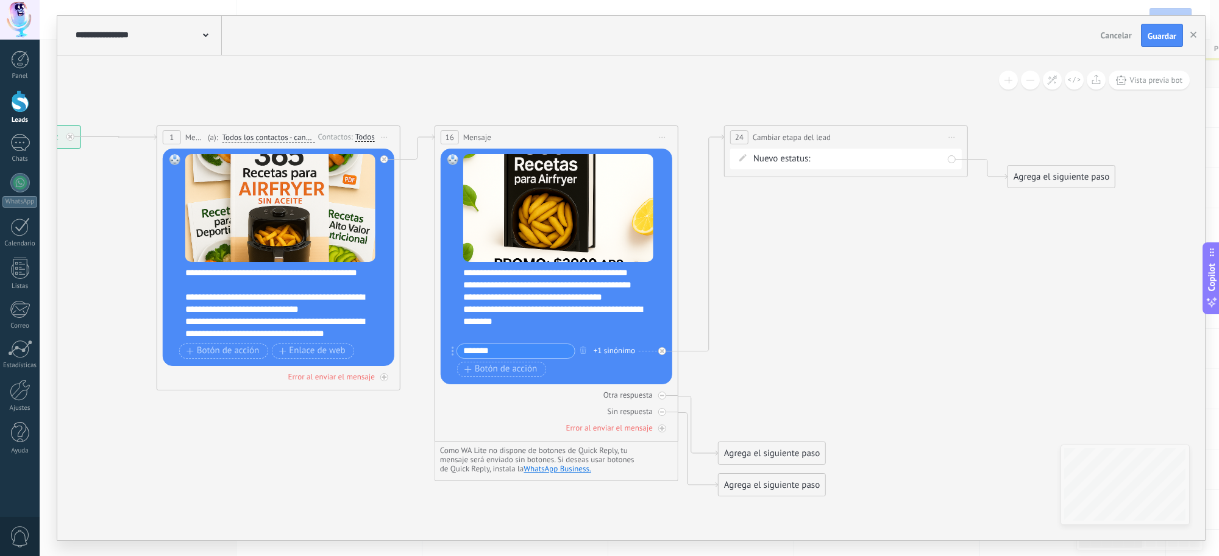
drag, startPoint x: 912, startPoint y: 302, endPoint x: 915, endPoint y: 285, distance: 16.9
click at [915, 285] on icon at bounding box center [526, 311] width 1706 height 980
click at [974, 34] on span "Guardar" at bounding box center [1161, 36] width 29 height 9
click at [974, 35] on use "button" at bounding box center [1193, 35] width 6 height 6
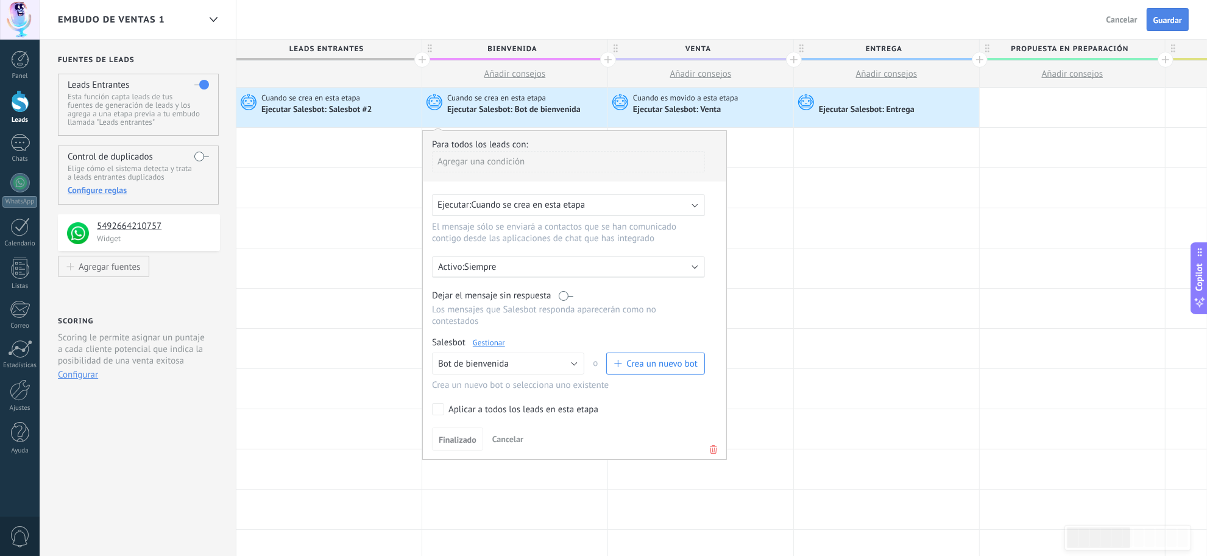
click at [974, 11] on button "Guardar" at bounding box center [1168, 19] width 42 height 23
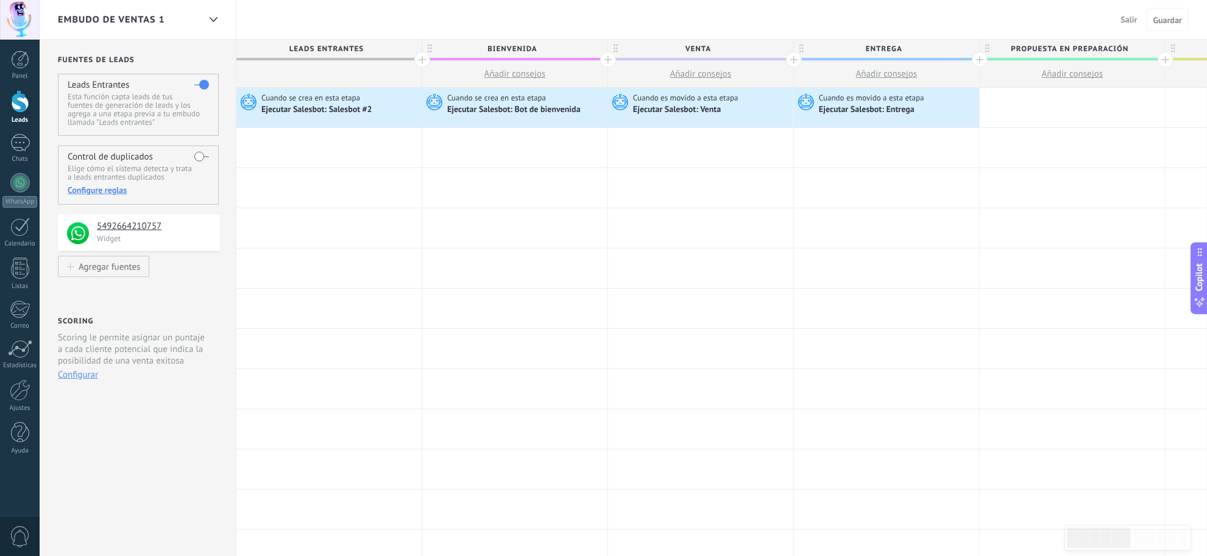
click at [22, 107] on div at bounding box center [20, 101] width 18 height 23
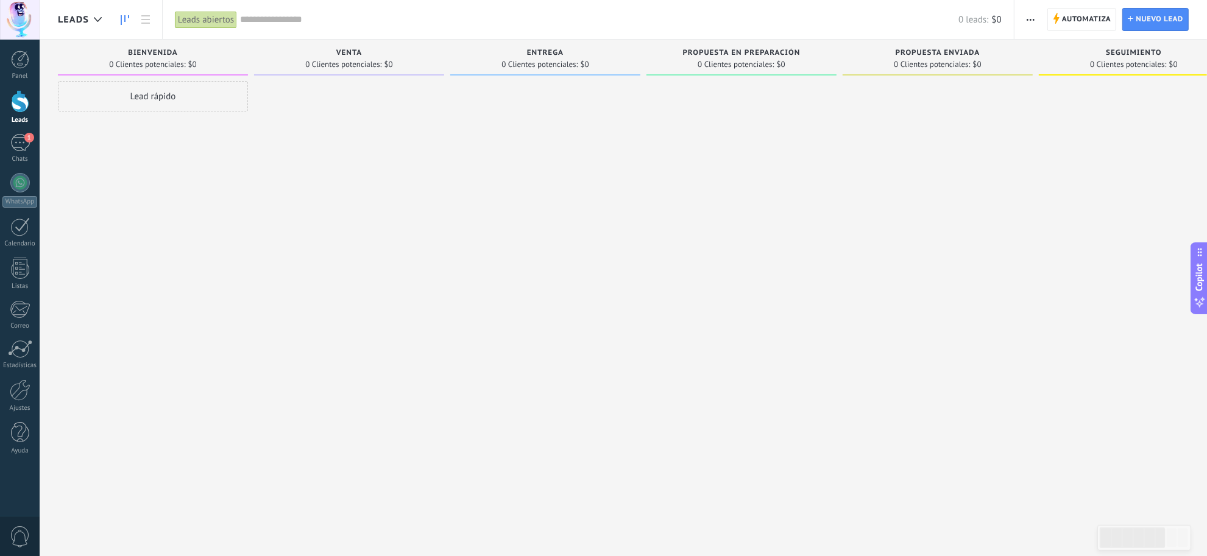
click at [21, 101] on div at bounding box center [20, 101] width 18 height 23
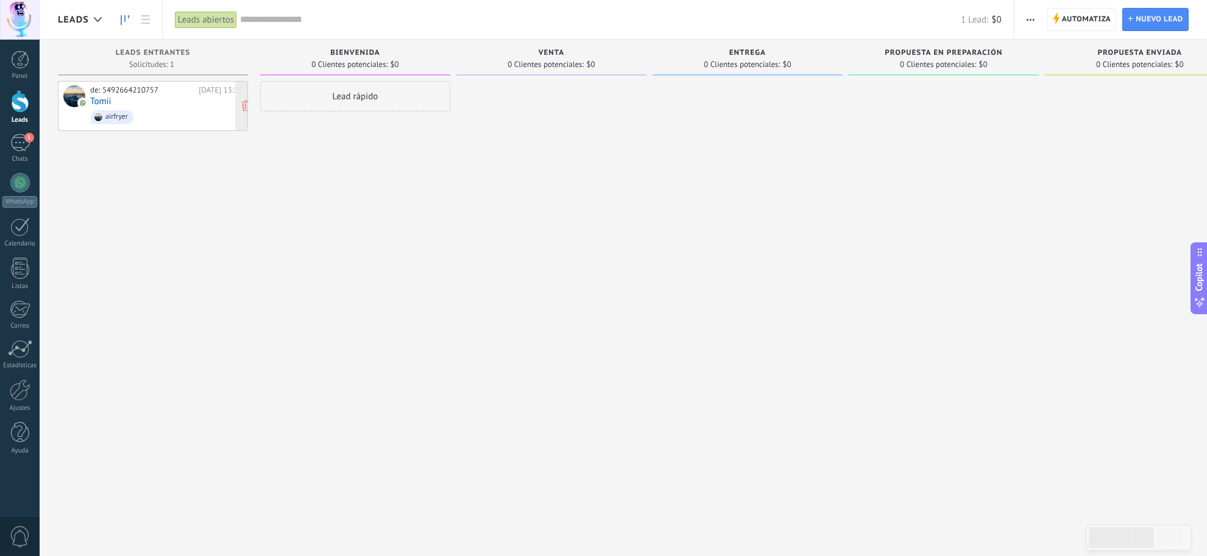
click at [199, 115] on span "airfryer" at bounding box center [166, 117] width 152 height 19
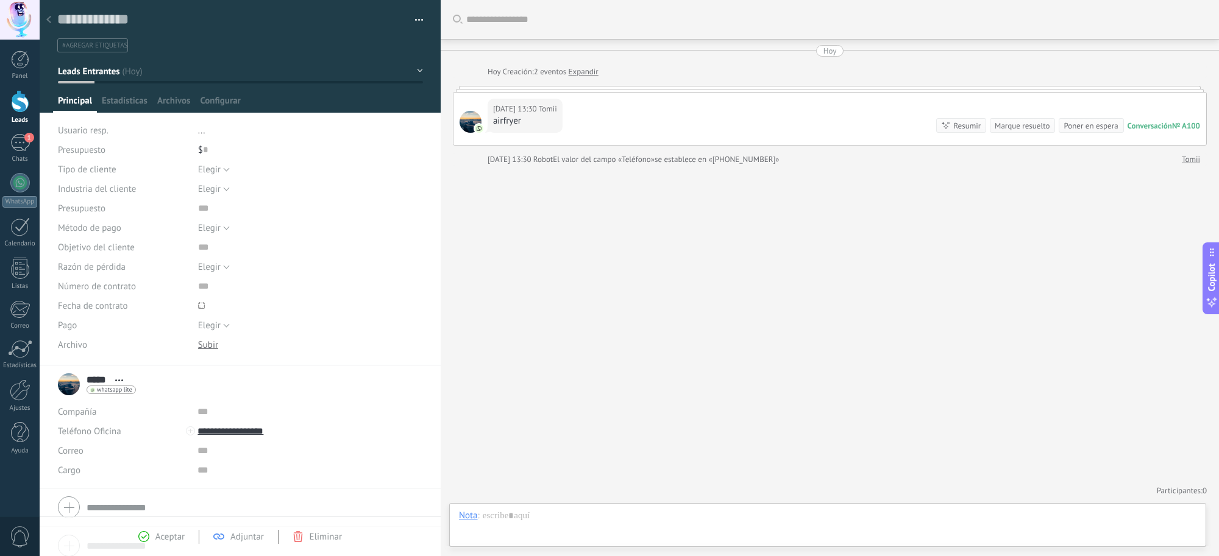
scroll to position [18, 0]
click at [413, 74] on button "Leads Entrantes" at bounding box center [240, 71] width 365 height 22
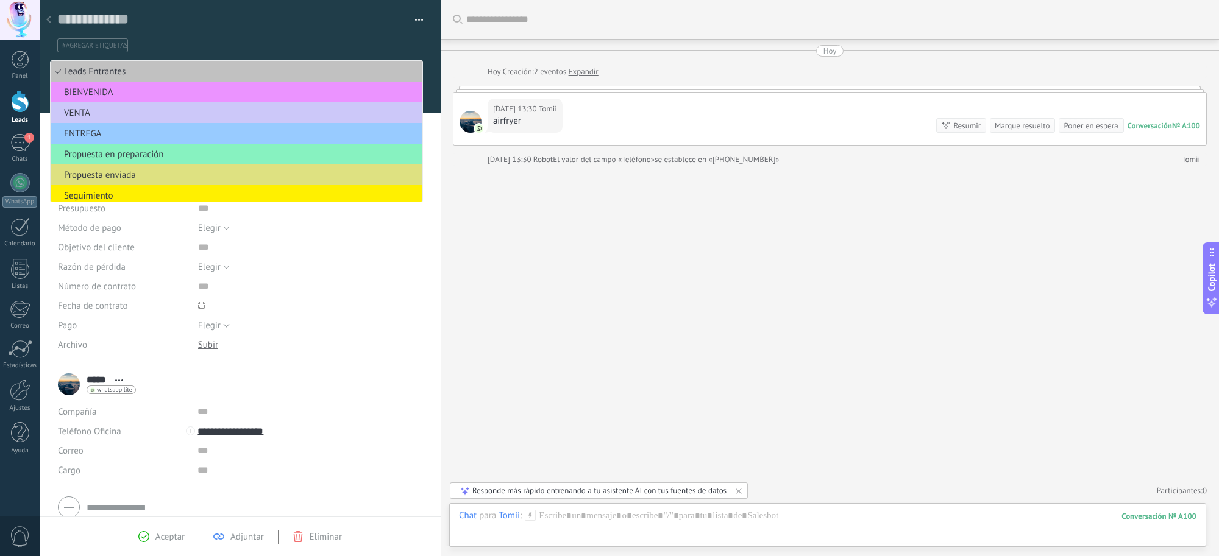
click at [431, 266] on div "Guardar y crear Imprimir Administrar etiquetas Exportar a excel" at bounding box center [241, 183] width 402 height 366
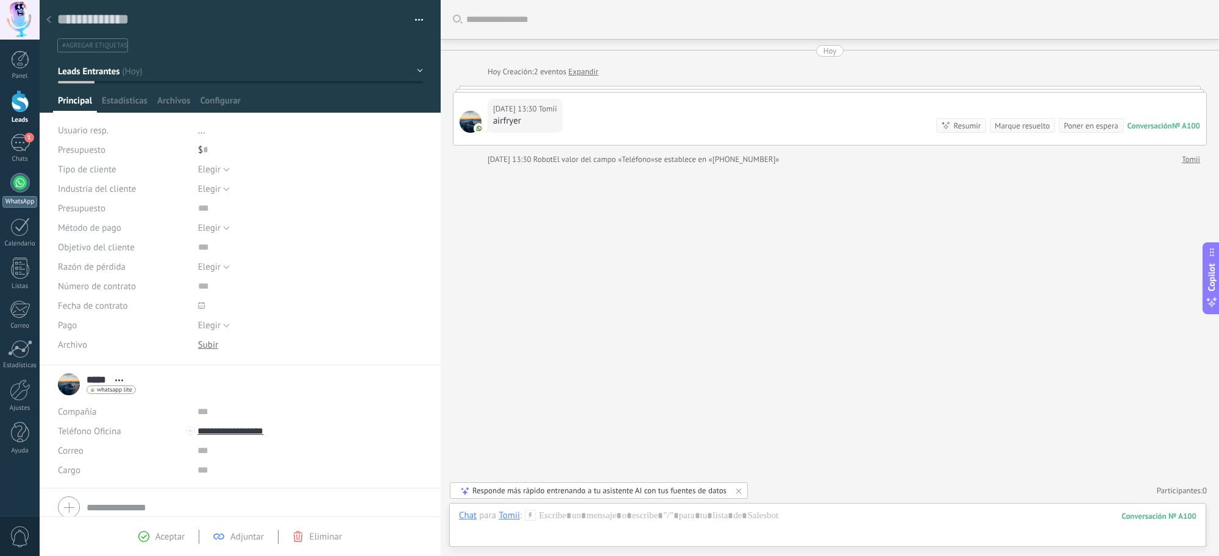
click at [20, 183] on div at bounding box center [19, 182] width 19 height 19
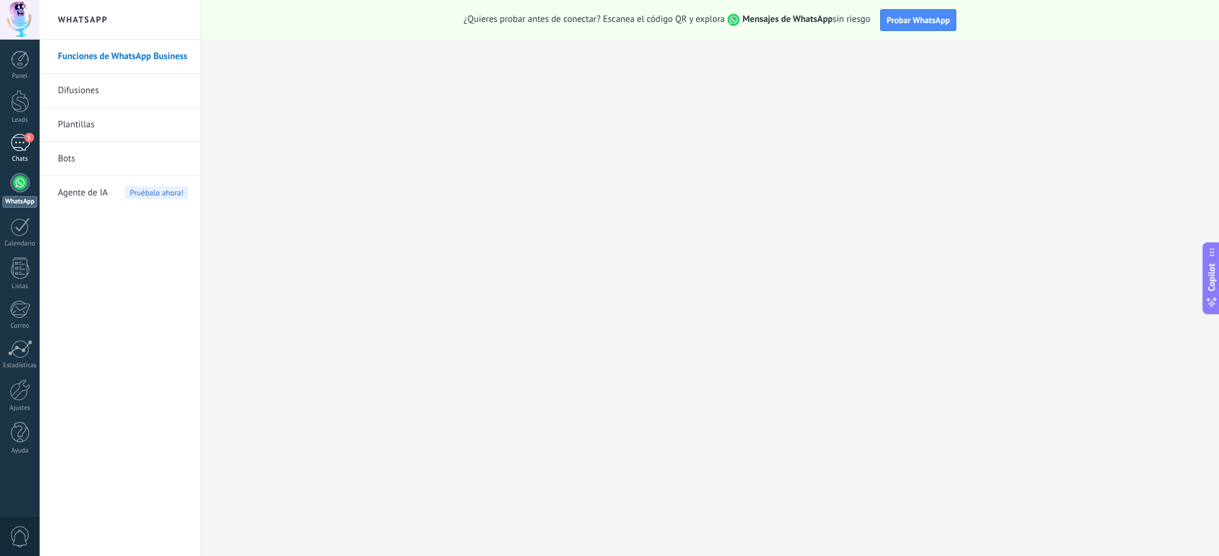
click at [14, 139] on div "1" at bounding box center [19, 143] width 19 height 18
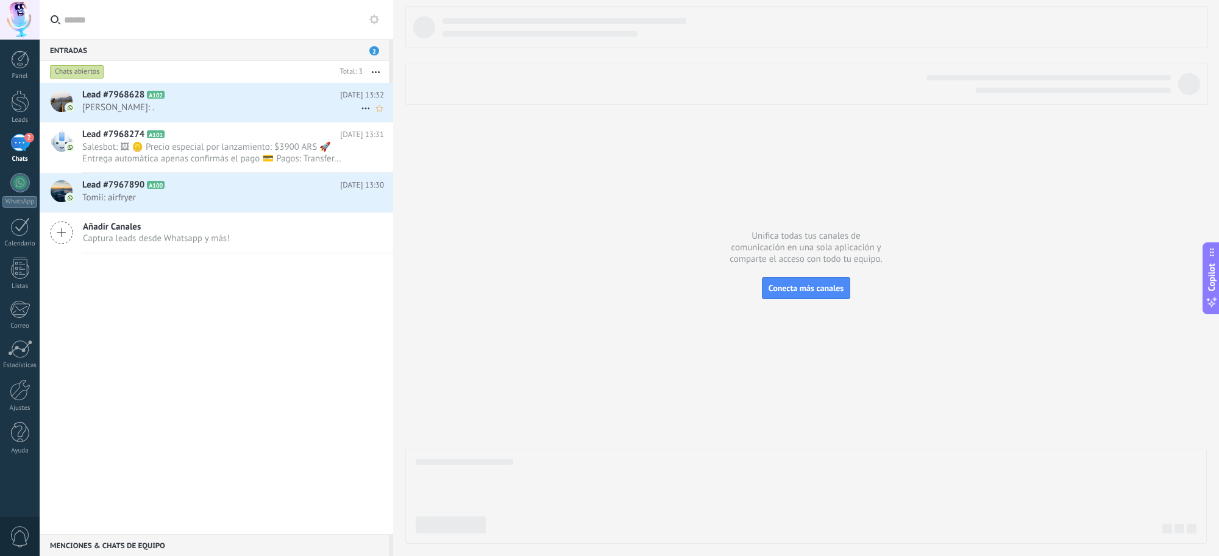
click at [253, 87] on div "Lead #7968628 A102 [DATE] 13:32 [PERSON_NAME]: ." at bounding box center [237, 102] width 311 height 38
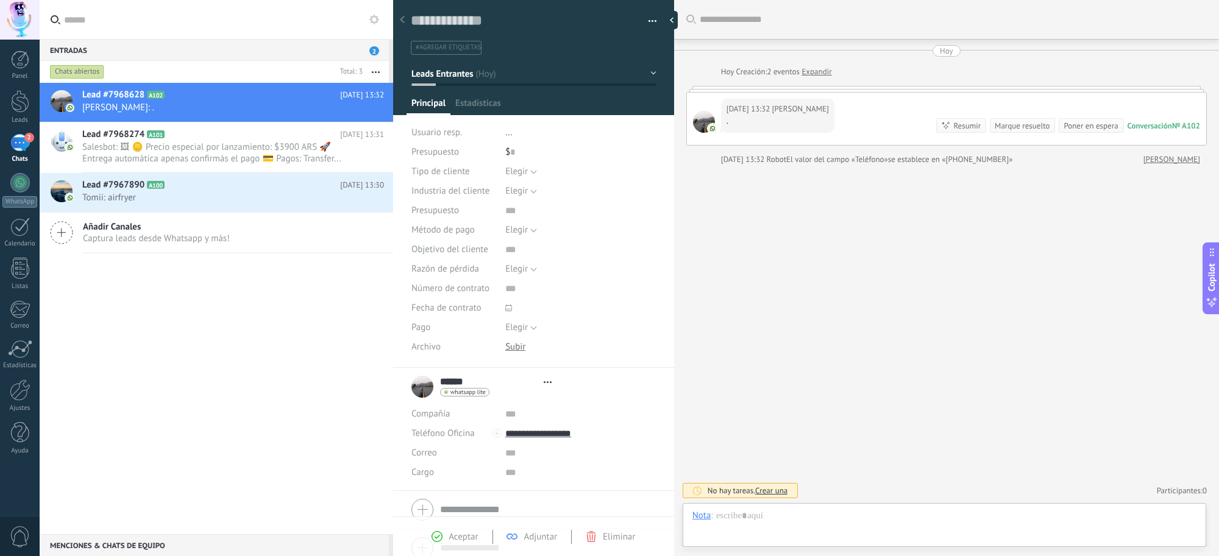
scroll to position [18, 0]
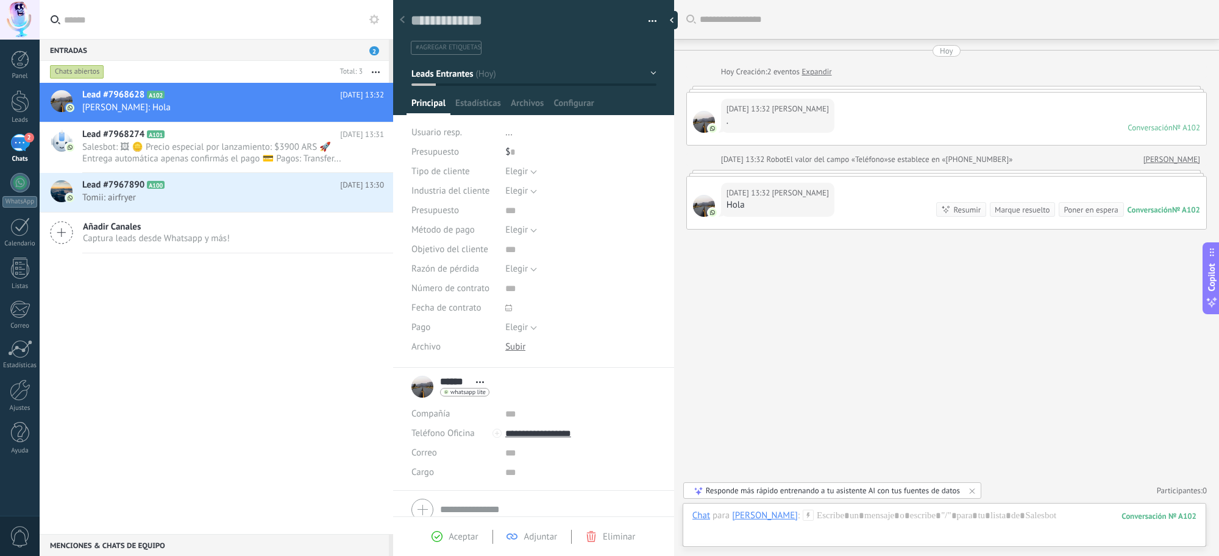
click at [643, 27] on button "button" at bounding box center [648, 21] width 18 height 18
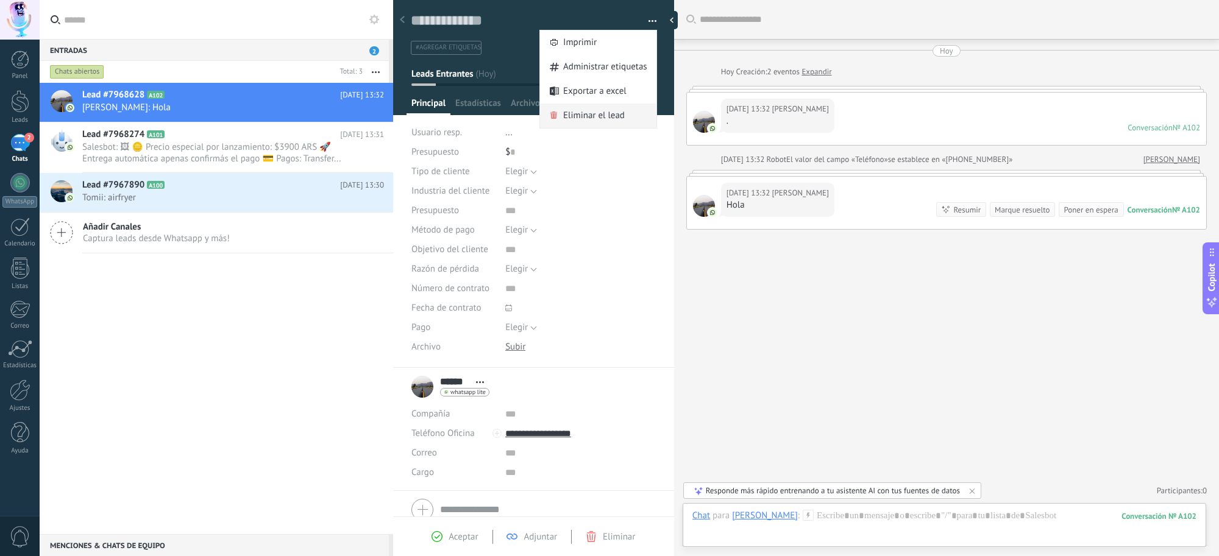
click at [576, 119] on span "Eliminar el lead" at bounding box center [594, 116] width 62 height 24
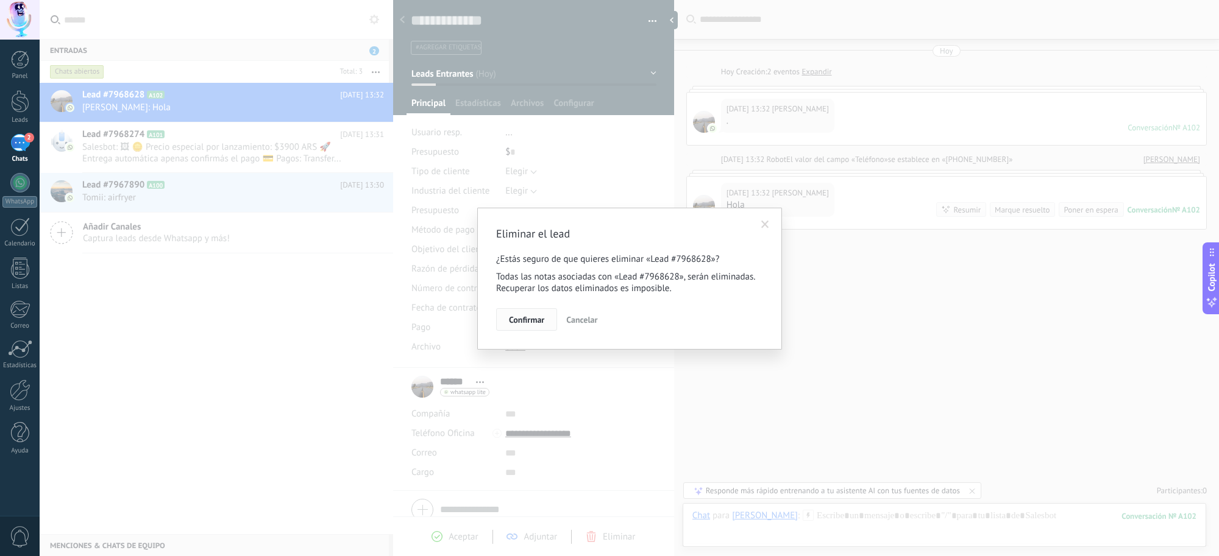
click at [533, 321] on span "Confirmar" at bounding box center [526, 320] width 35 height 9
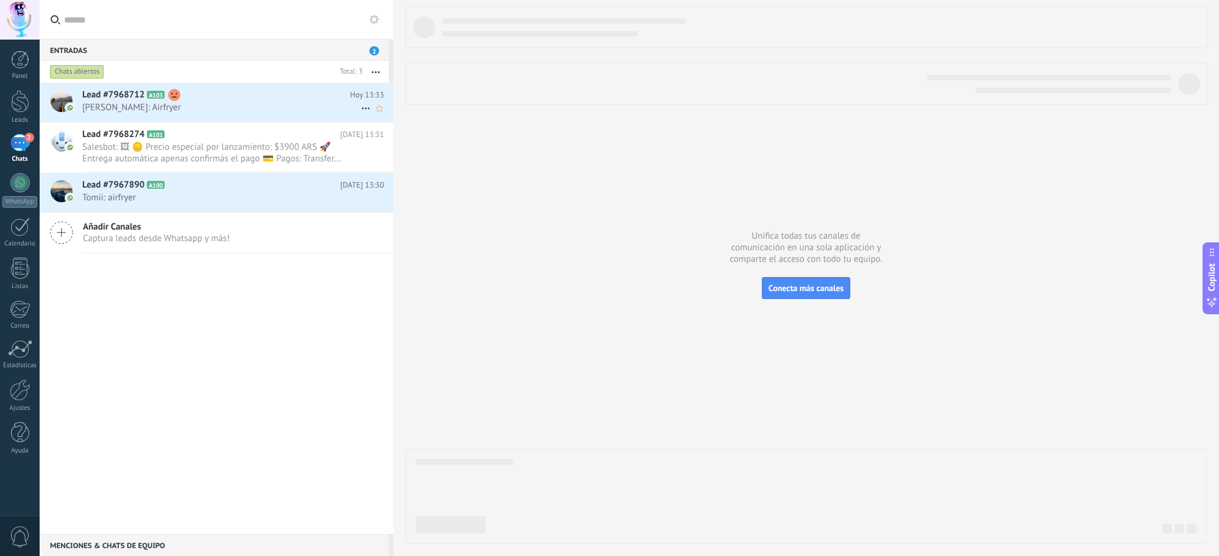
click at [315, 107] on span "[PERSON_NAME]: Airfryer" at bounding box center [221, 108] width 278 height 12
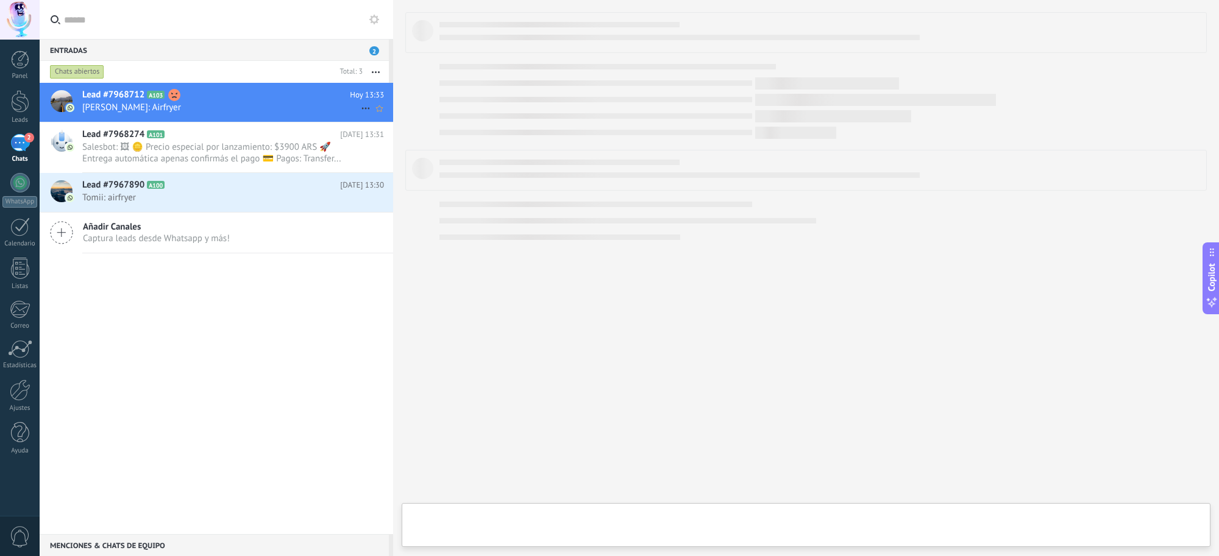
click at [325, 104] on span "[PERSON_NAME]: Airfryer" at bounding box center [221, 108] width 278 height 12
click at [361, 105] on icon at bounding box center [365, 108] width 15 height 15
click at [344, 276] on div at bounding box center [609, 278] width 1219 height 556
click at [257, 199] on span "Tomii: airfryer" at bounding box center [221, 198] width 278 height 12
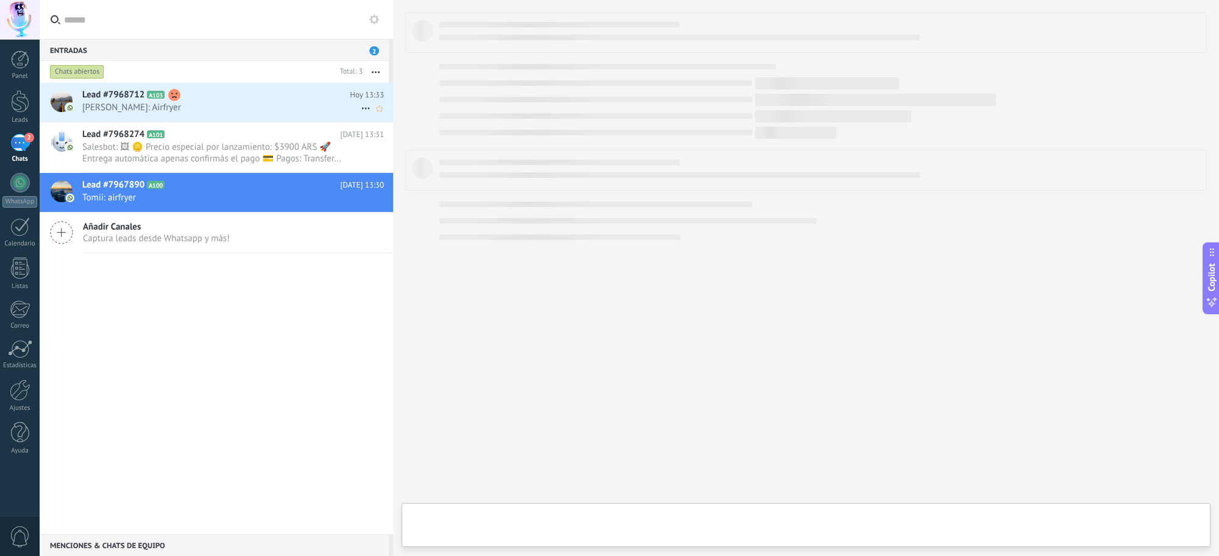
click at [275, 110] on span "[PERSON_NAME]: Airfryer" at bounding box center [221, 108] width 278 height 12
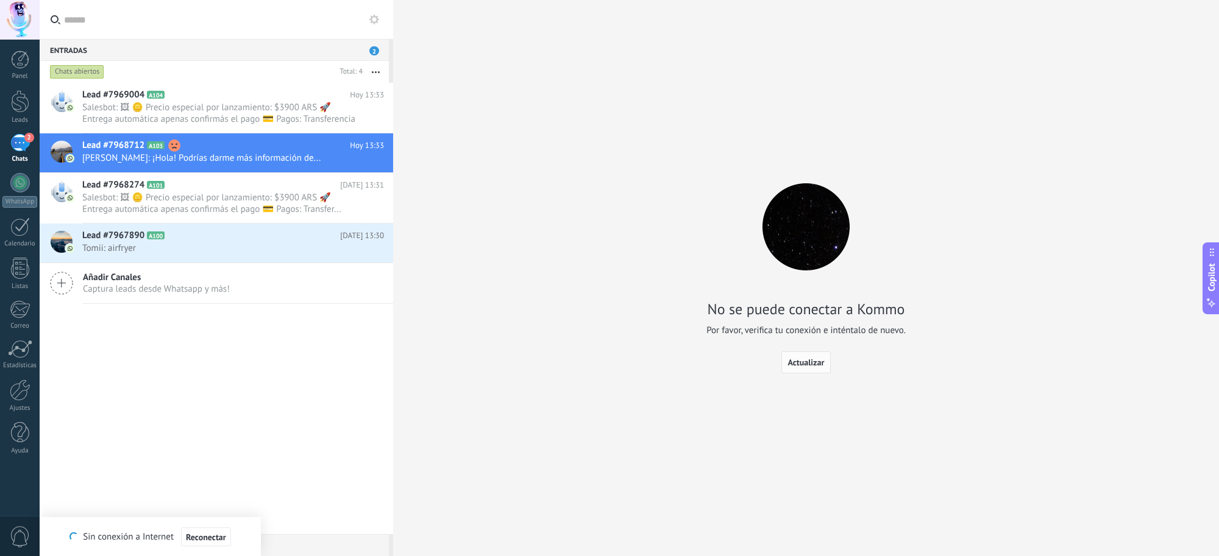
click at [810, 364] on span "Actualizar" at bounding box center [806, 362] width 37 height 9
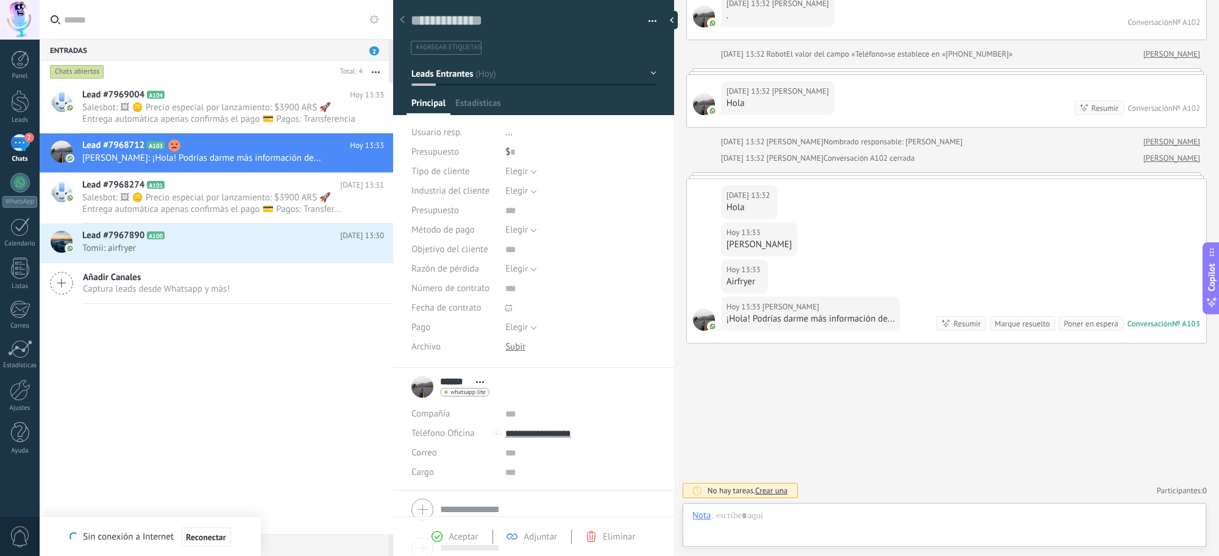
scroll to position [18, 0]
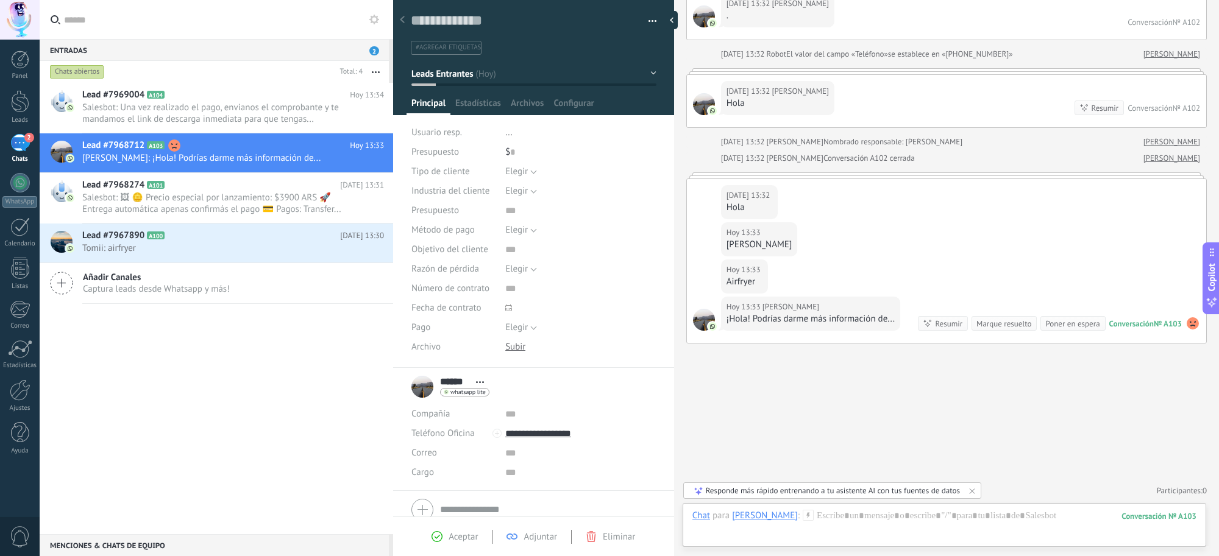
click at [645, 20] on button "button" at bounding box center [648, 21] width 18 height 18
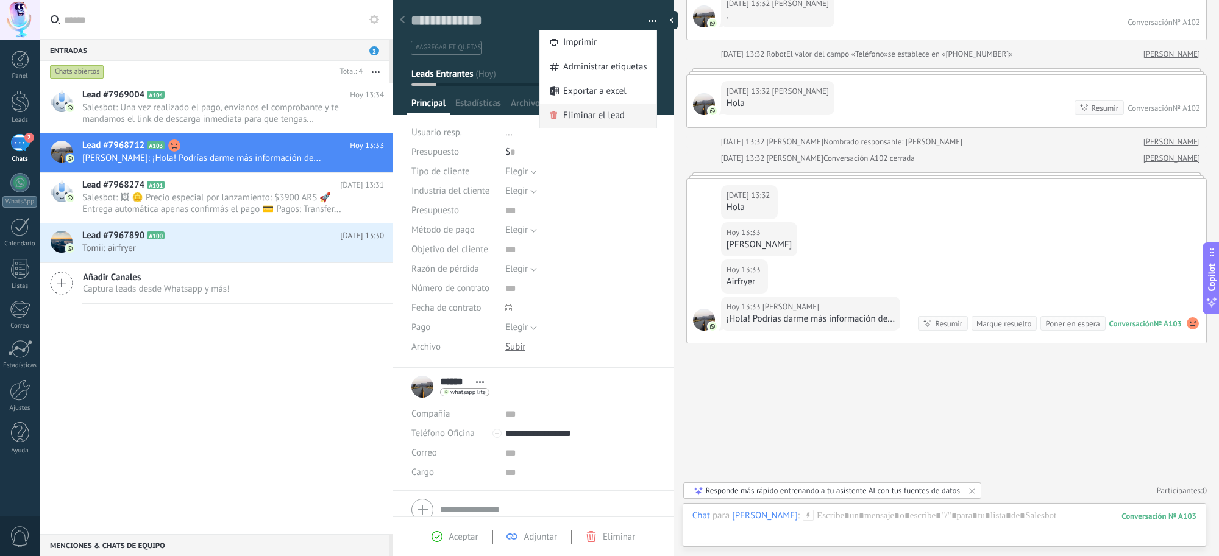
click at [619, 110] on span "Eliminar el lead" at bounding box center [594, 116] width 62 height 24
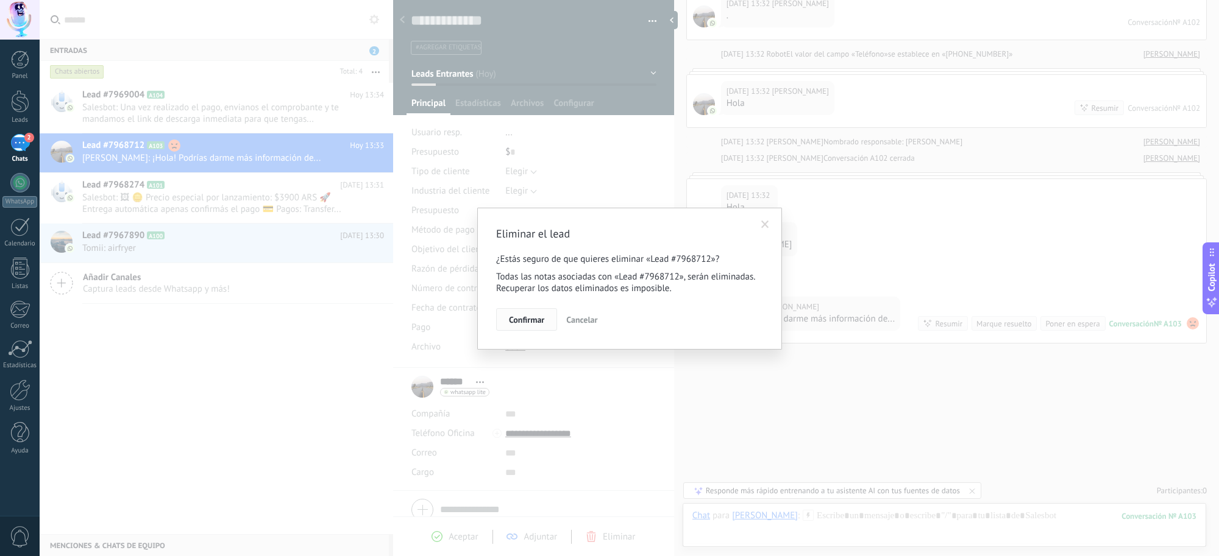
click at [543, 318] on span "Confirmar" at bounding box center [526, 320] width 35 height 9
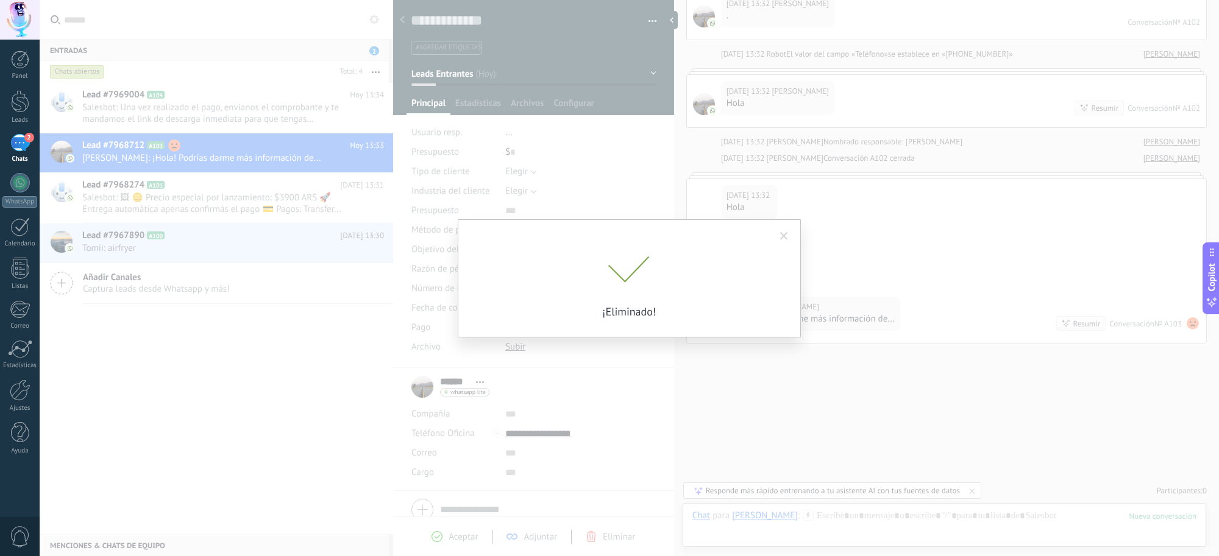
scroll to position [128, 0]
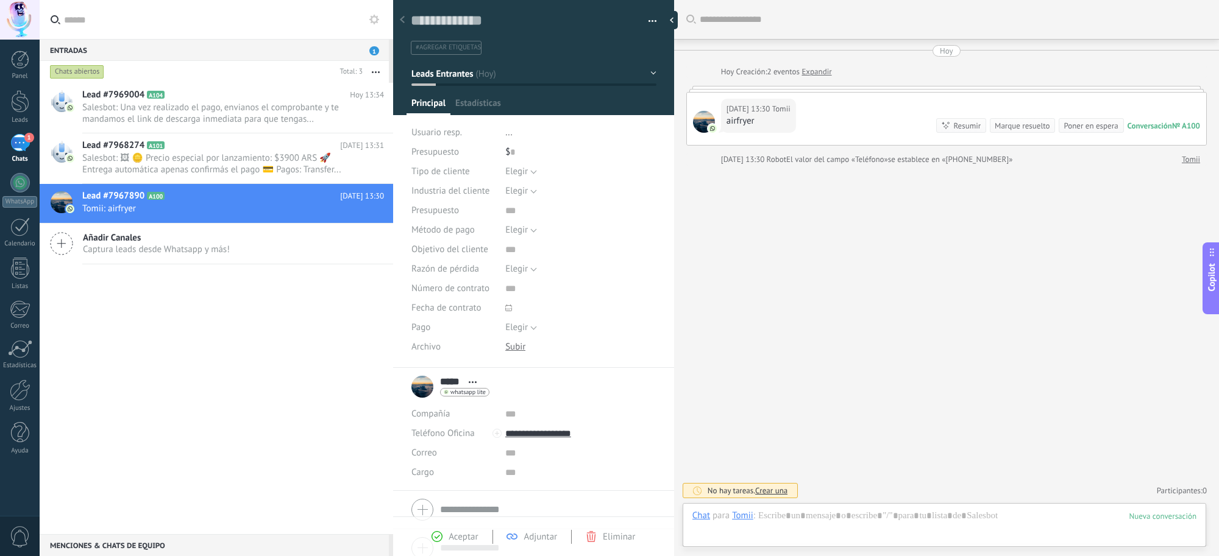
scroll to position [18, 0]
click at [646, 71] on button "Leads Entrantes" at bounding box center [533, 74] width 245 height 22
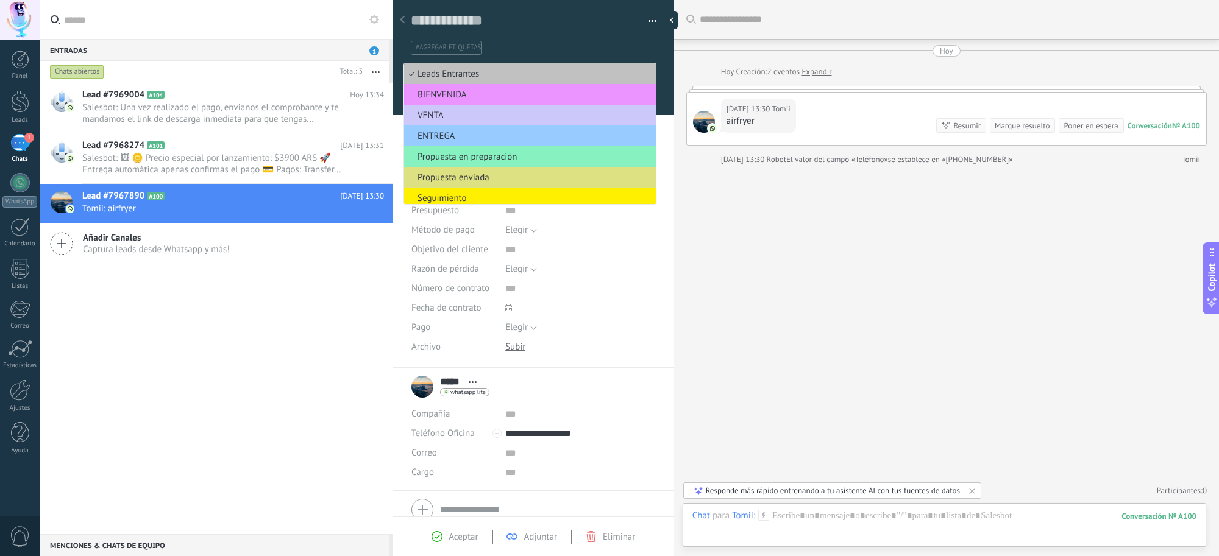
drag, startPoint x: 348, startPoint y: 321, endPoint x: 372, endPoint y: 291, distance: 38.2
click at [348, 321] on div "Lead #7969004 A104 [DATE] 13:34 Salesbot: Una vez realizado el pago, envianos e…" at bounding box center [216, 309] width 353 height 452
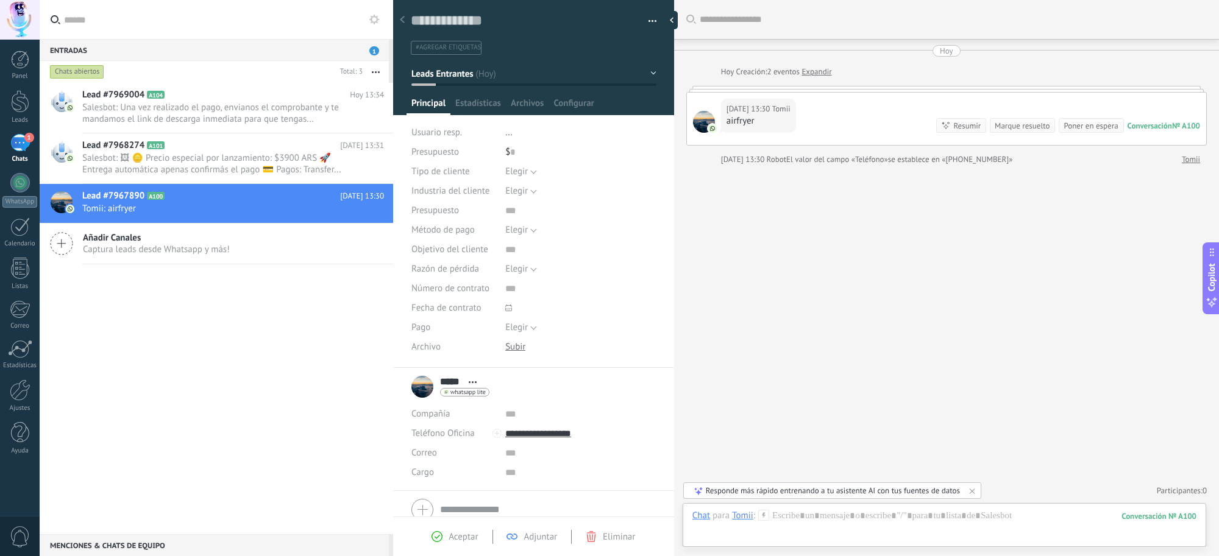
click at [650, 19] on button "button" at bounding box center [648, 21] width 18 height 18
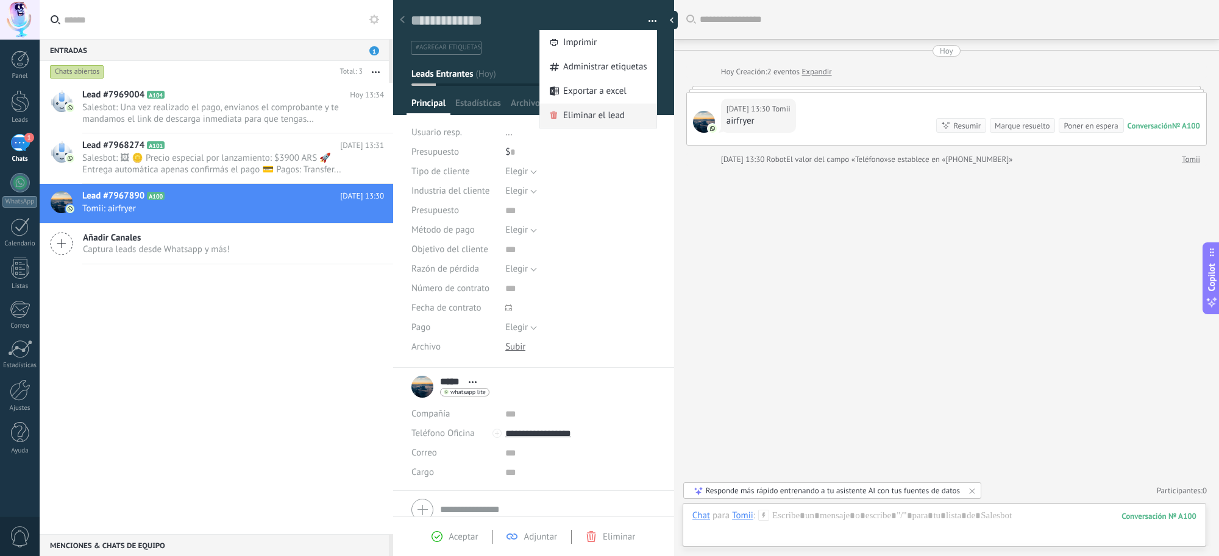
click at [594, 119] on span "Eliminar el lead" at bounding box center [594, 116] width 62 height 24
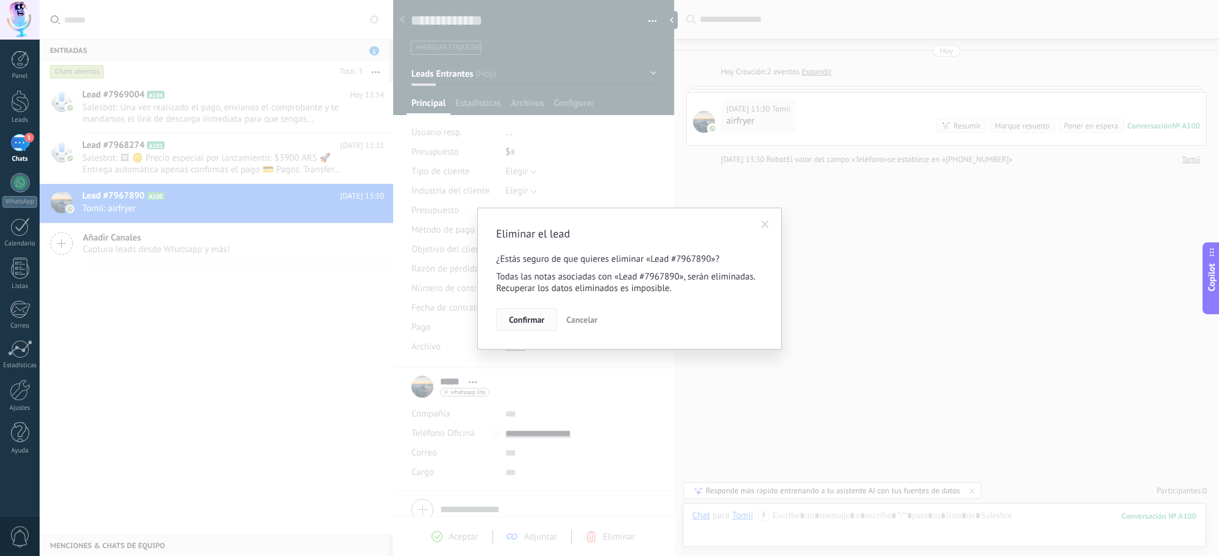
click at [524, 323] on span "Confirmar" at bounding box center [526, 320] width 35 height 9
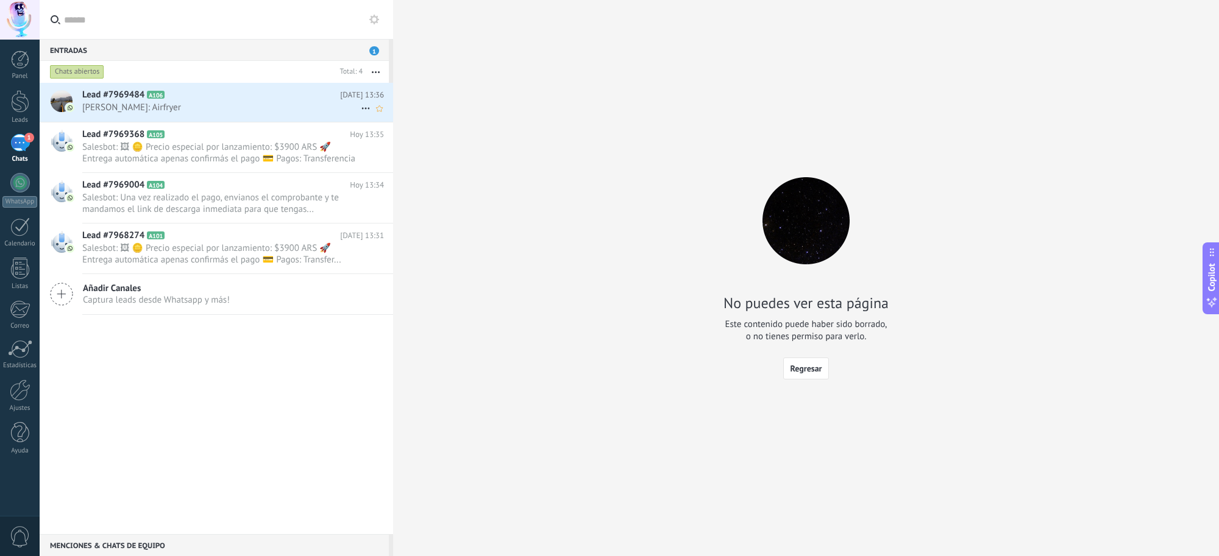
click at [329, 102] on span "[PERSON_NAME]: Airfryer" at bounding box center [221, 108] width 278 height 12
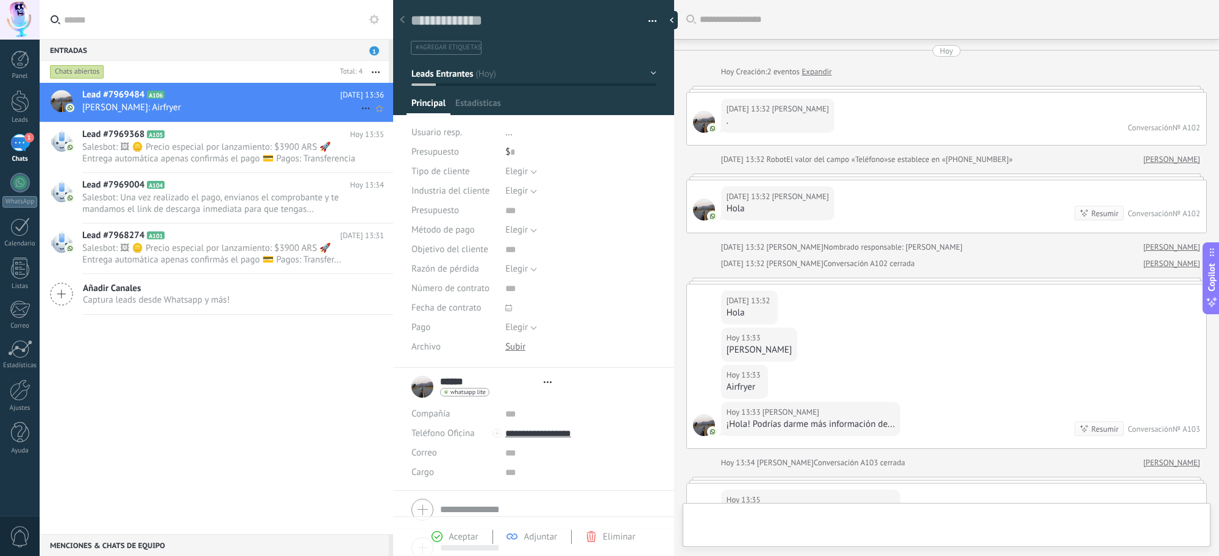
type textarea "**********"
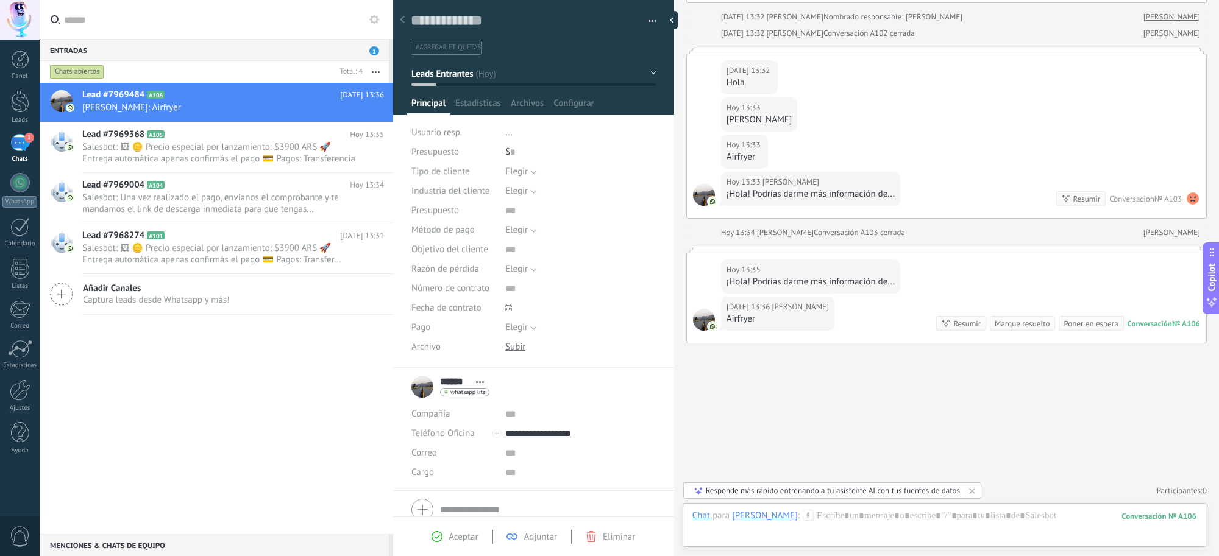
click at [648, 73] on button "Leads Entrantes" at bounding box center [533, 74] width 245 height 22
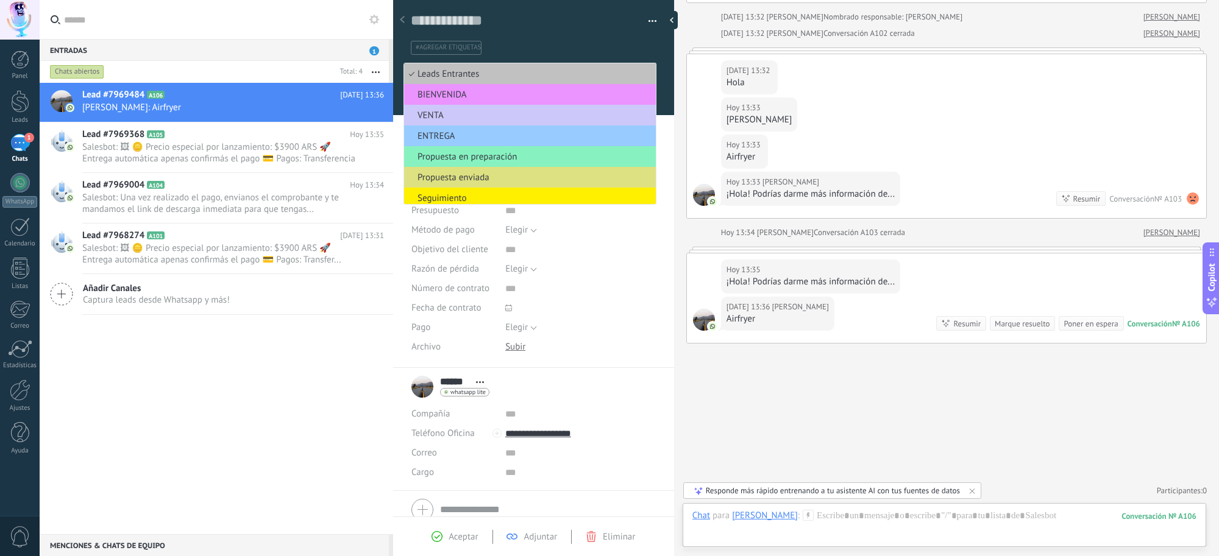
click at [654, 19] on div "Guardar y crear Imprimir Administrar etiquetas Exportar a excel" at bounding box center [534, 23] width 282 height 63
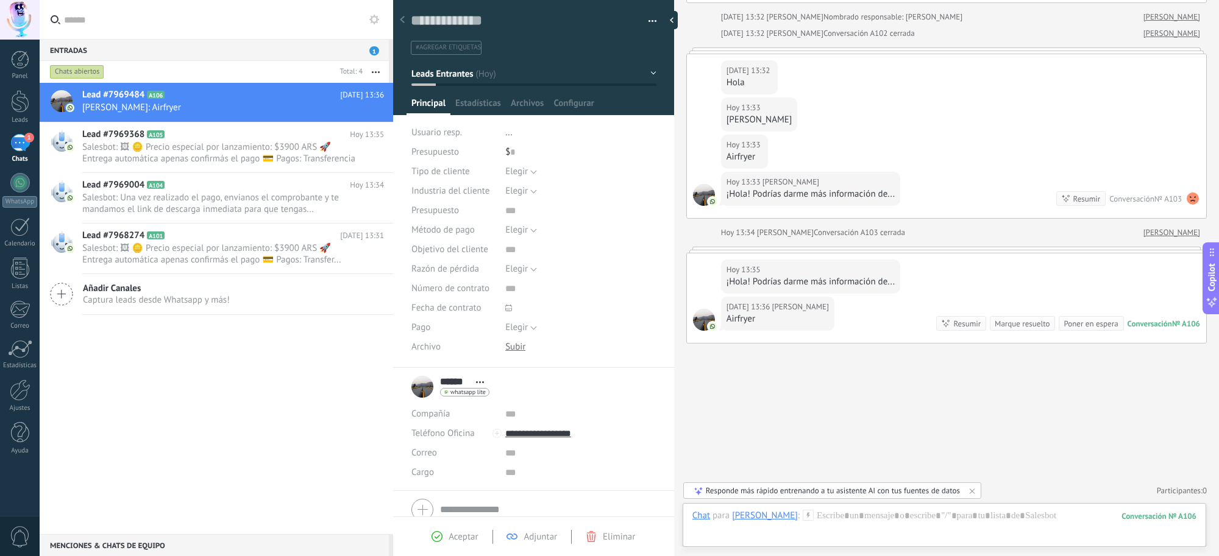
click at [647, 19] on button "button" at bounding box center [648, 21] width 18 height 18
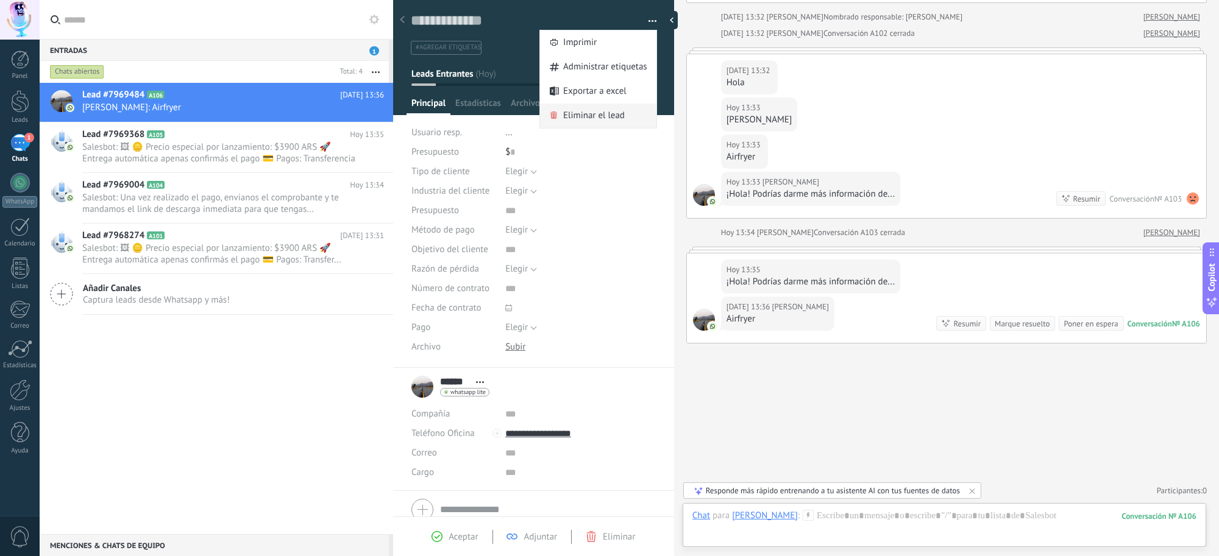
click at [589, 113] on span "Eliminar el lead" at bounding box center [594, 116] width 62 height 24
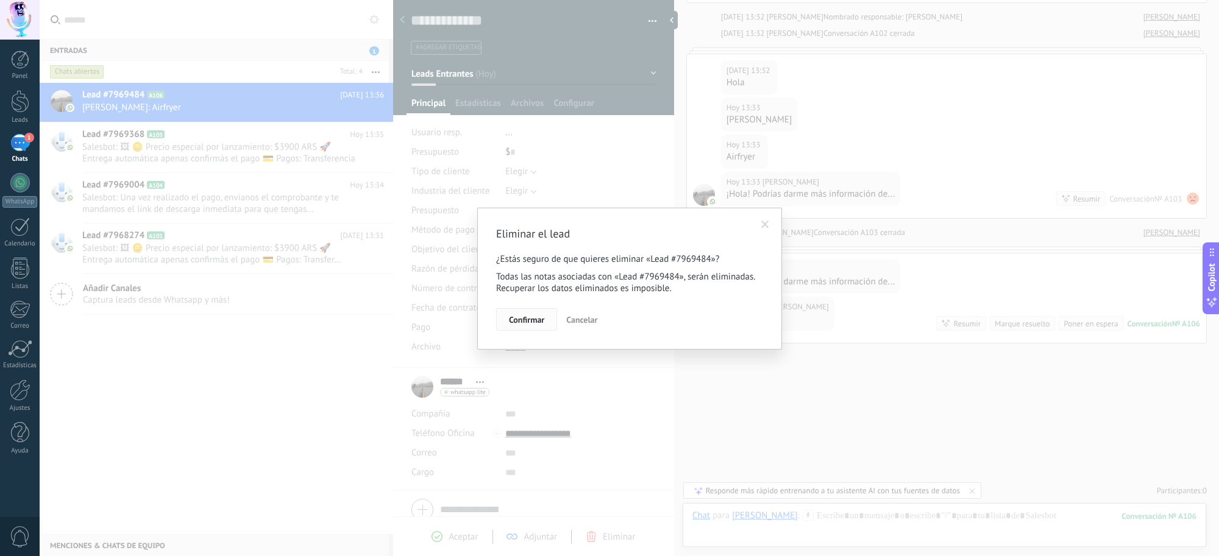
click at [524, 326] on button "Confirmar" at bounding box center [526, 319] width 61 height 23
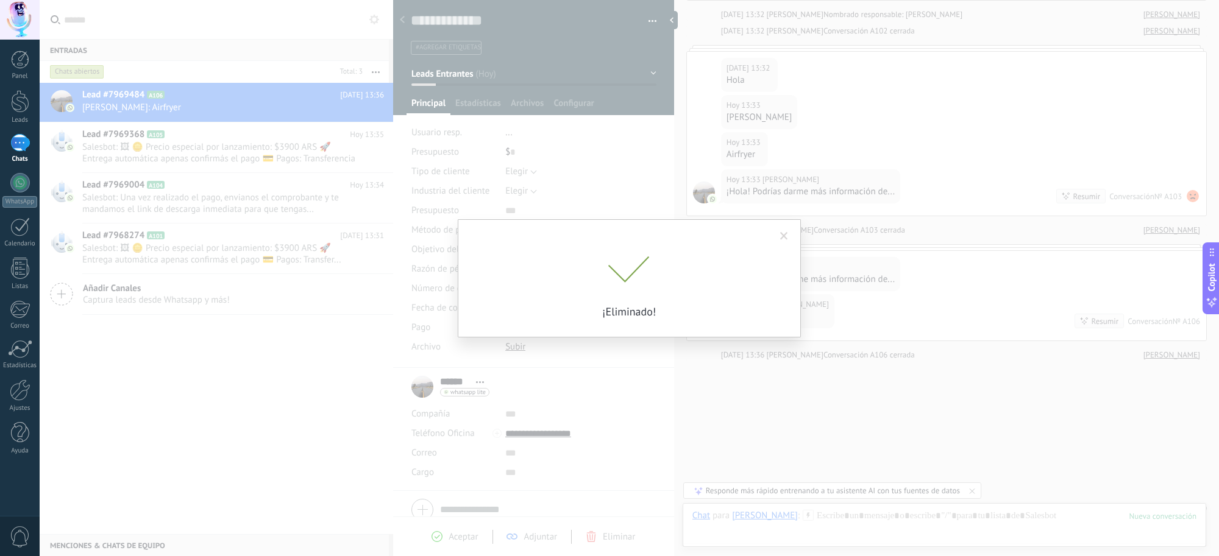
scroll to position [253, 0]
